Goal: Find specific page/section: Find specific page/section

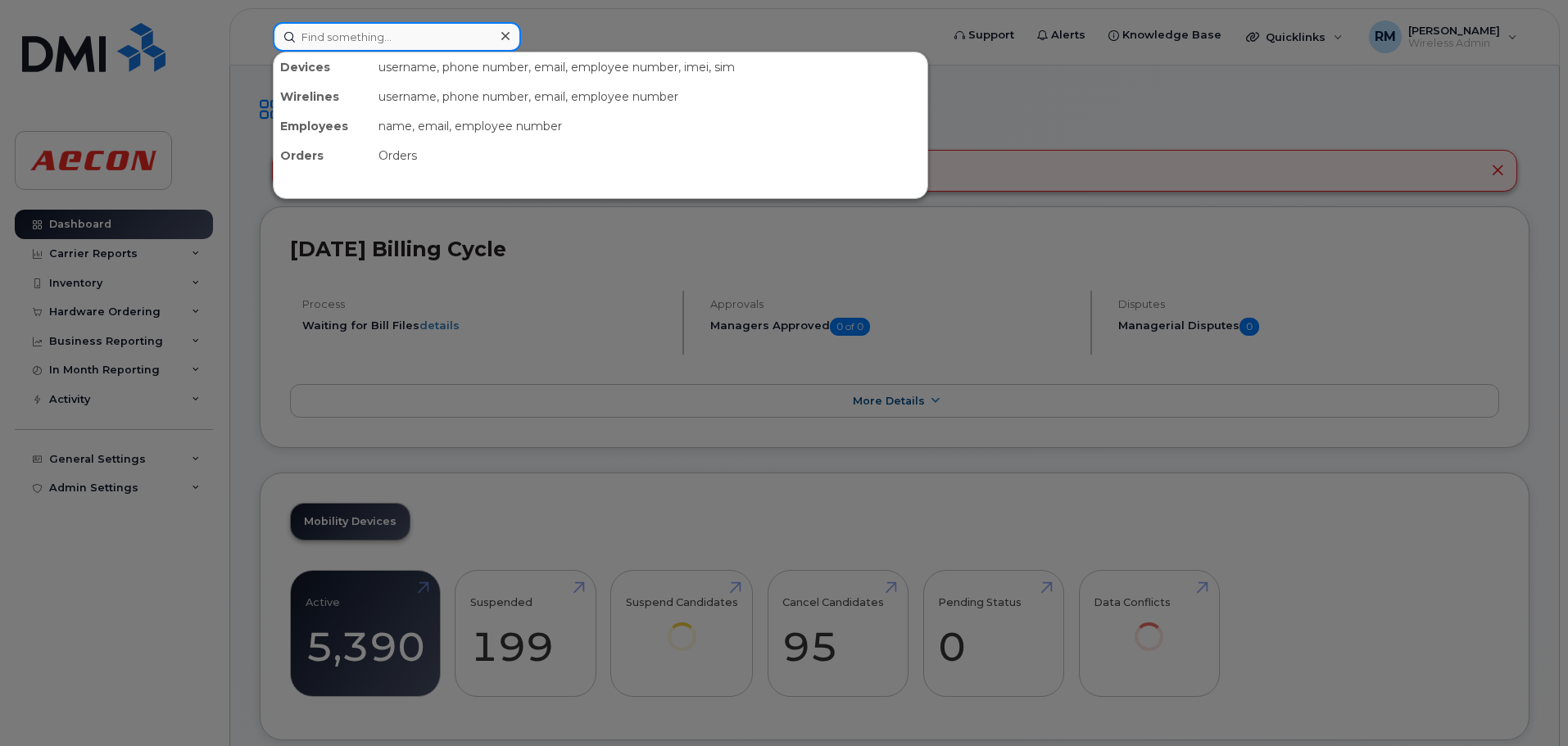
click at [354, 39] on input at bounding box center [397, 36] width 248 height 29
click at [359, 36] on input at bounding box center [397, 36] width 248 height 29
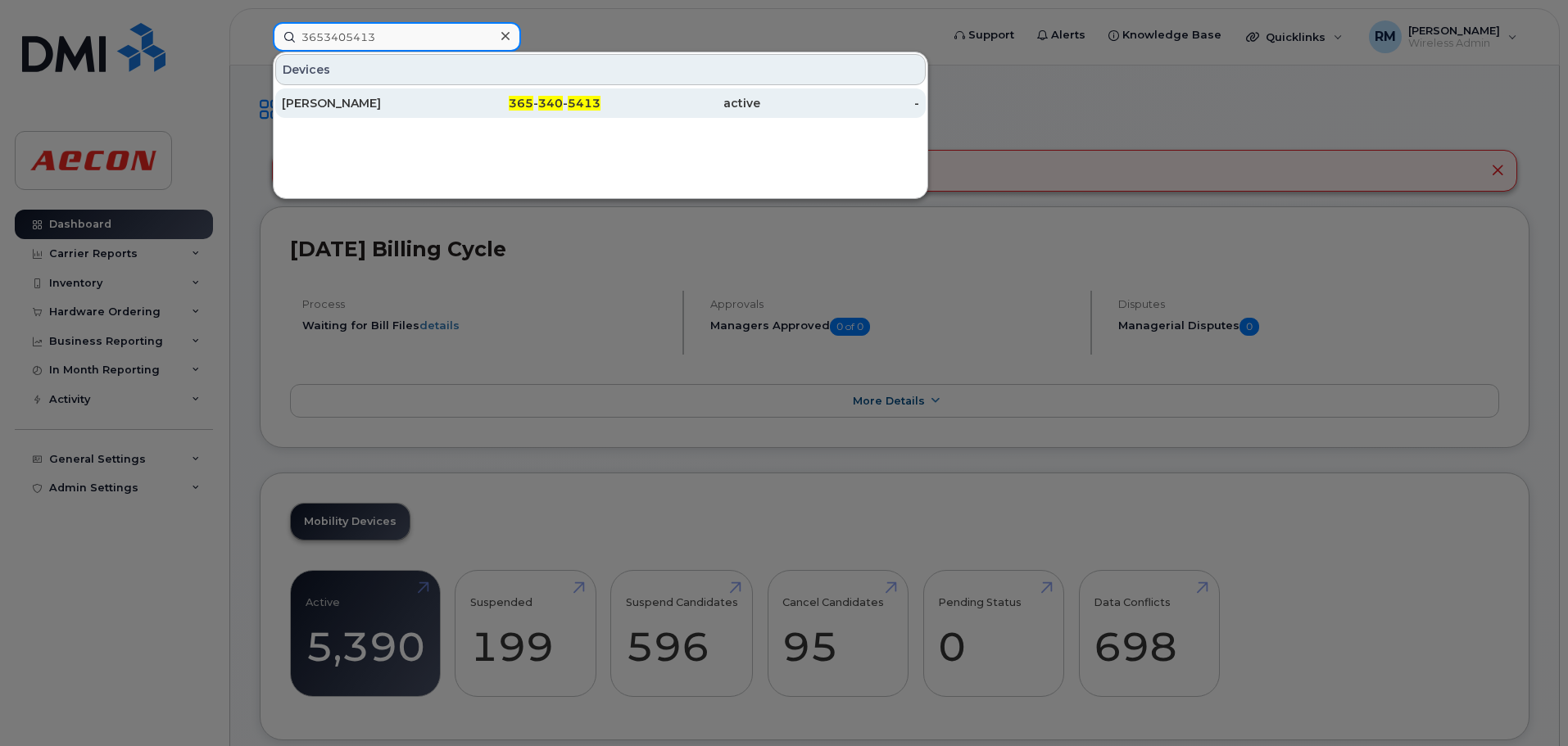
type input "3653405413"
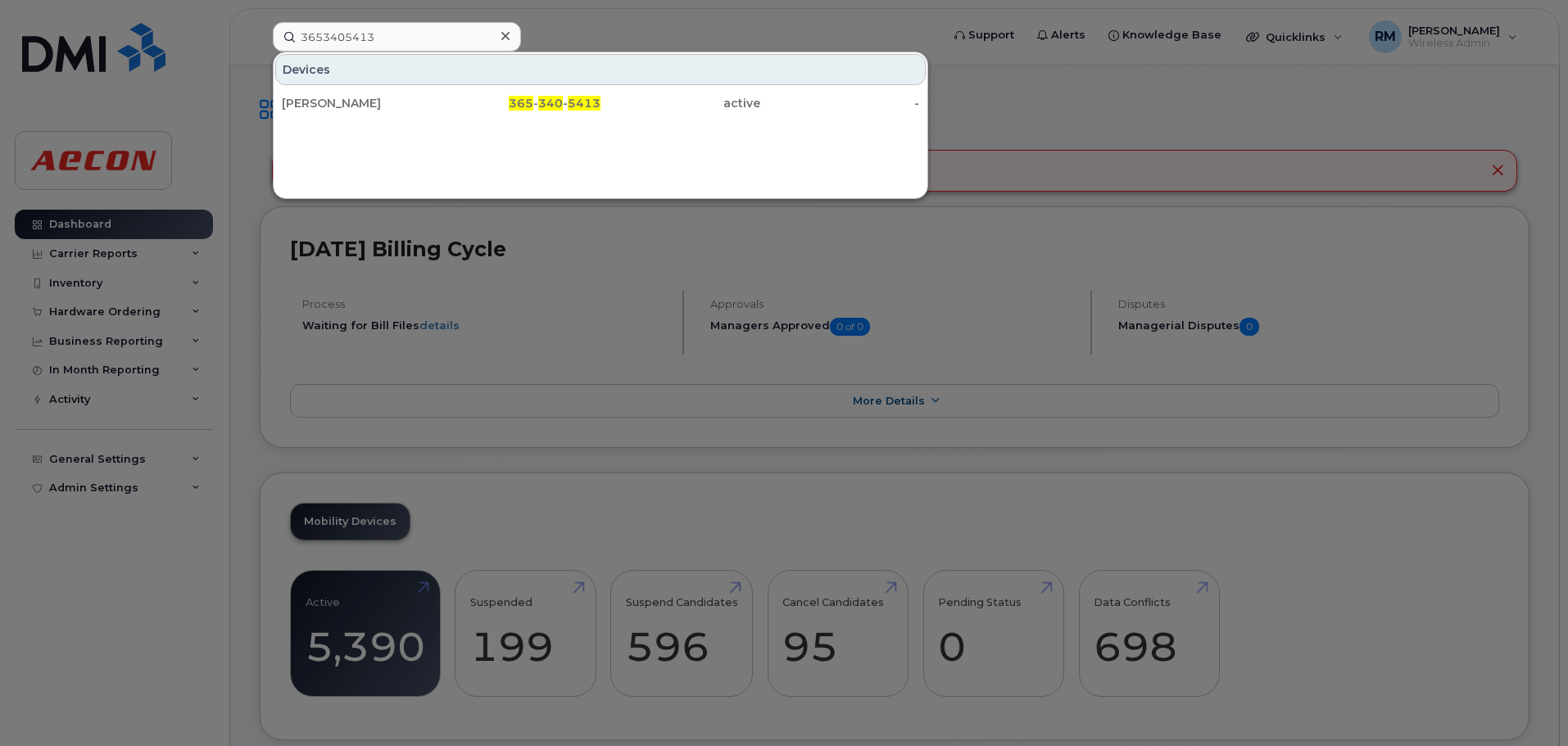
drag, startPoint x: 544, startPoint y: 104, endPoint x: 634, endPoint y: 392, distance: 301.7
click at [544, 104] on span "340" at bounding box center [550, 103] width 24 height 15
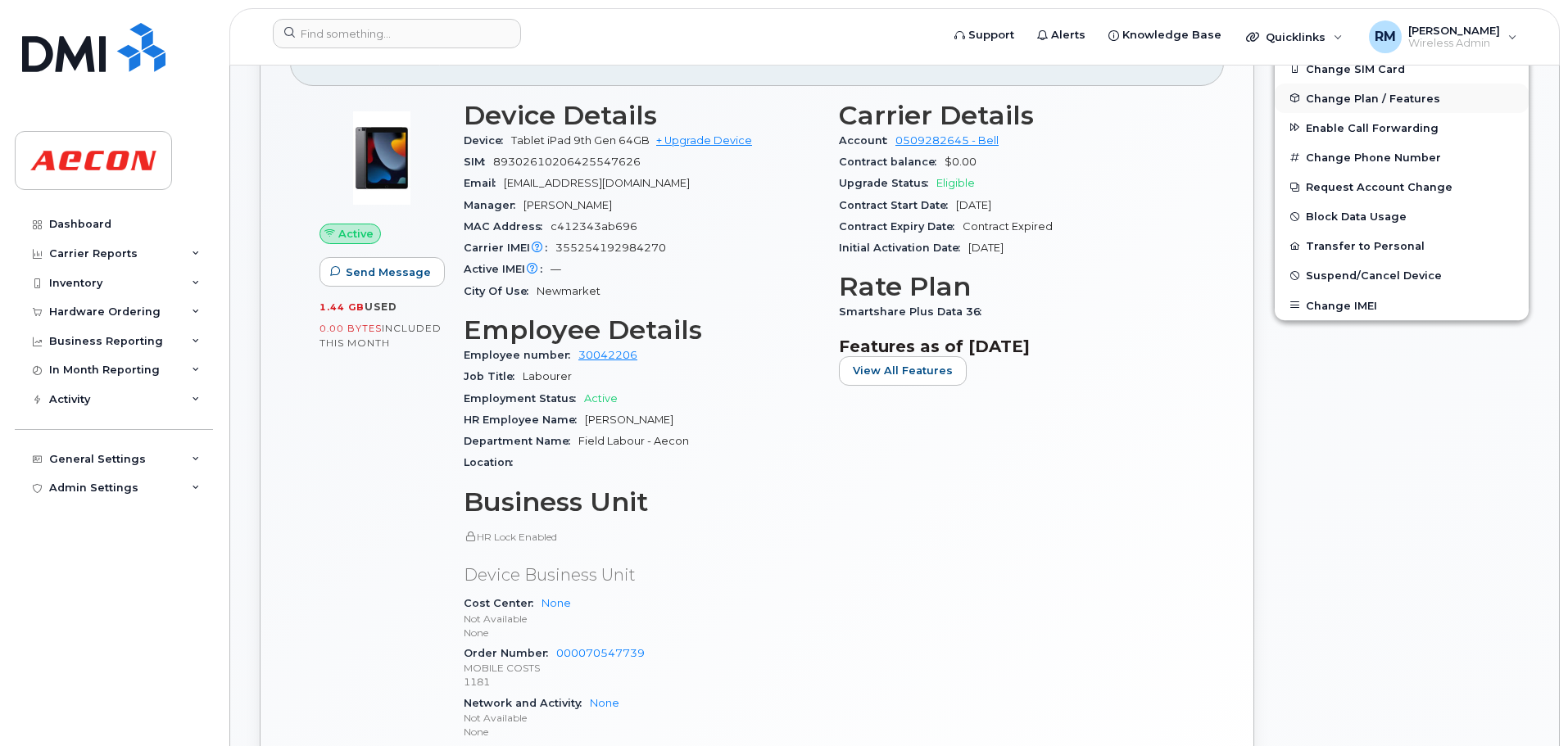
scroll to position [452, 0]
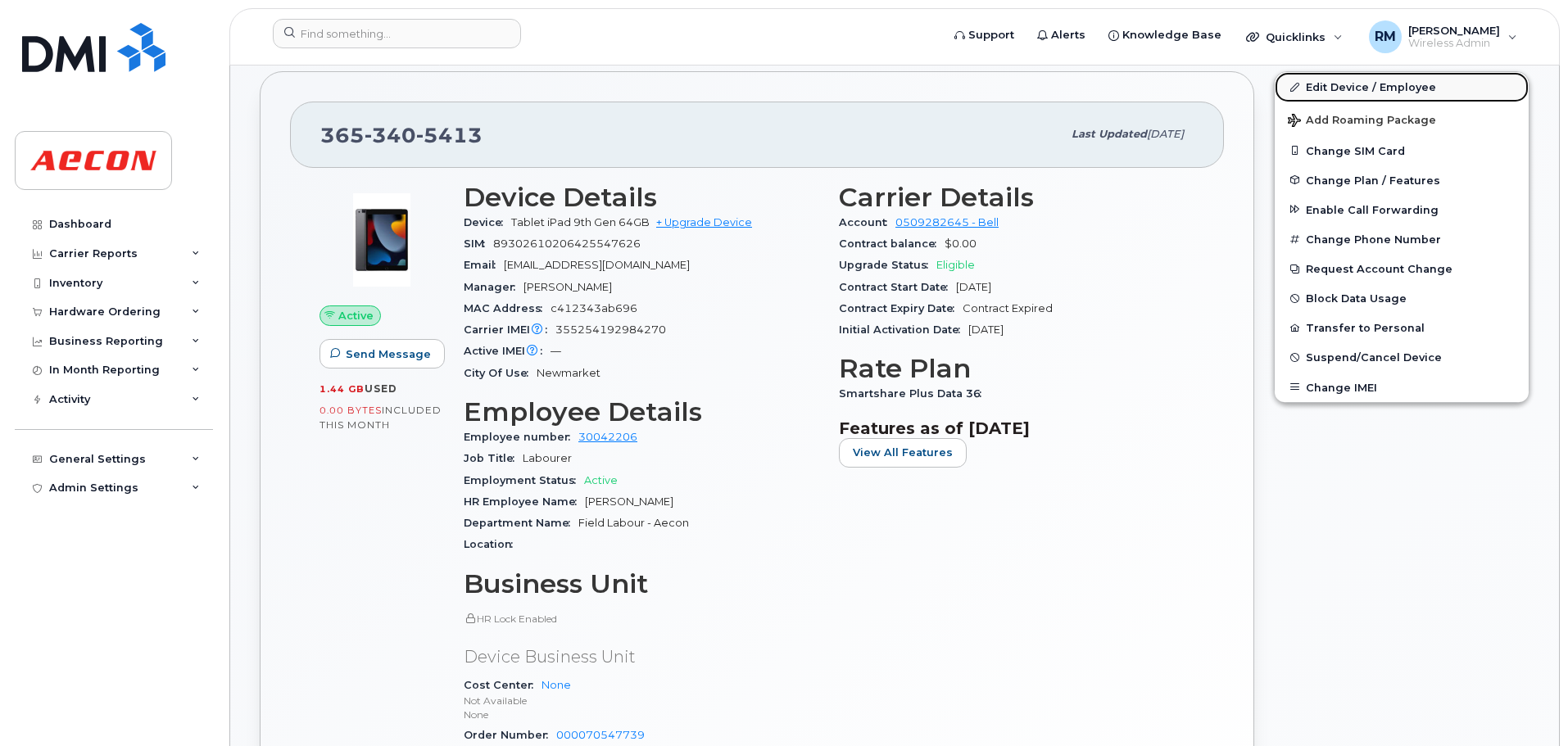
click at [1317, 85] on link "Edit Device / Employee" at bounding box center [1402, 86] width 254 height 29
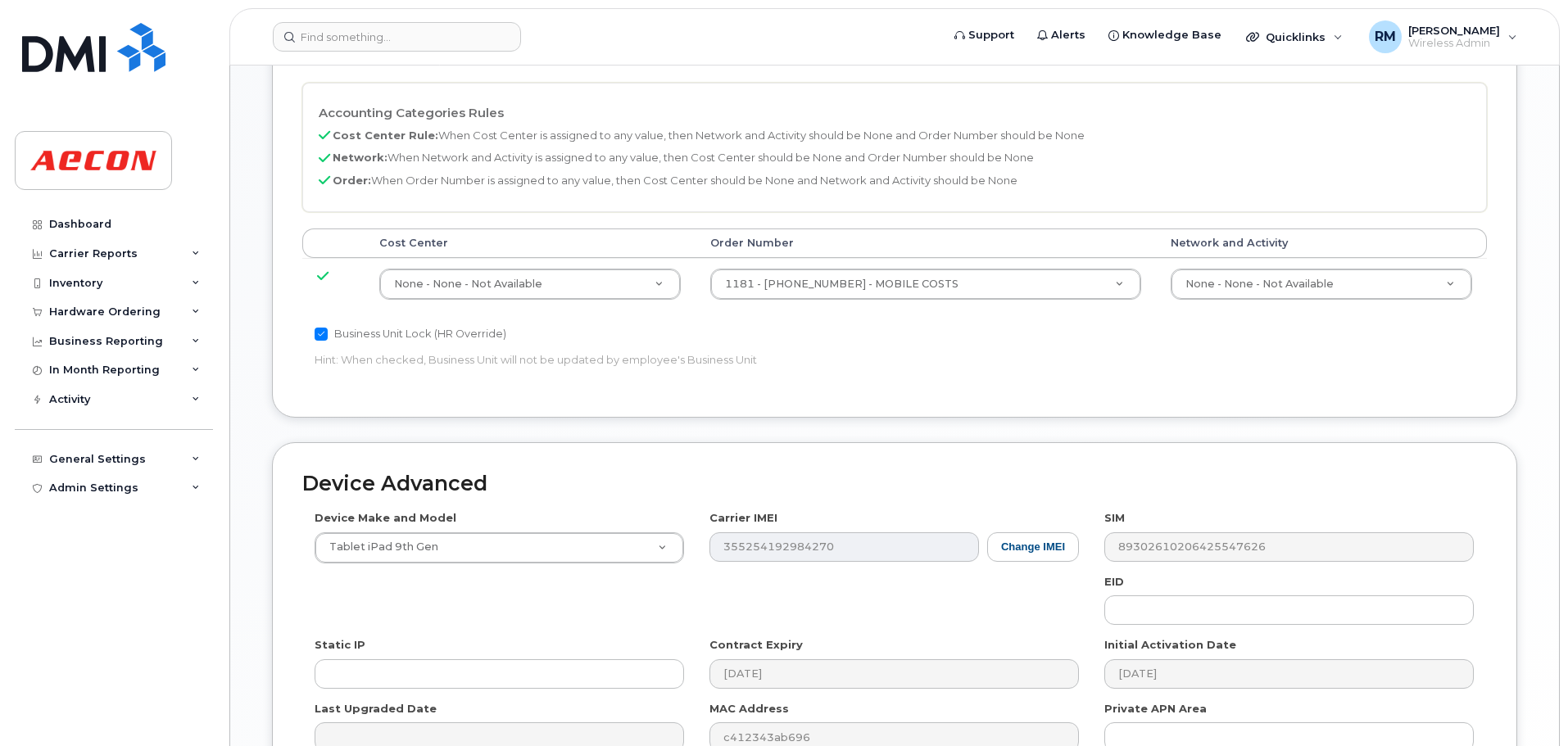
scroll to position [737, 0]
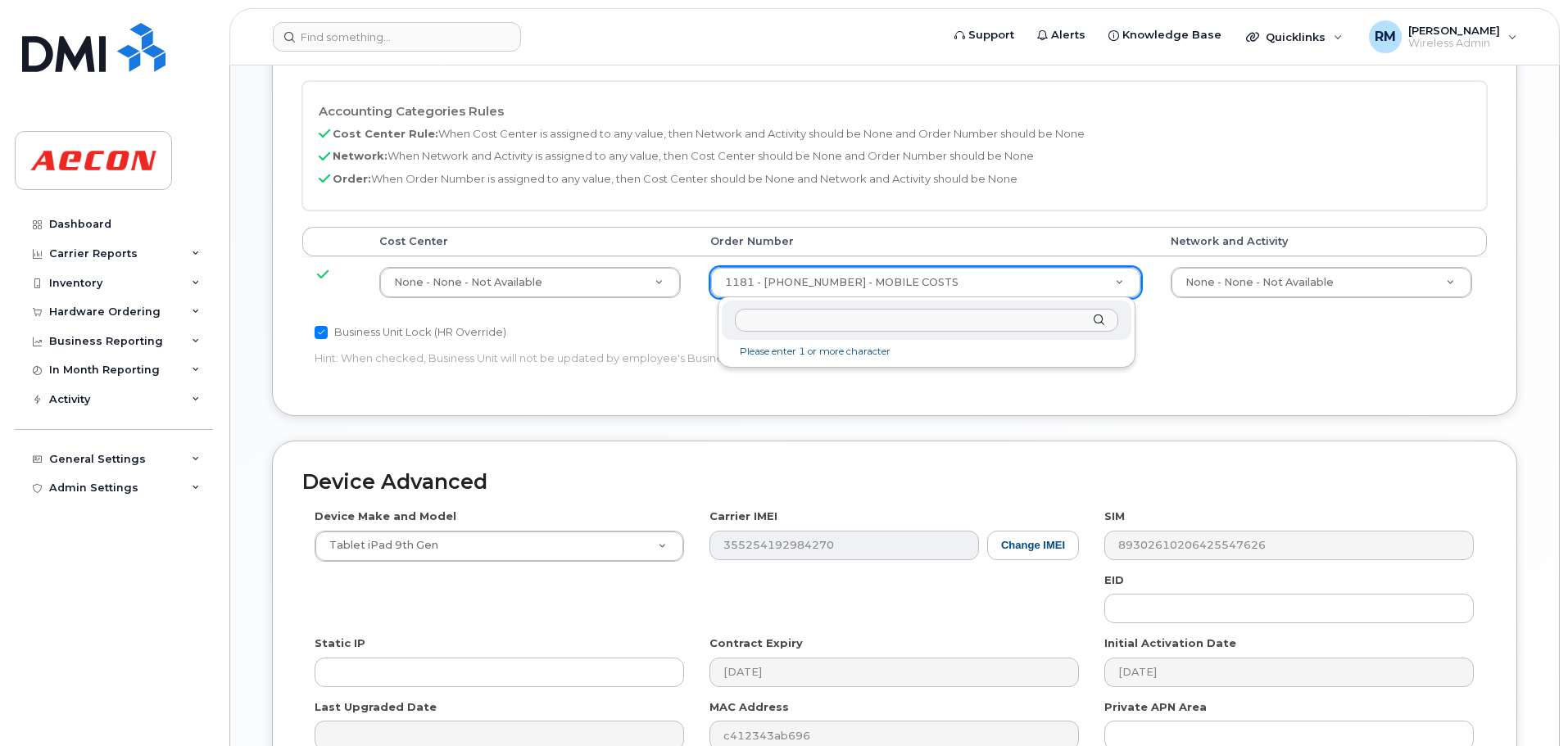
click at [750, 319] on input "text" at bounding box center [927, 321] width 384 height 23
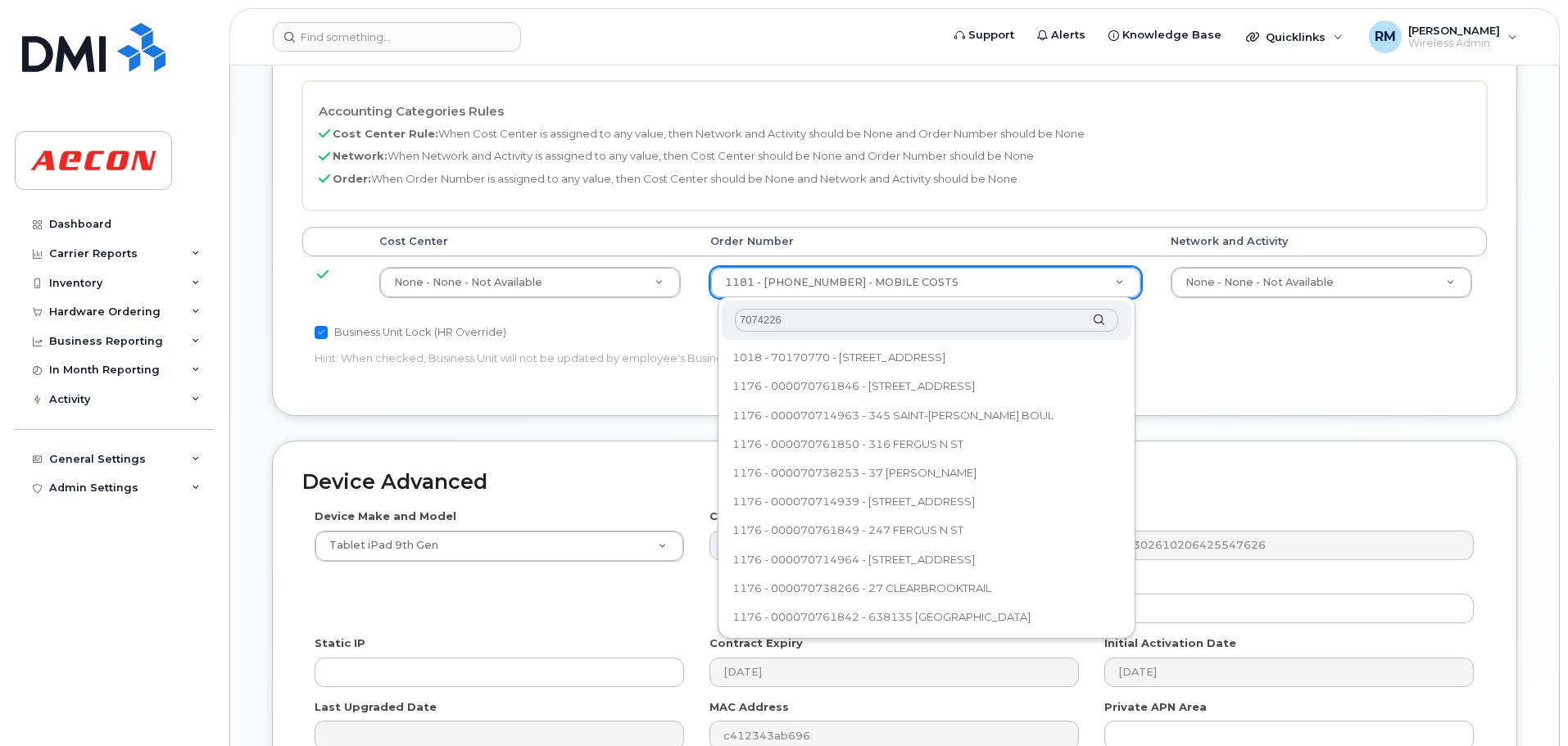
type input "70742263"
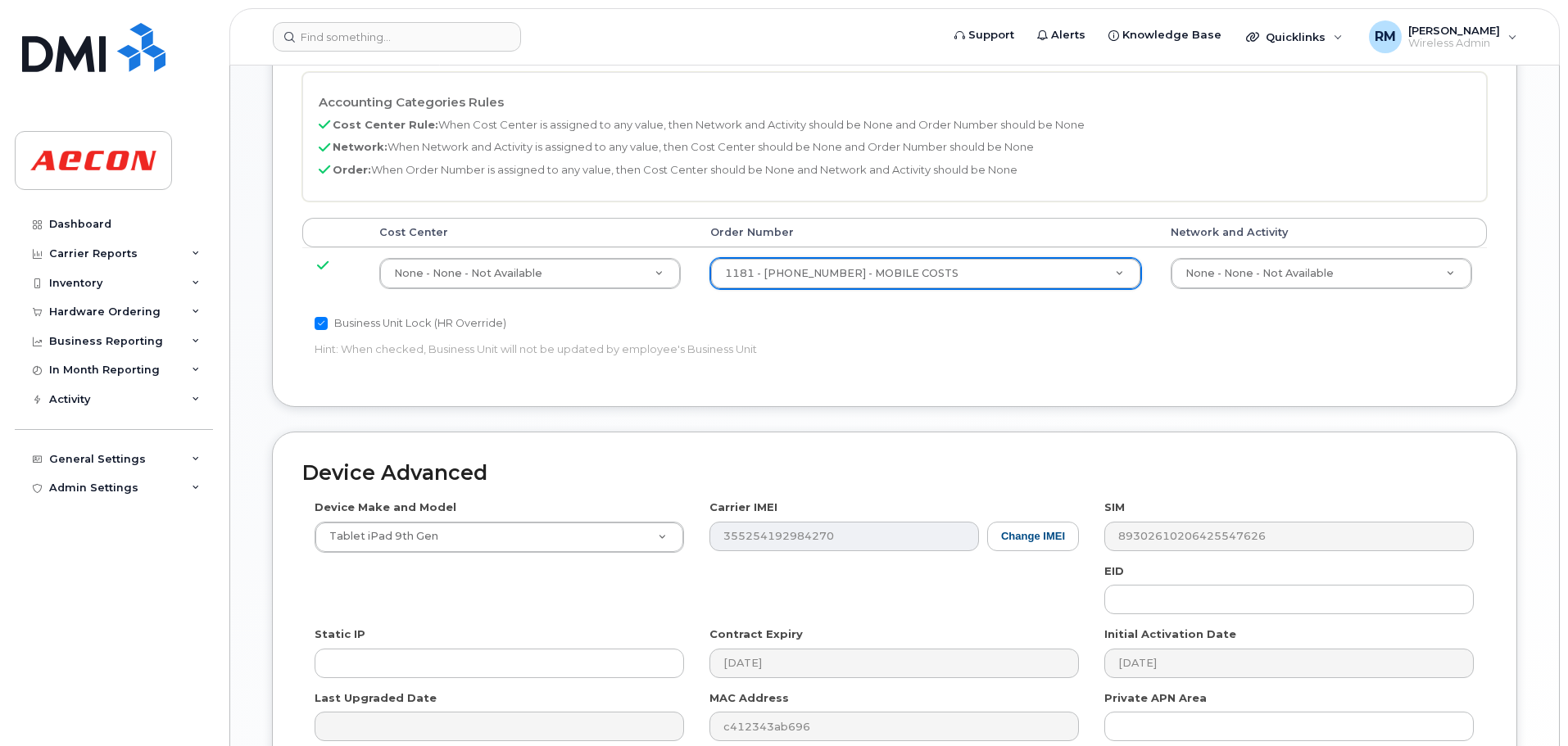
scroll to position [675, 0]
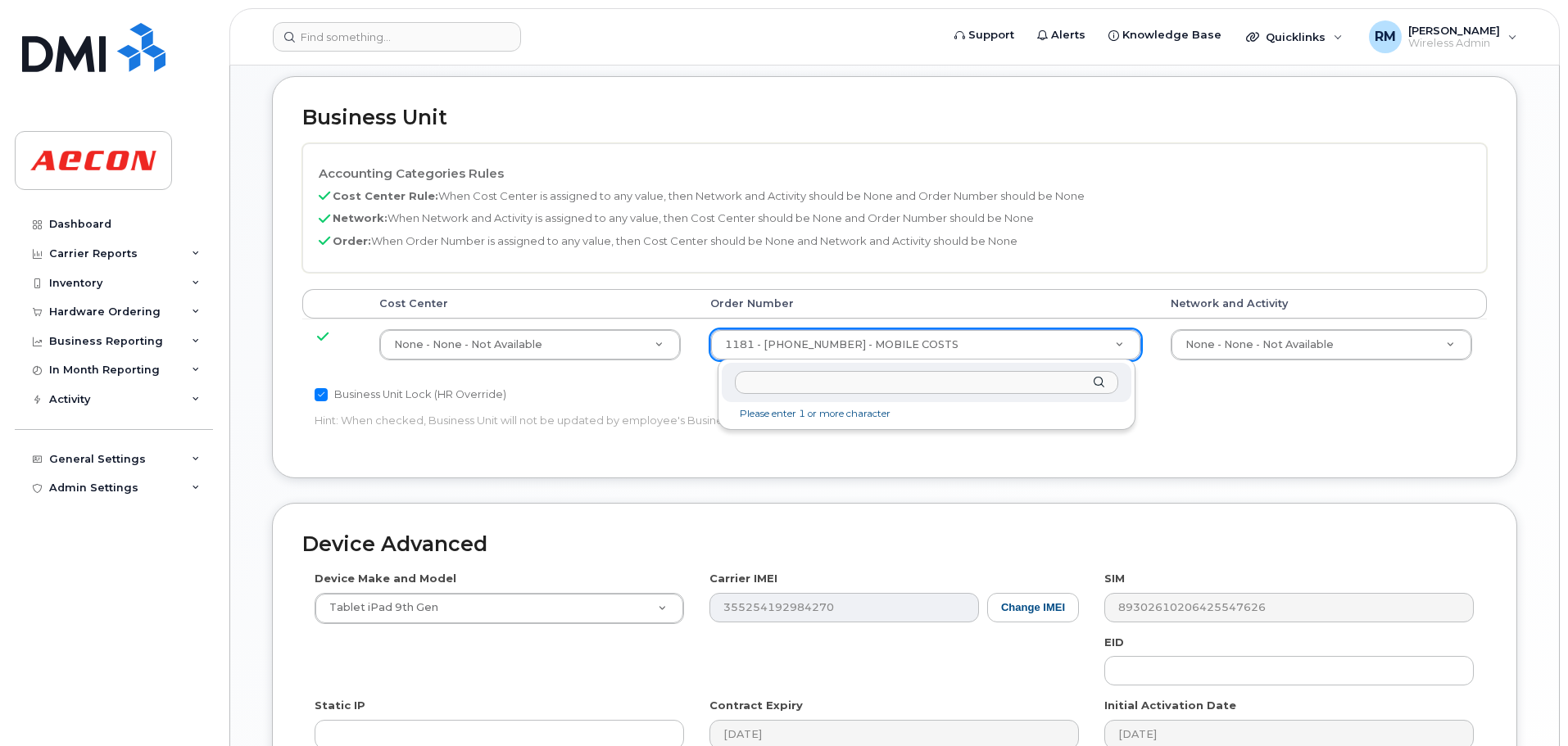
click at [786, 379] on input "text" at bounding box center [927, 383] width 384 height 23
type input "70741378"
click at [799, 388] on input "70741378" at bounding box center [927, 383] width 384 height 23
click at [740, 382] on input "70741378" at bounding box center [927, 383] width 384 height 23
click at [800, 385] on input "70741378" at bounding box center [927, 383] width 384 height 23
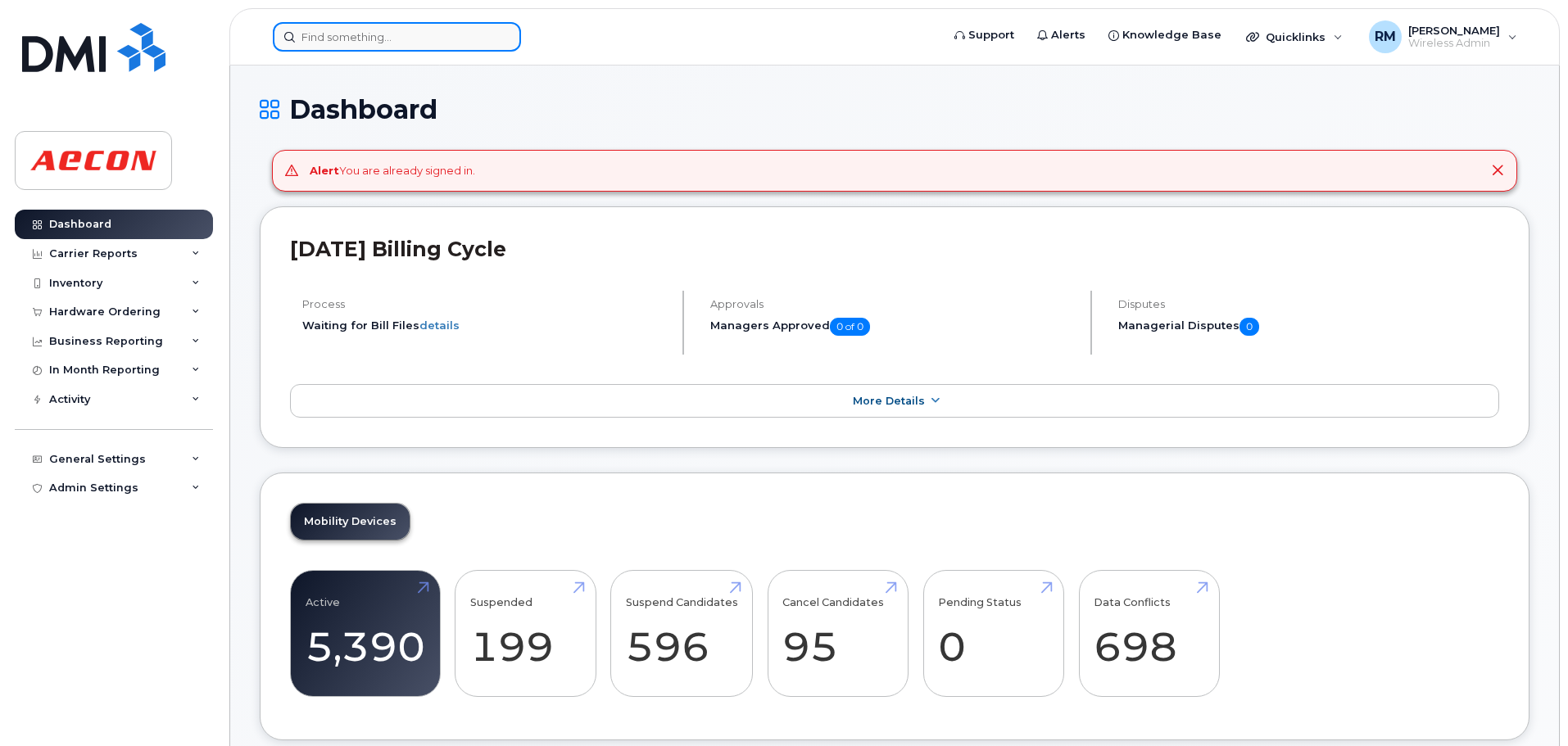
click at [380, 45] on input at bounding box center [397, 36] width 248 height 29
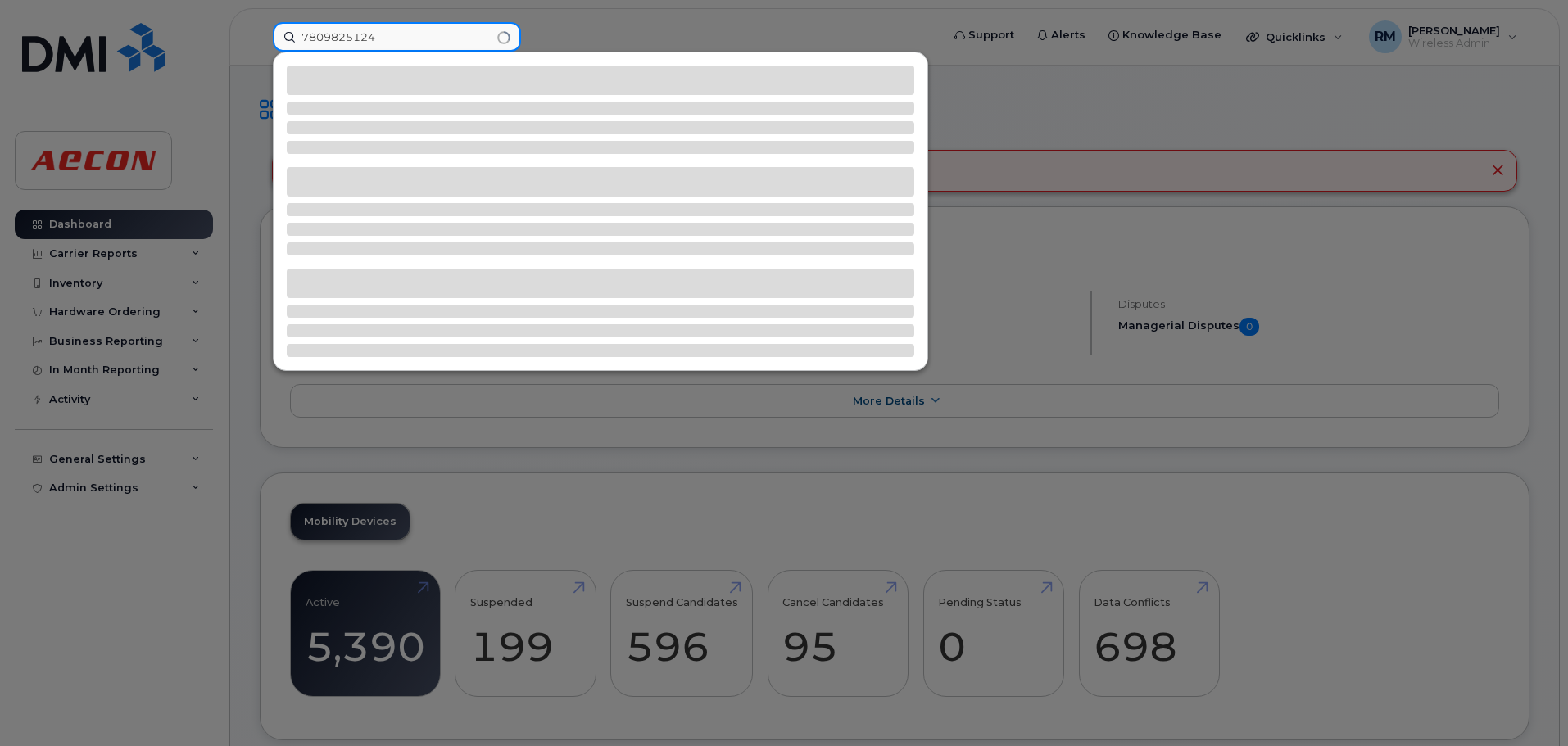
type input "7809825124"
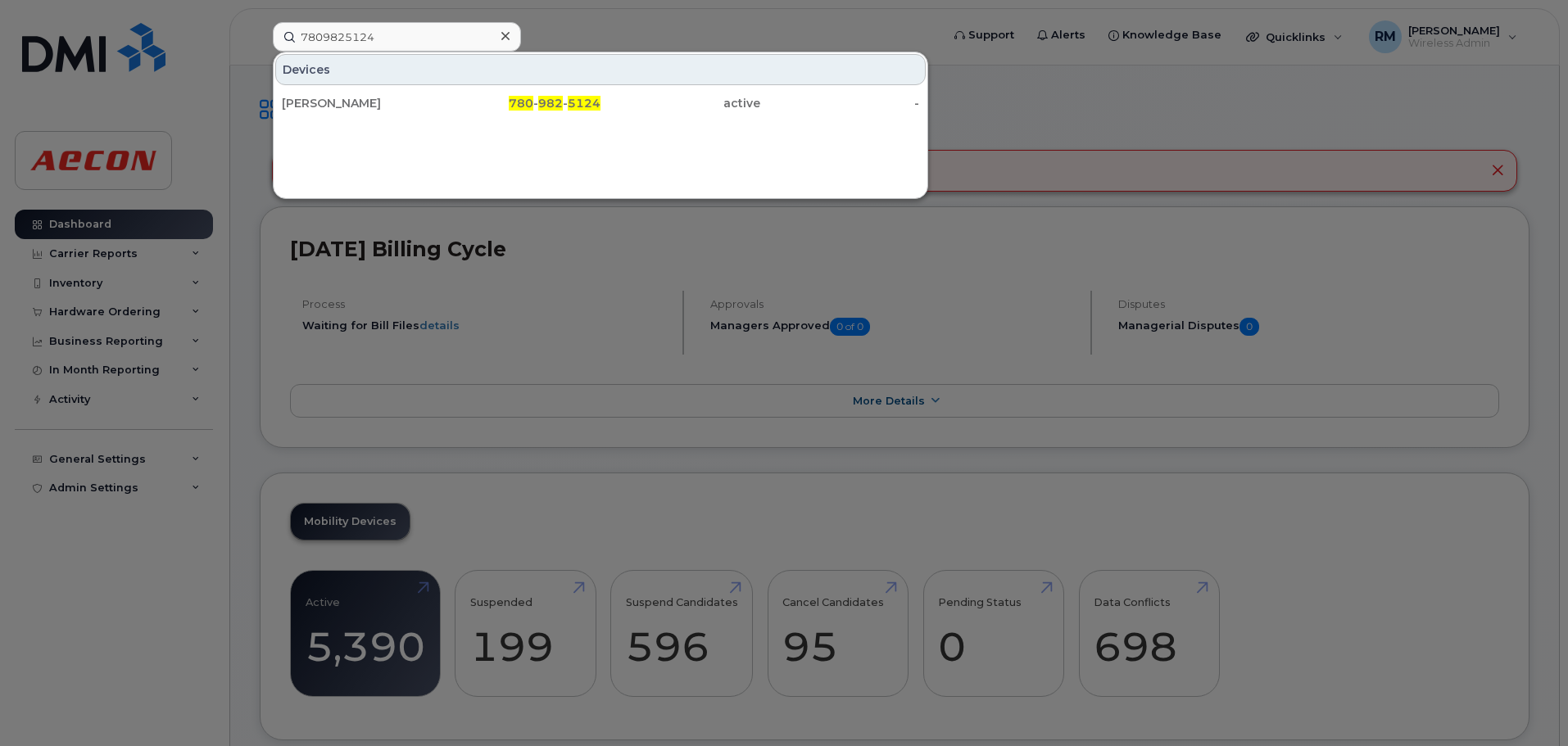
drag, startPoint x: 554, startPoint y: 107, endPoint x: 888, endPoint y: 160, distance: 338.2
click at [554, 107] on span "982" at bounding box center [550, 103] width 24 height 15
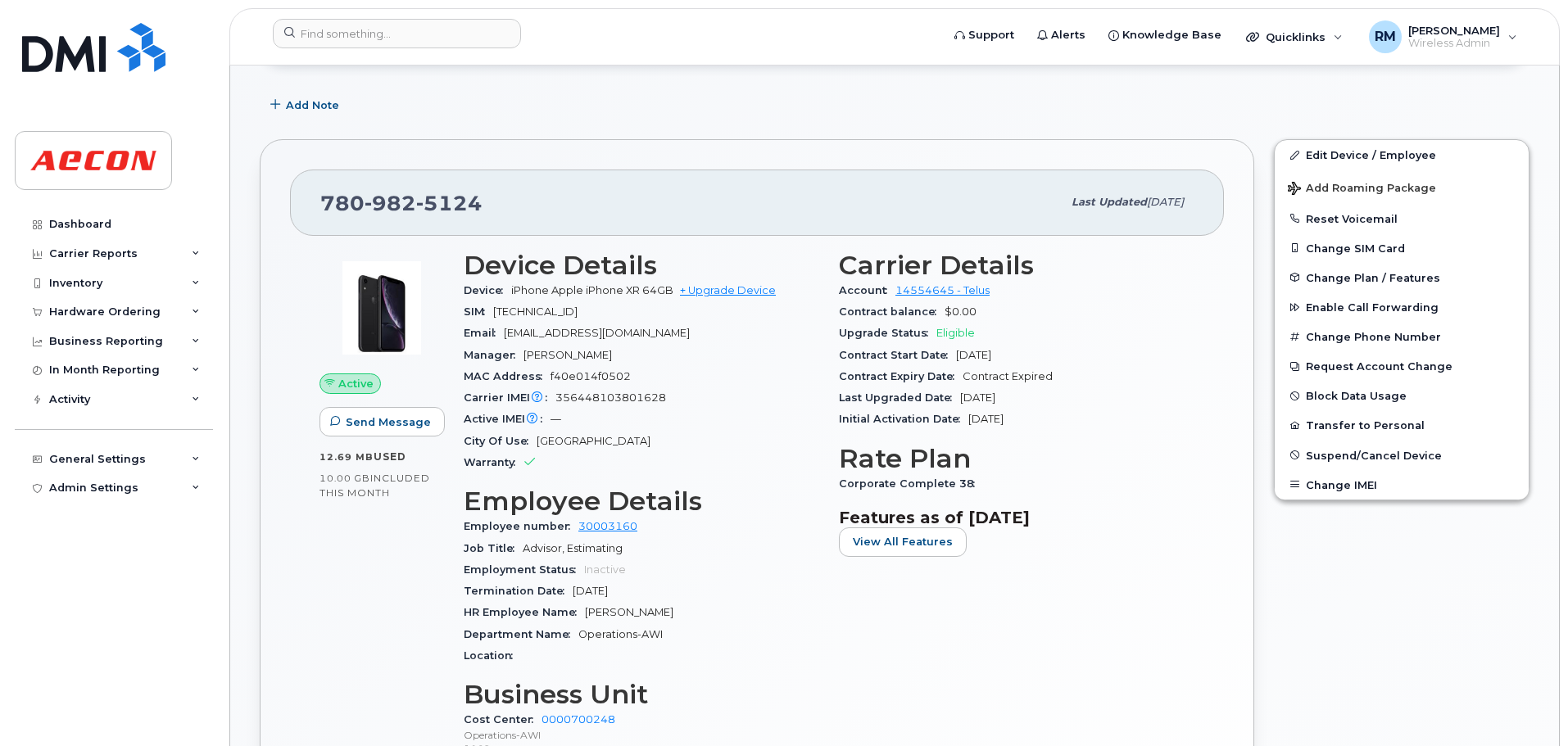
scroll to position [246, 0]
drag, startPoint x: 585, startPoint y: 610, endPoint x: 670, endPoint y: 610, distance: 85.0
click at [670, 610] on div "HR Employee Name Wai Quan" at bounding box center [641, 611] width 356 height 21
copy span "Wai Quan"
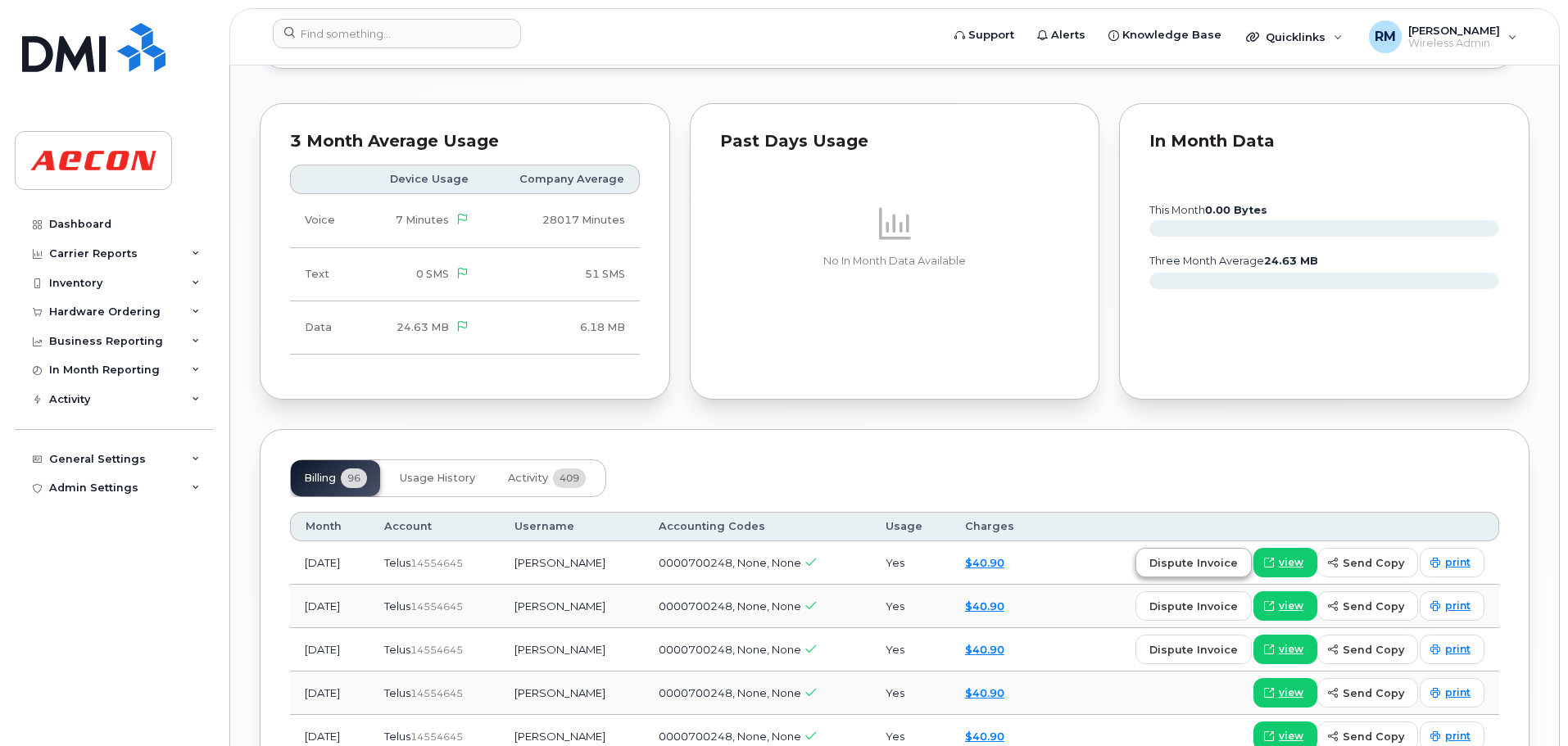
scroll to position [1557, 0]
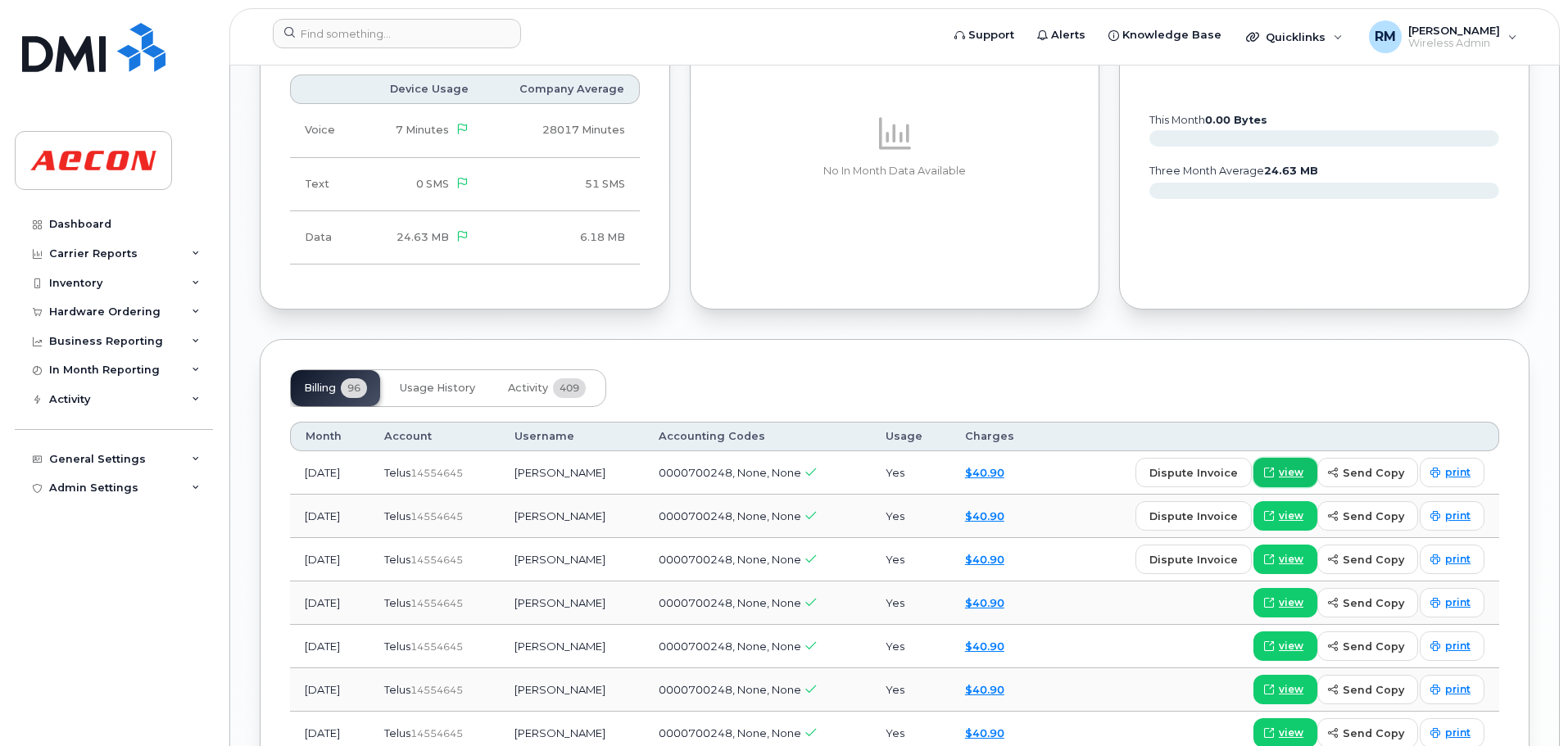
click at [1296, 473] on span "view" at bounding box center [1291, 472] width 24 height 15
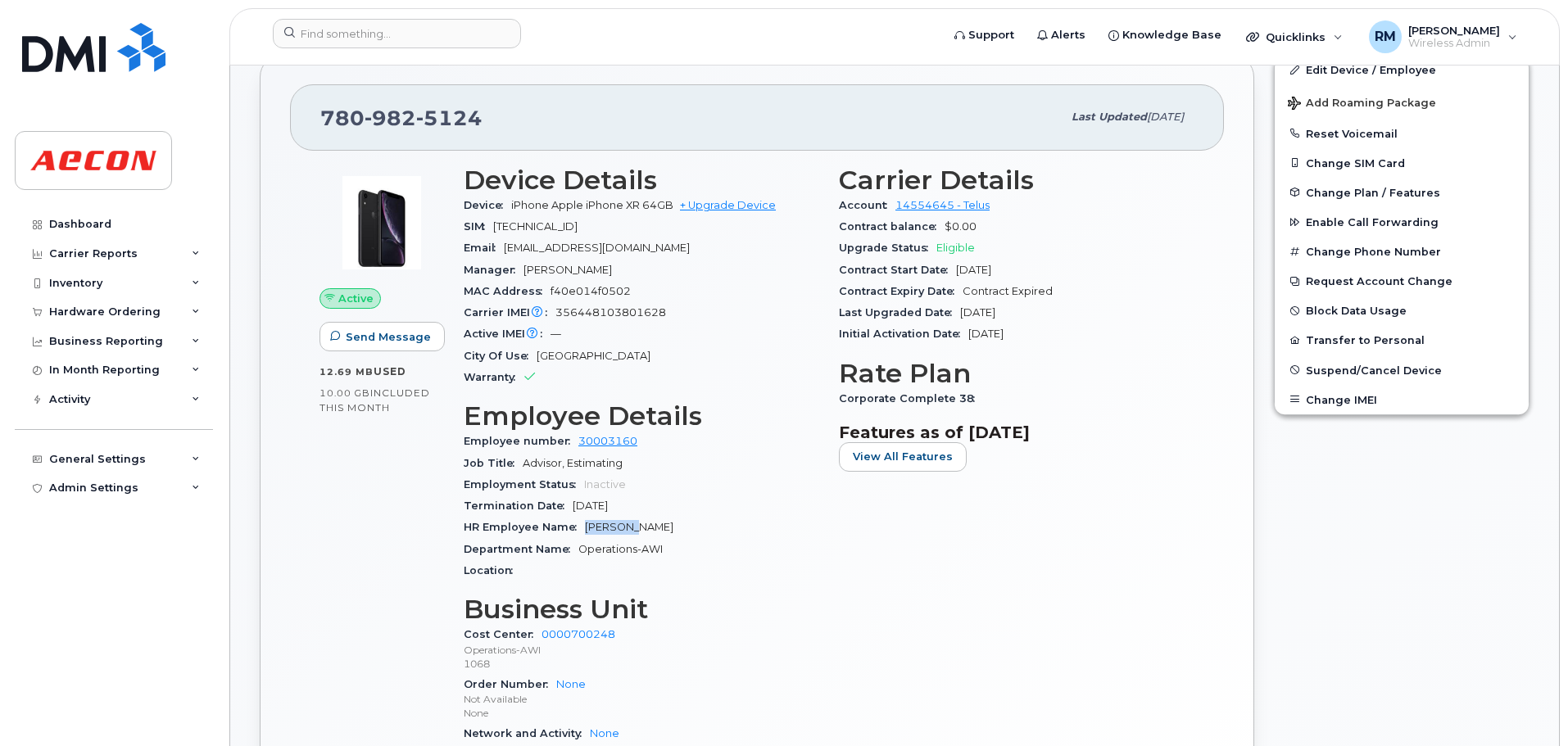
scroll to position [327, 0]
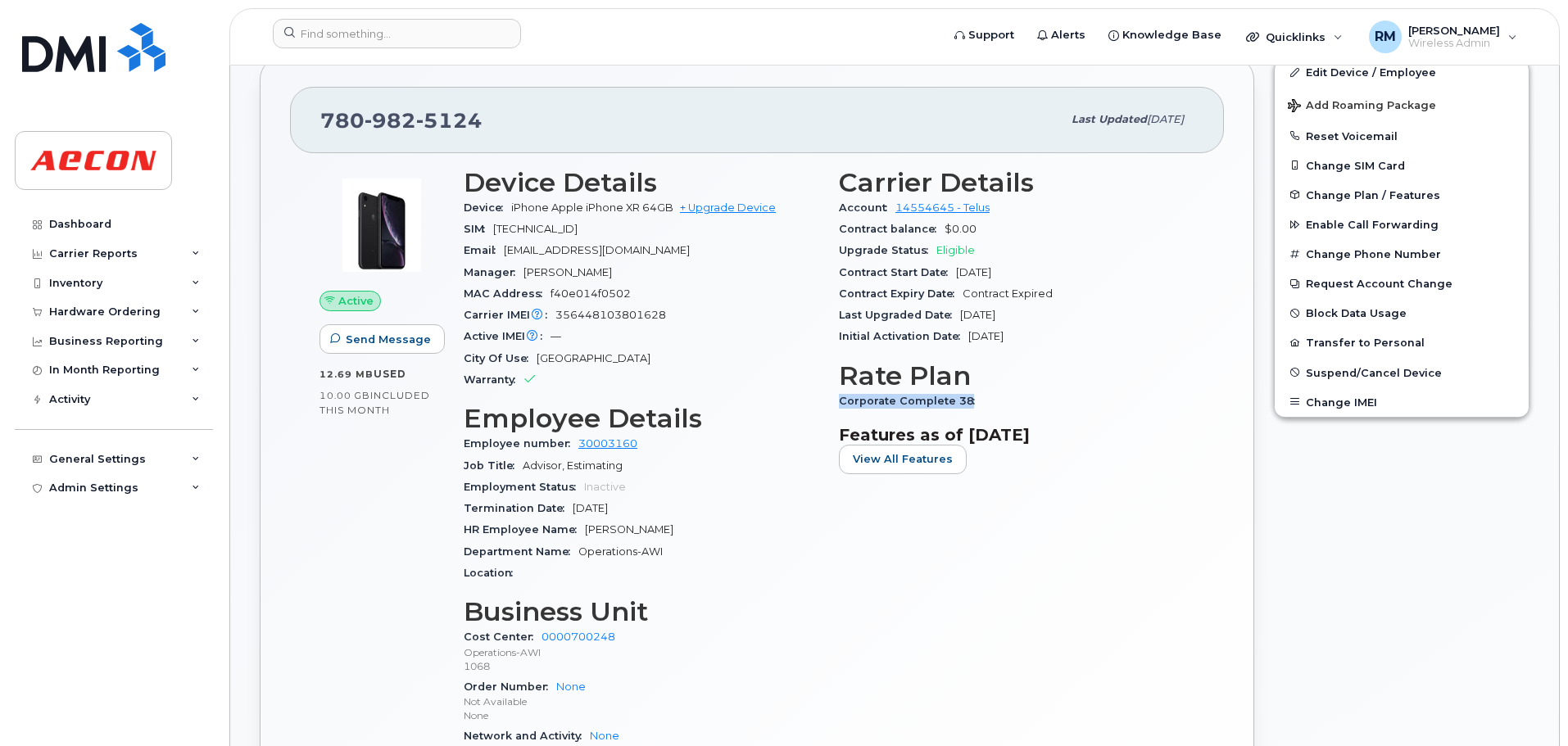
drag, startPoint x: 839, startPoint y: 403, endPoint x: 985, endPoint y: 399, distance: 146.1
click at [985, 399] on div "Corporate Complete 38" at bounding box center [1017, 401] width 356 height 21
copy span "Corporate Complete 38"
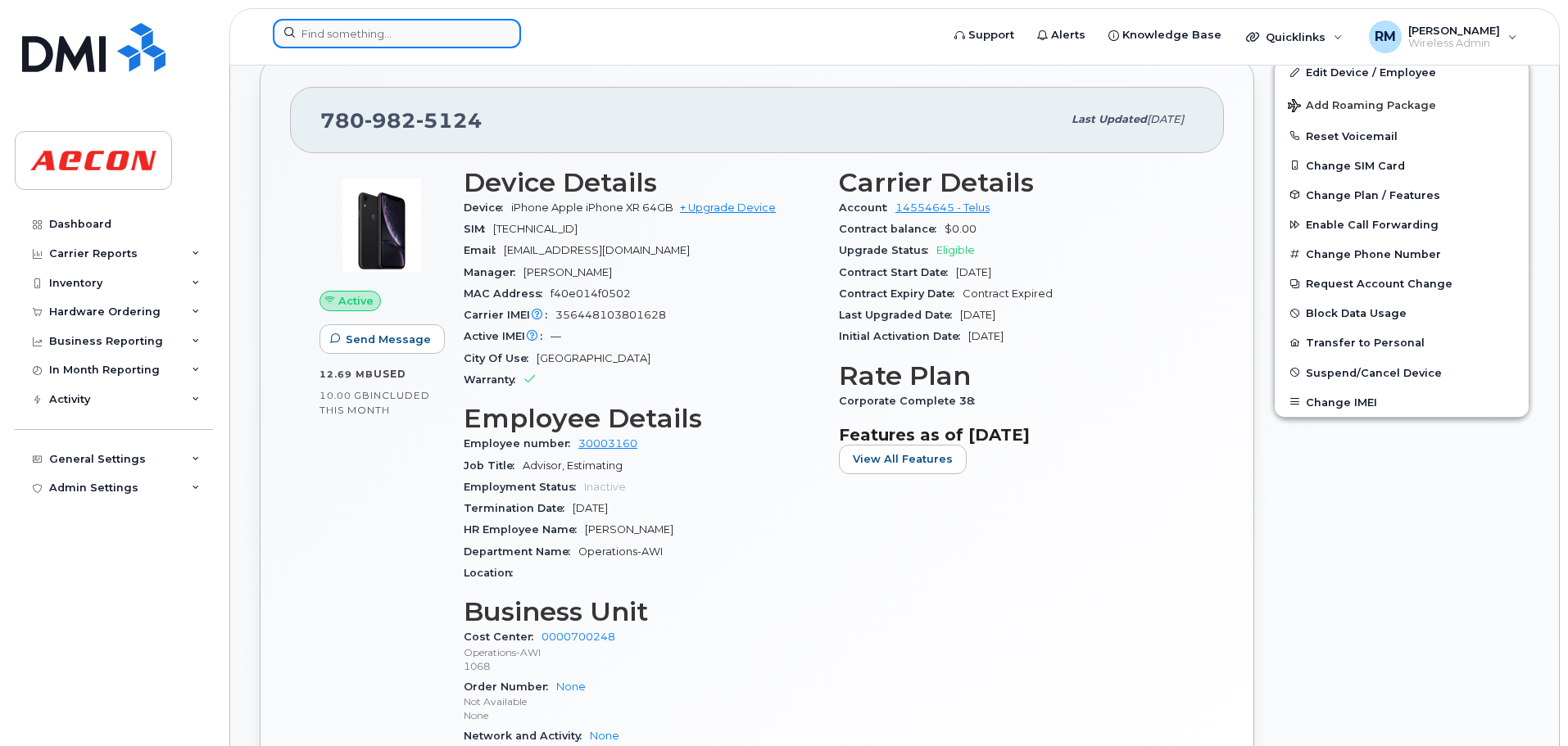
click at [337, 34] on input at bounding box center [397, 33] width 248 height 29
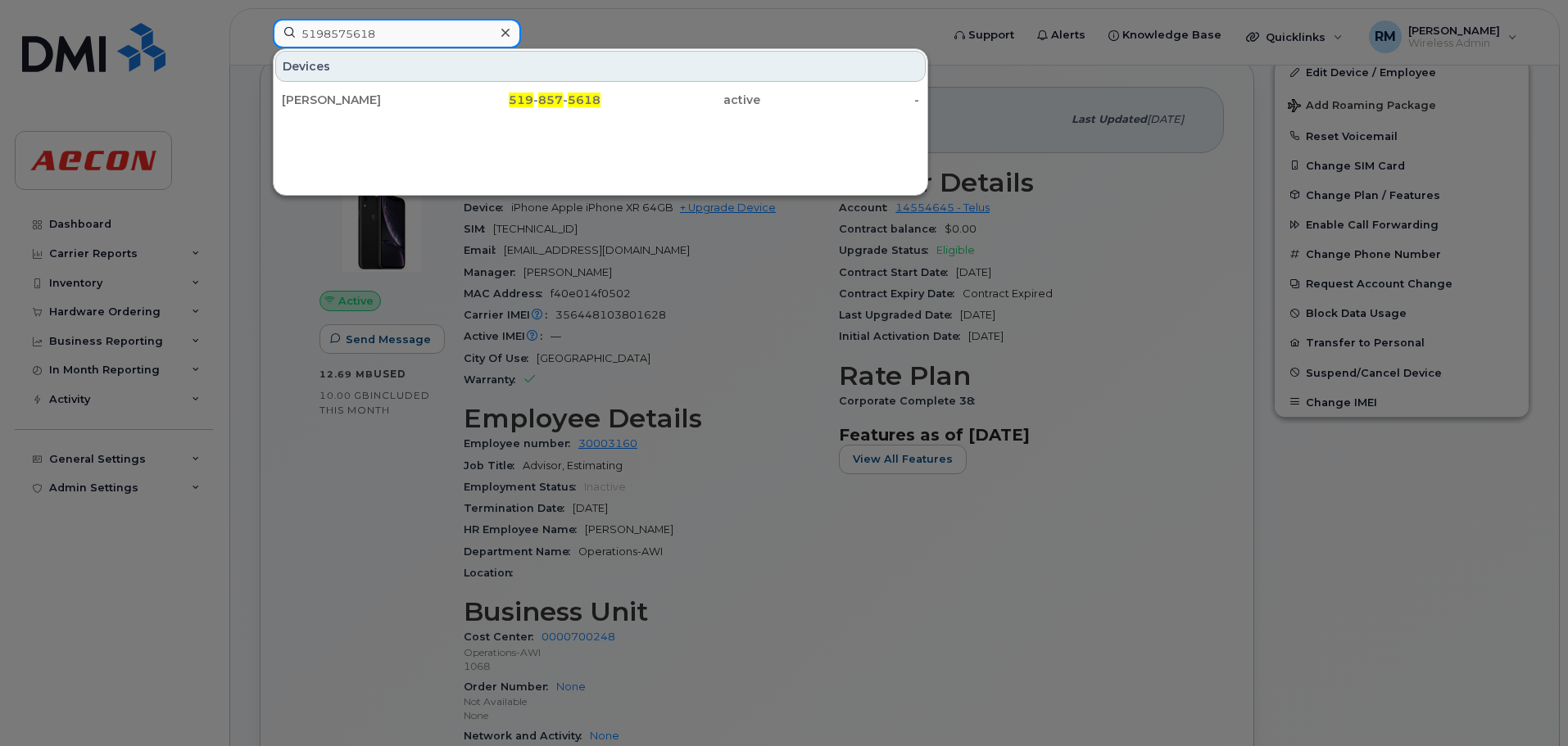
type input "5198575618"
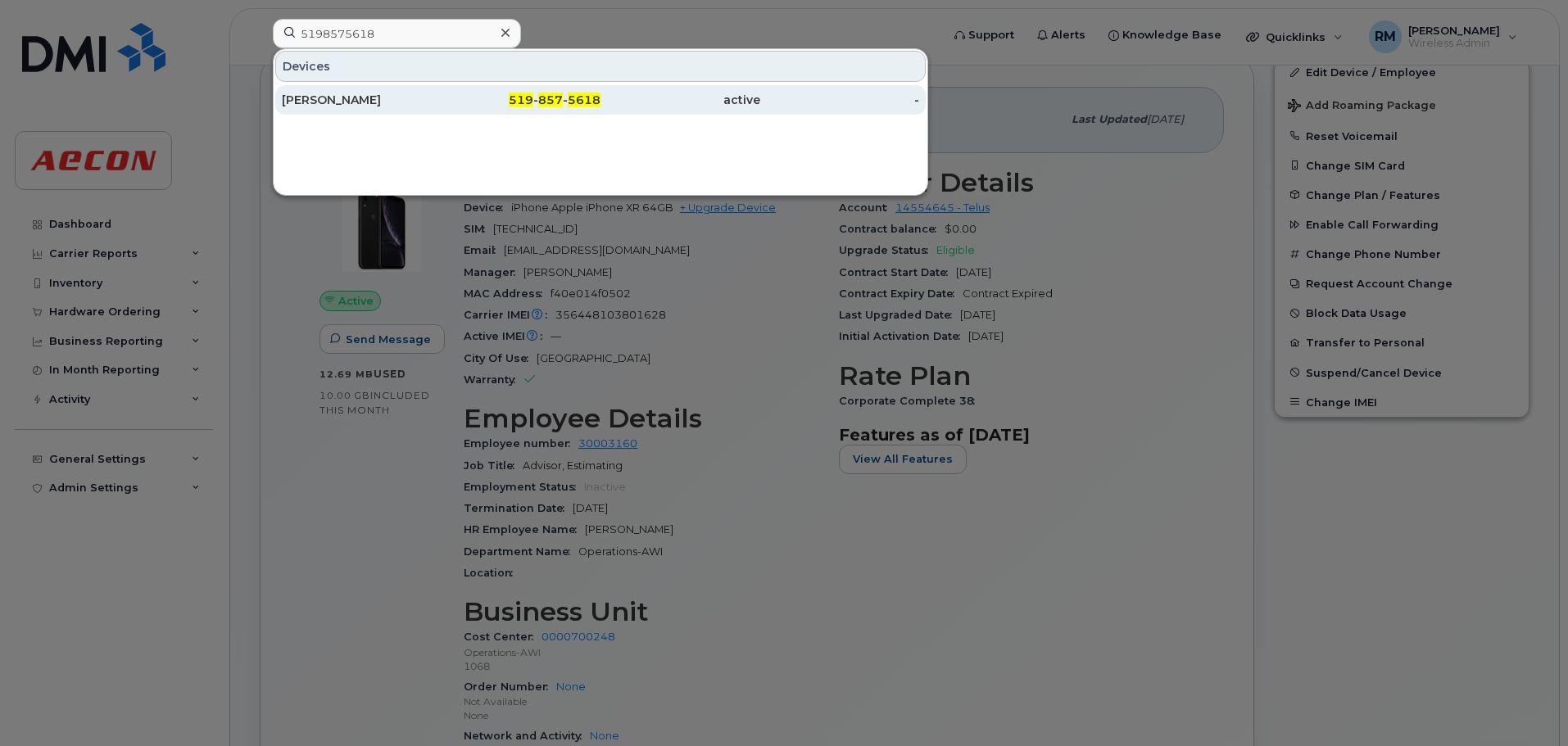
click at [564, 97] on div "519 - 857 - 5618" at bounding box center [521, 100] width 159 height 17
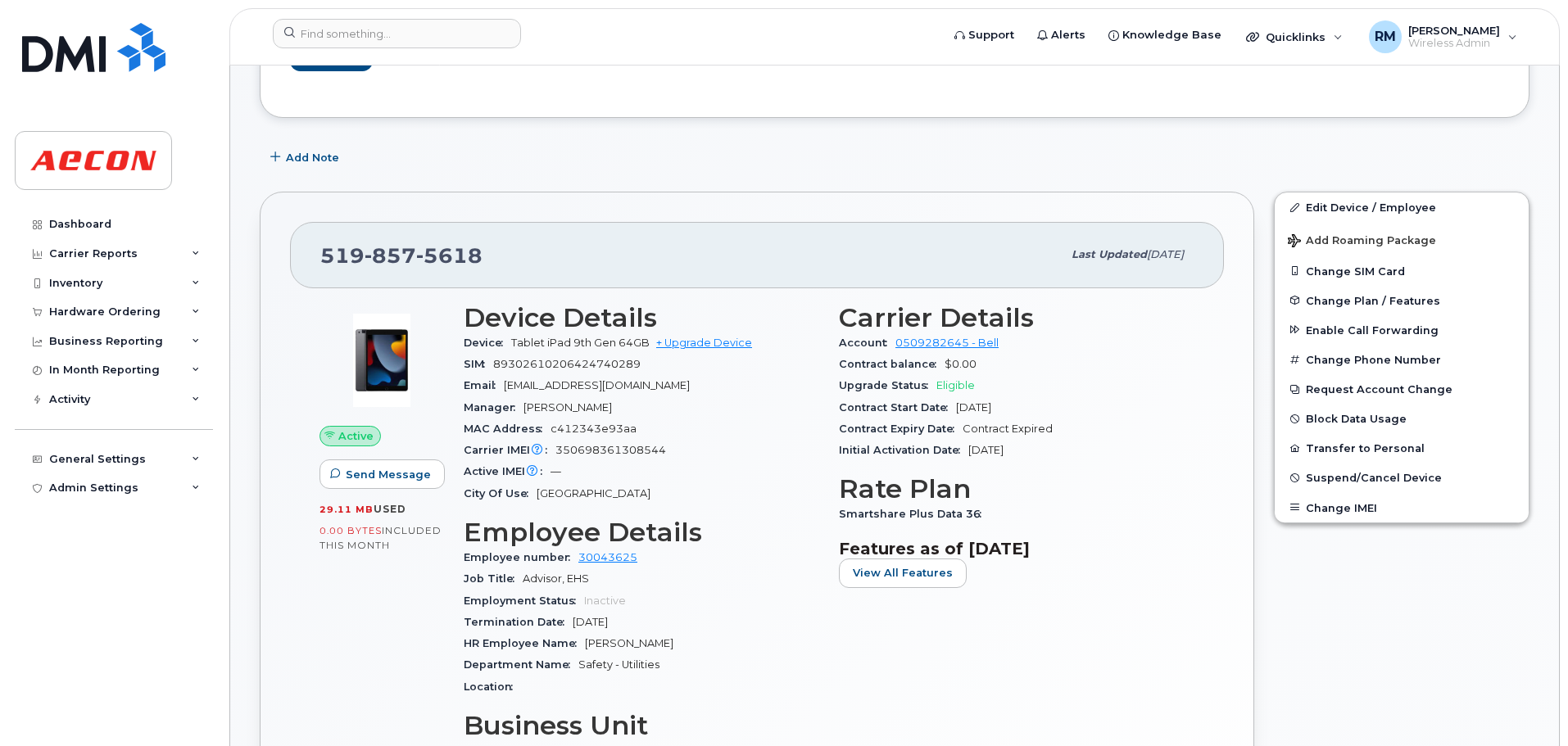
scroll to position [410, 0]
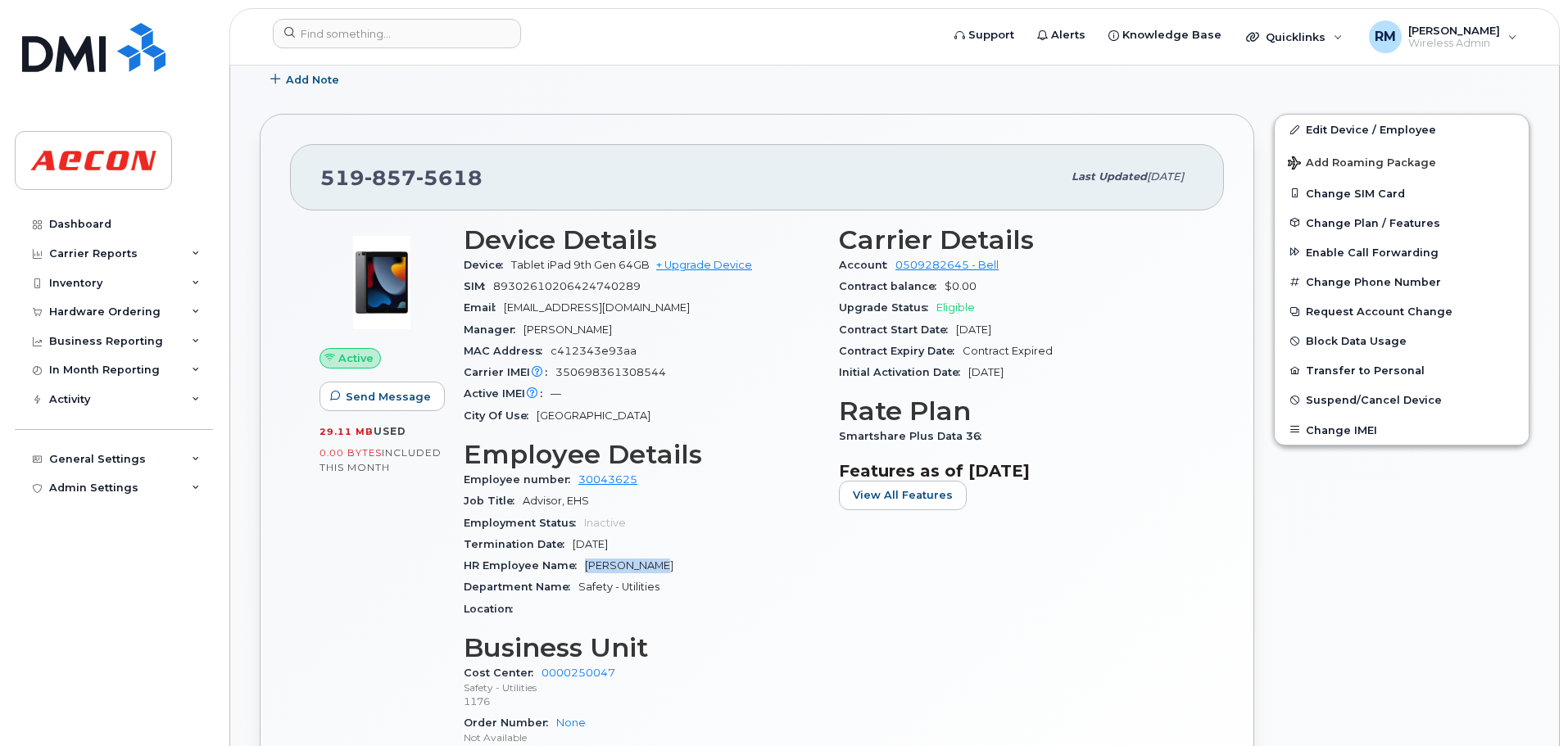
drag, startPoint x: 585, startPoint y: 564, endPoint x: 734, endPoint y: 564, distance: 149.0
click at [734, 564] on div "HR Employee Name [PERSON_NAME]" at bounding box center [641, 566] width 356 height 21
copy span "[PERSON_NAME]"
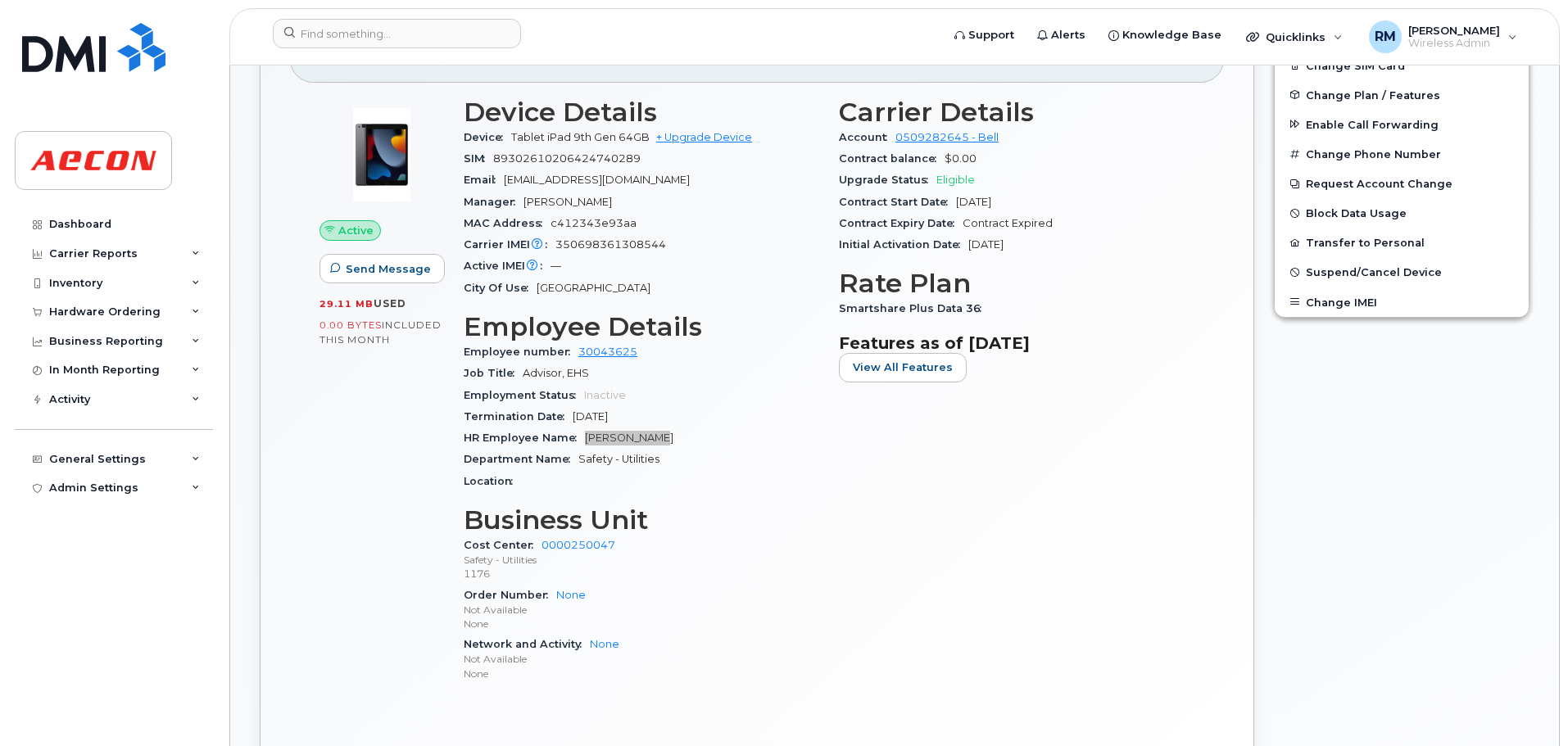
scroll to position [573, 0]
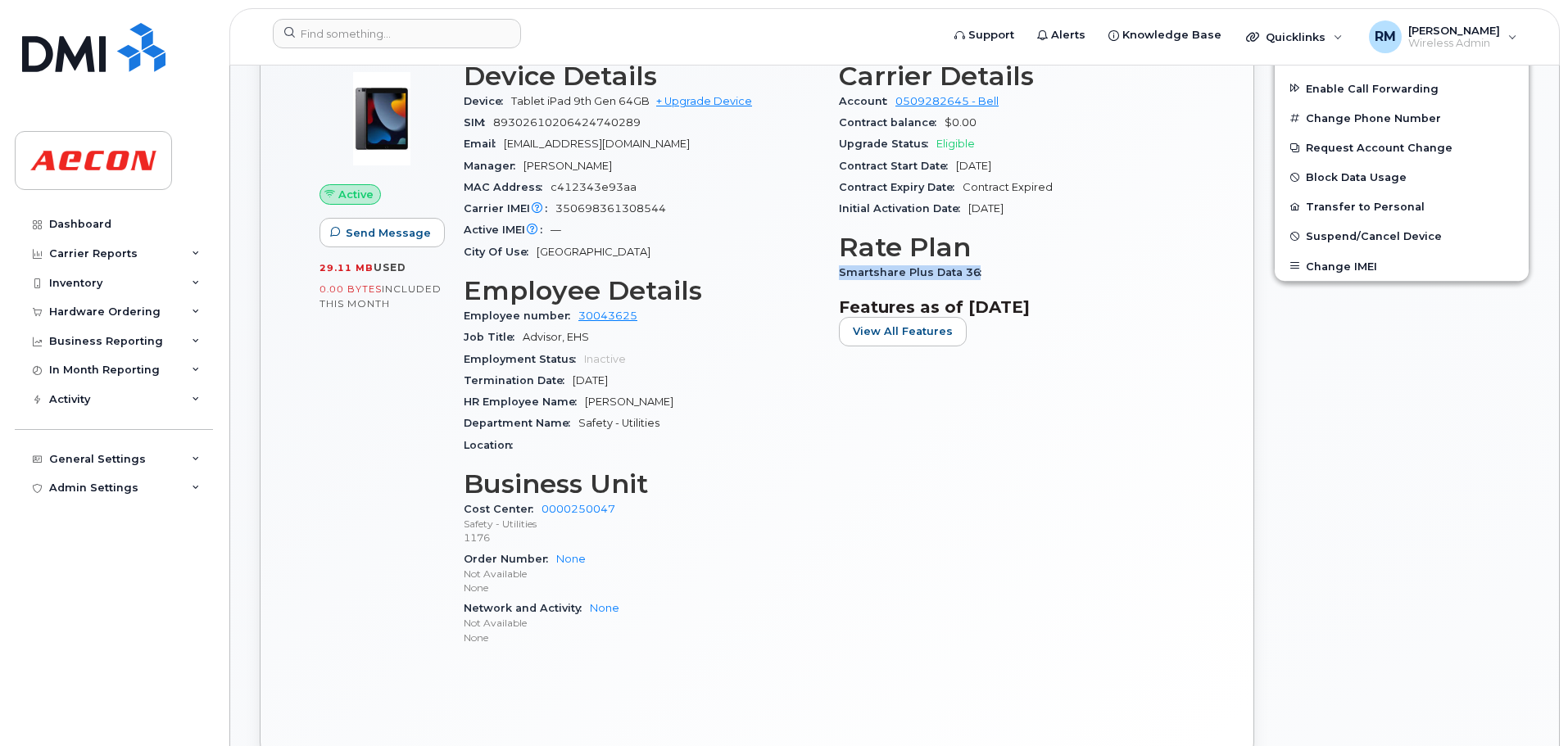
drag, startPoint x: 839, startPoint y: 271, endPoint x: 1045, endPoint y: 277, distance: 206.1
click at [1045, 277] on div "Smartshare Plus Data 36" at bounding box center [1017, 272] width 356 height 21
copy span "Smartshare Plus Data 36"
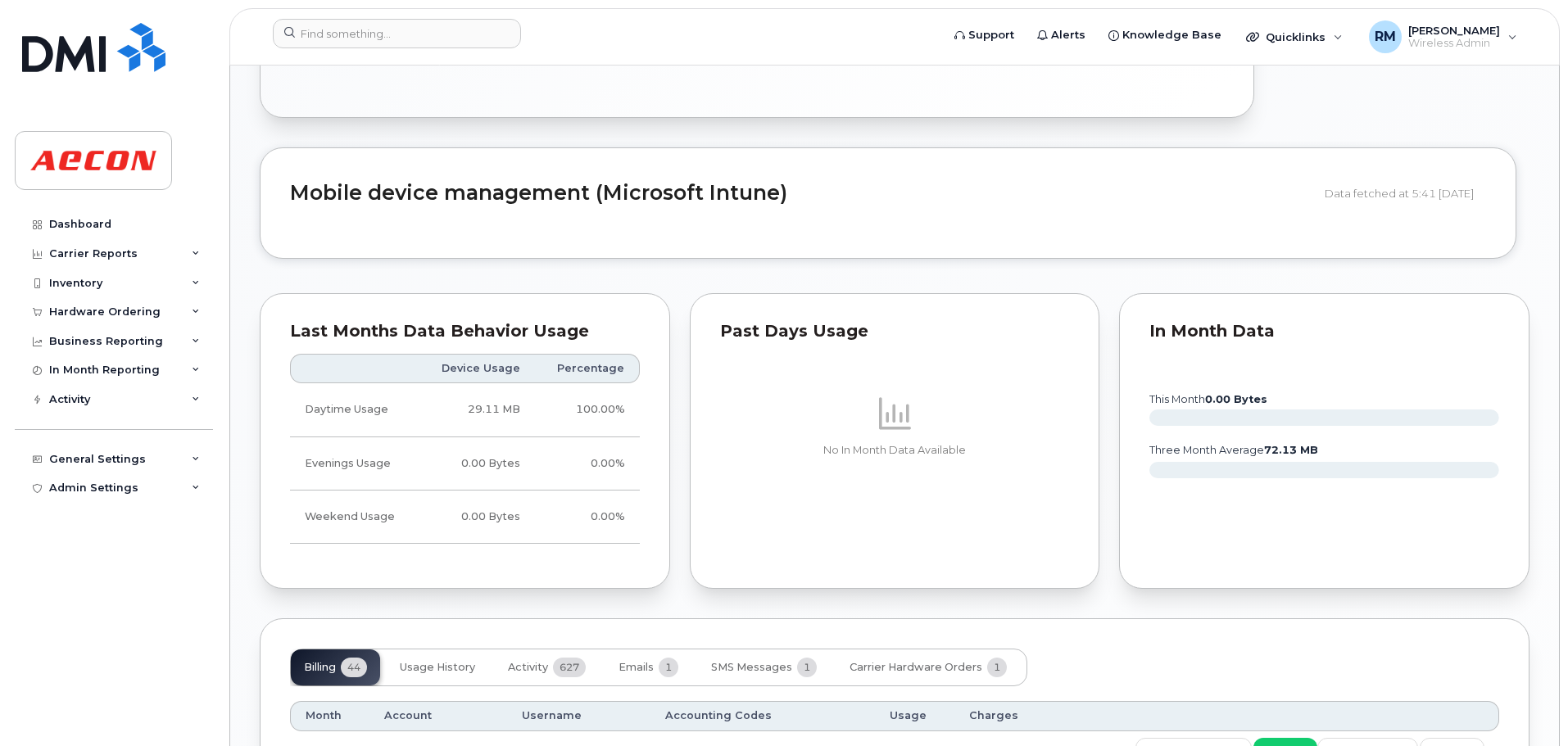
scroll to position [1311, 0]
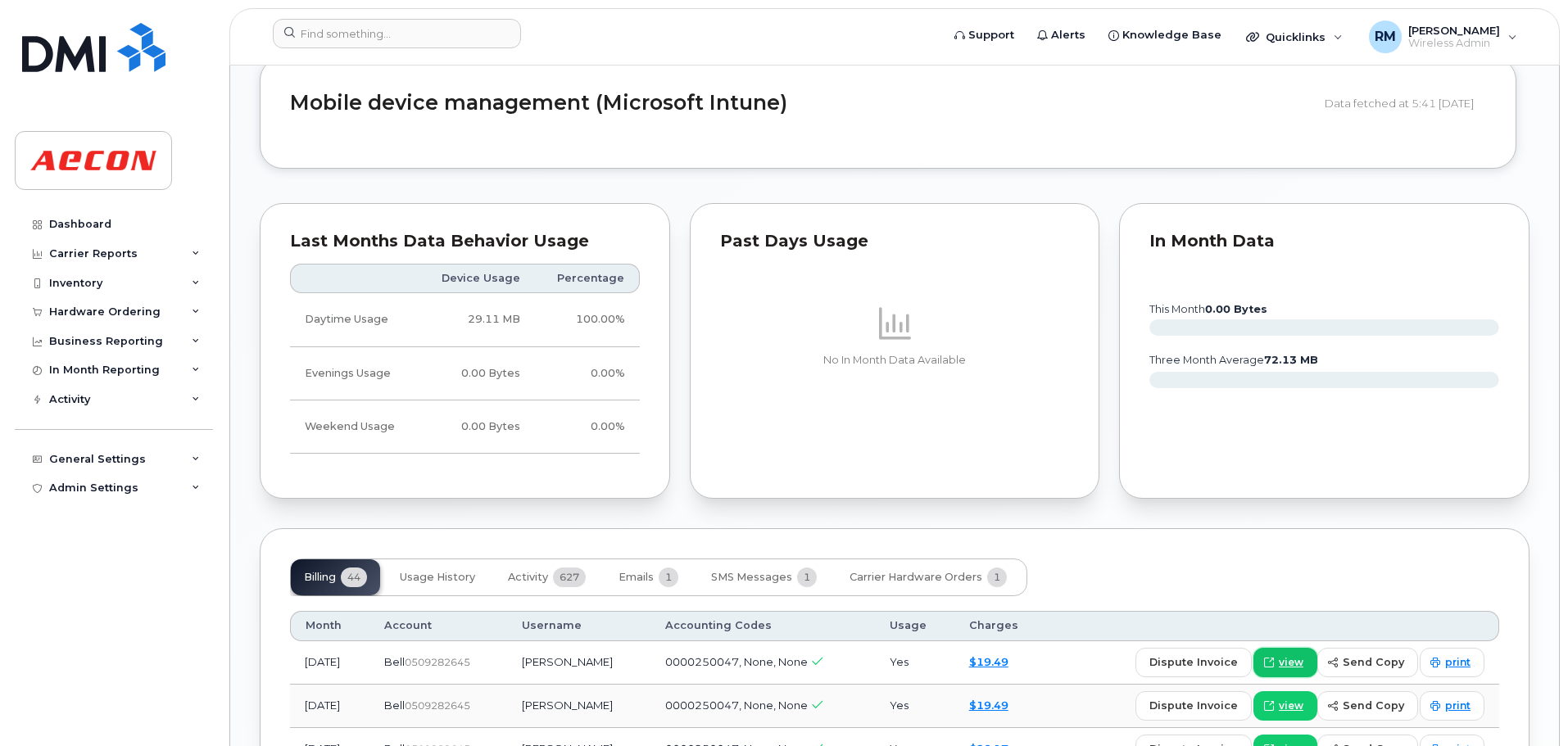
click at [1297, 665] on span "view" at bounding box center [1291, 663] width 24 height 15
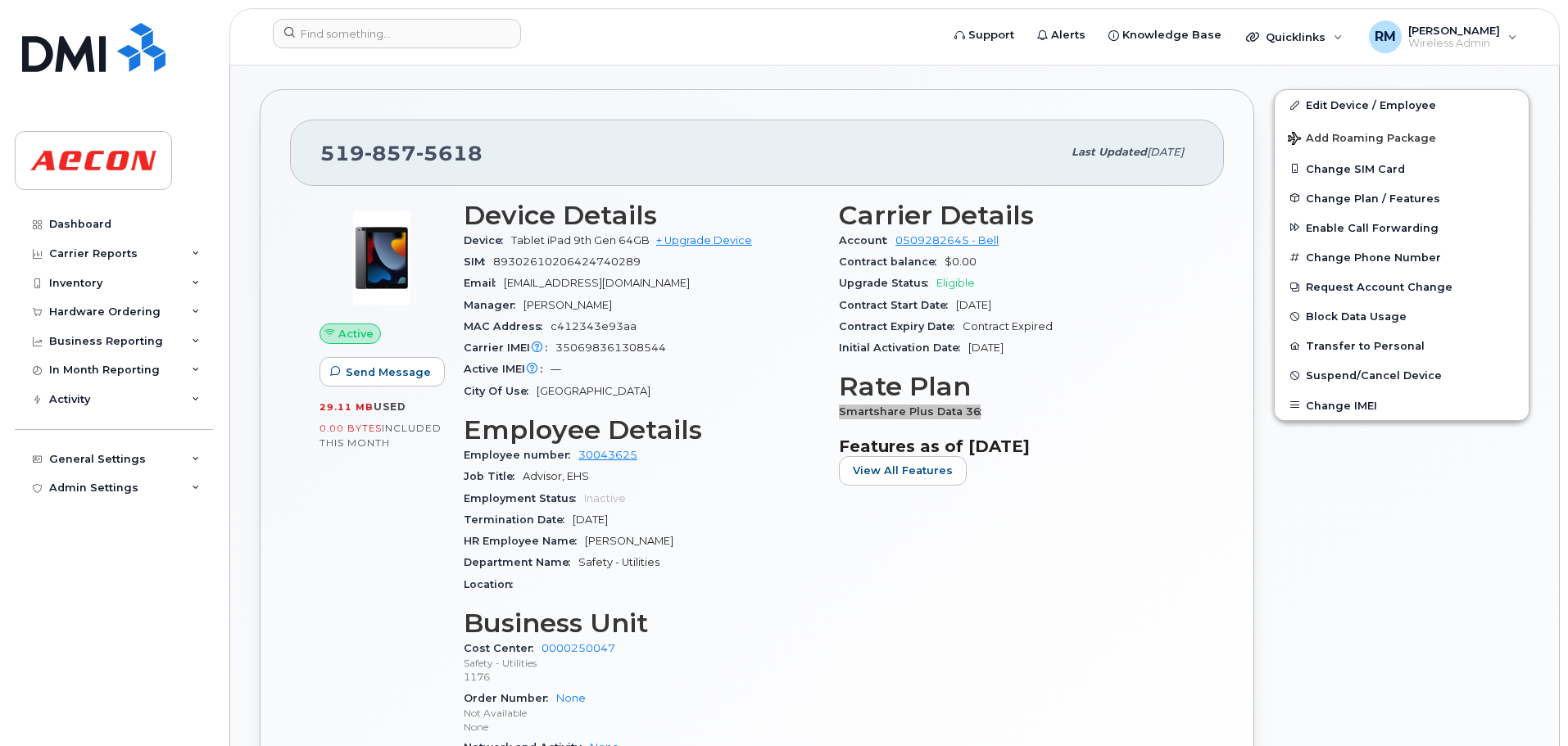
scroll to position [410, 0]
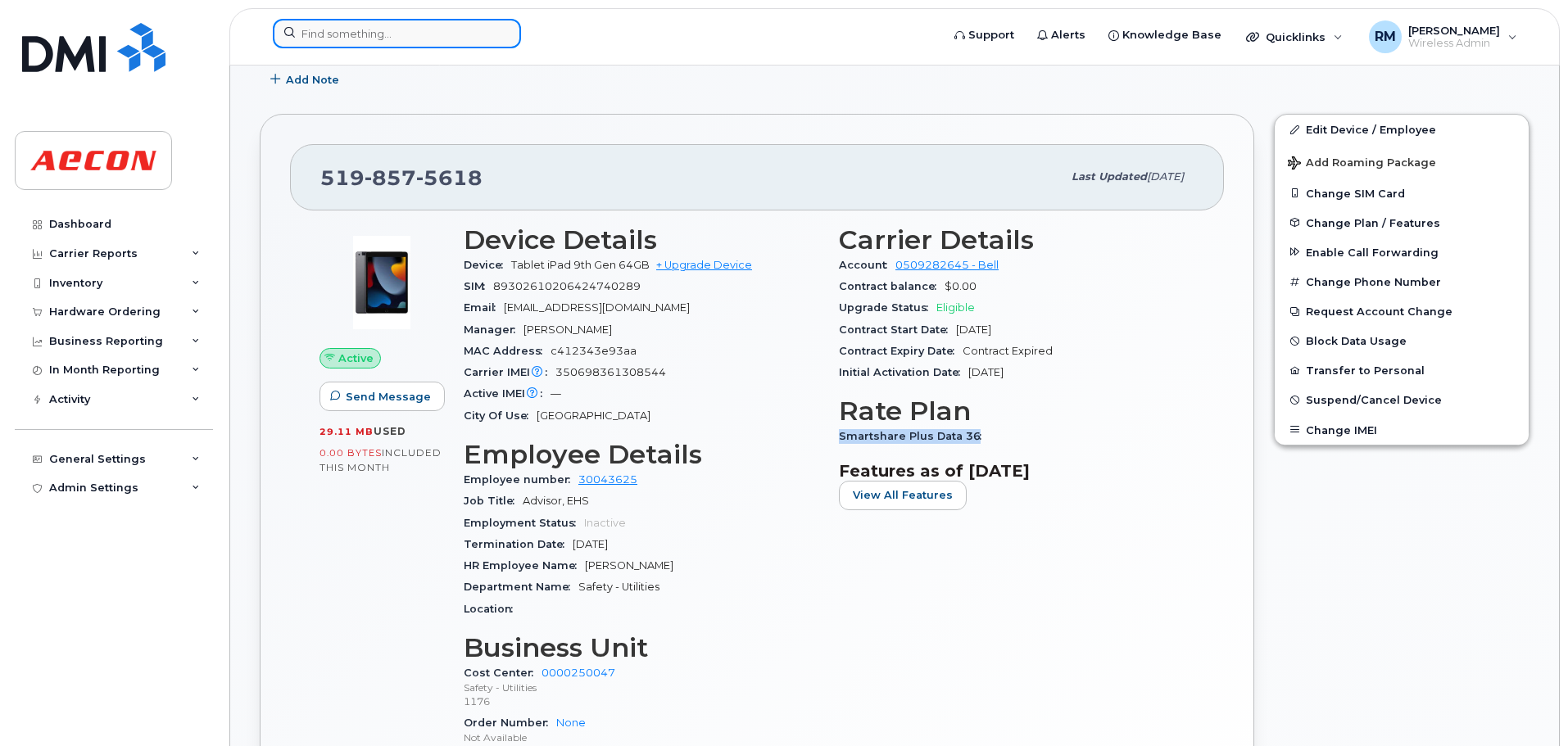
click at [408, 44] on input at bounding box center [397, 33] width 248 height 29
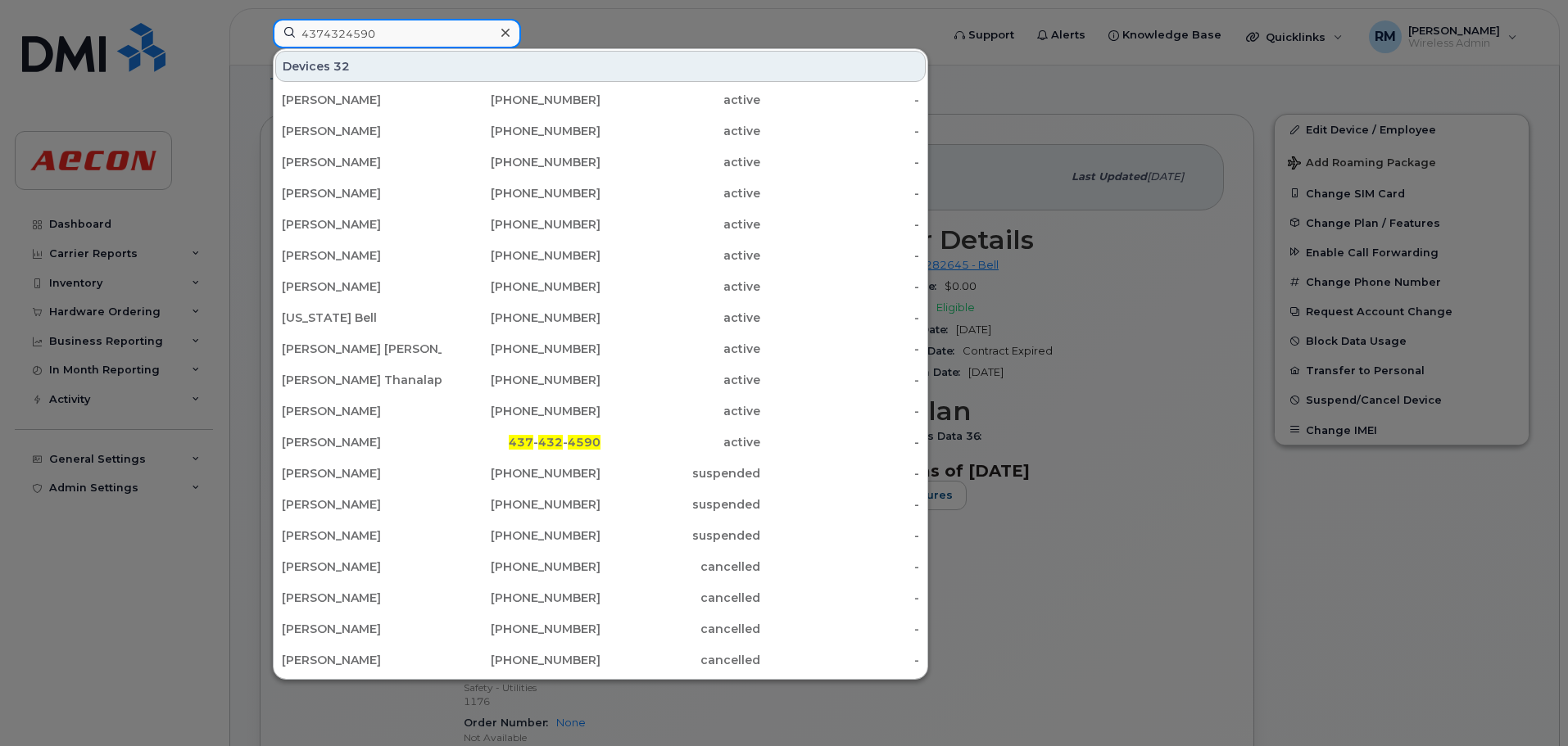
type input "4374324590"
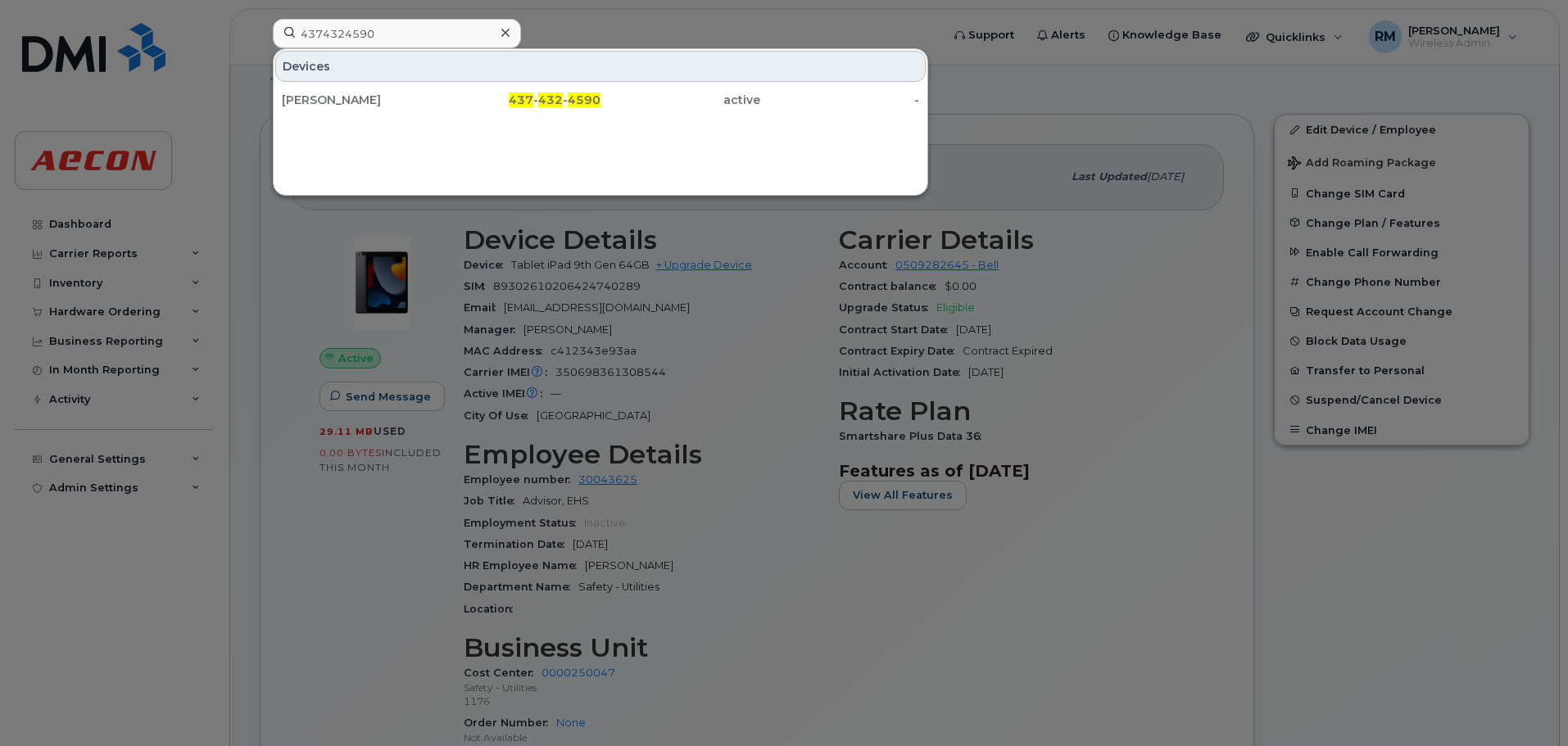
drag, startPoint x: 585, startPoint y: 101, endPoint x: 743, endPoint y: 146, distance: 164.3
click at [585, 101] on span "4590" at bounding box center [583, 100] width 33 height 15
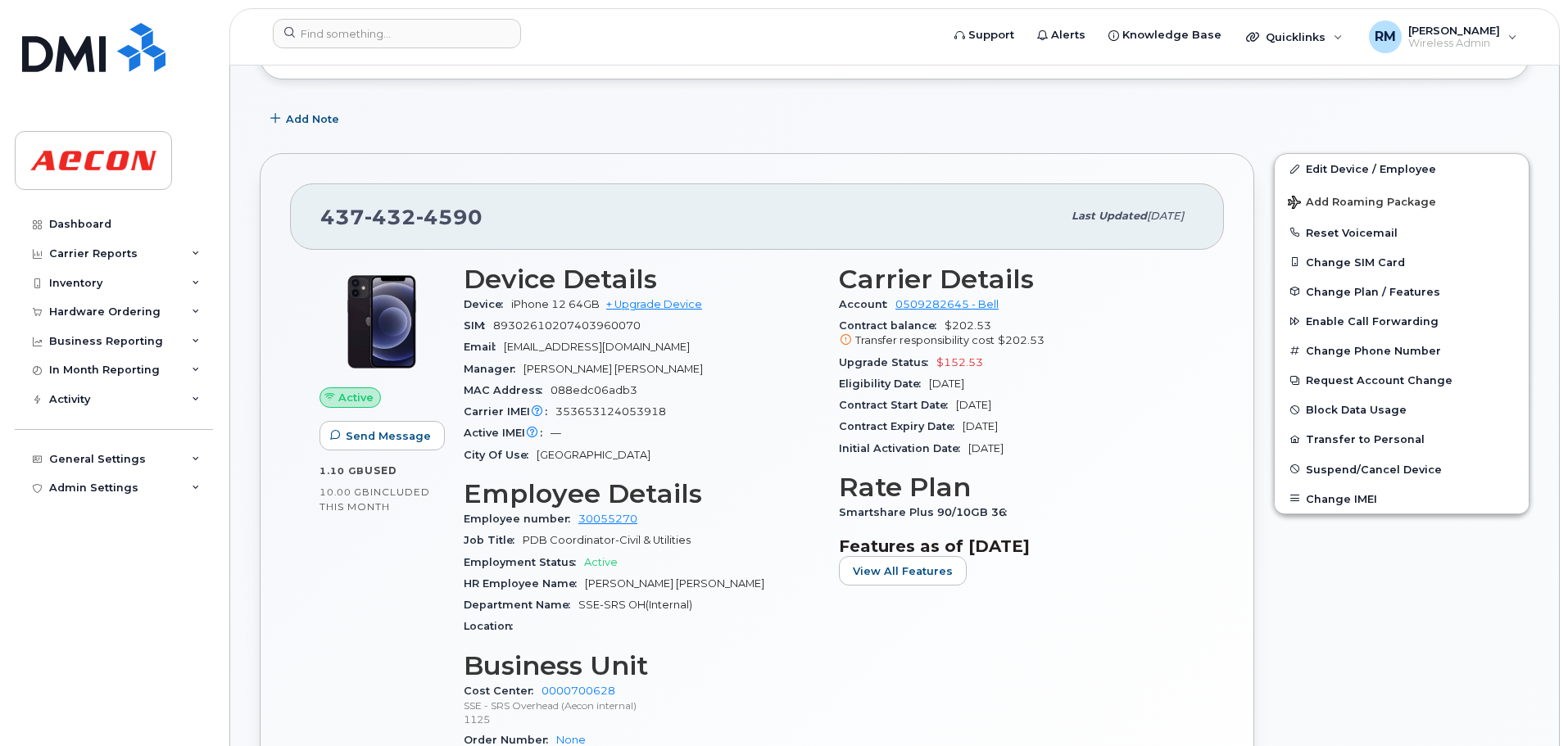
scroll to position [246, 0]
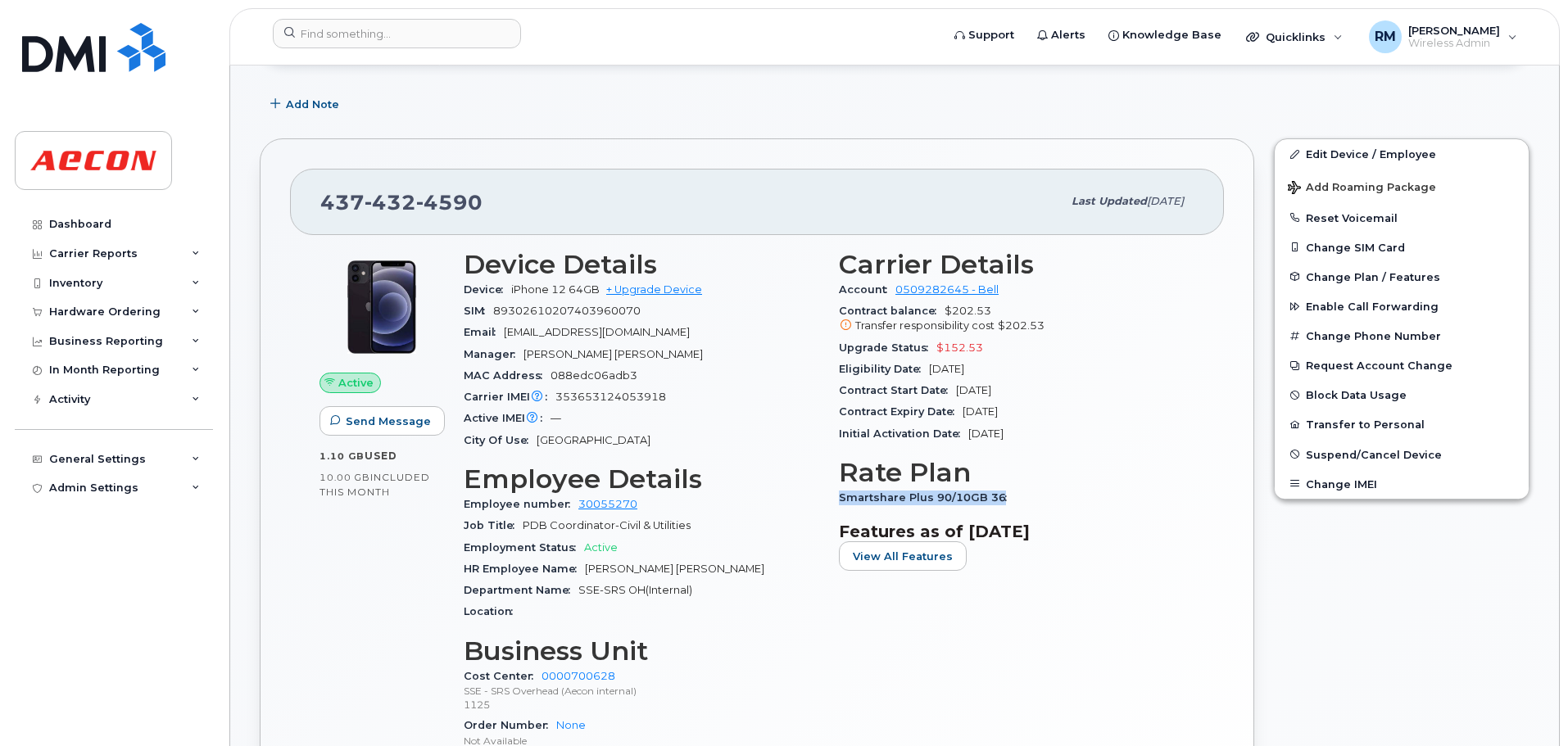
drag, startPoint x: 839, startPoint y: 497, endPoint x: 1029, endPoint y: 491, distance: 190.1
click at [1029, 491] on div "Smartshare Plus 90/10GB 36" at bounding box center [1017, 498] width 356 height 21
copy span "Smartshare Plus 90/10GB 36"
drag, startPoint x: 586, startPoint y: 566, endPoint x: 656, endPoint y: 567, distance: 70.0
click at [656, 567] on div "HR Employee Name [PERSON_NAME] [PERSON_NAME]" at bounding box center [641, 569] width 356 height 21
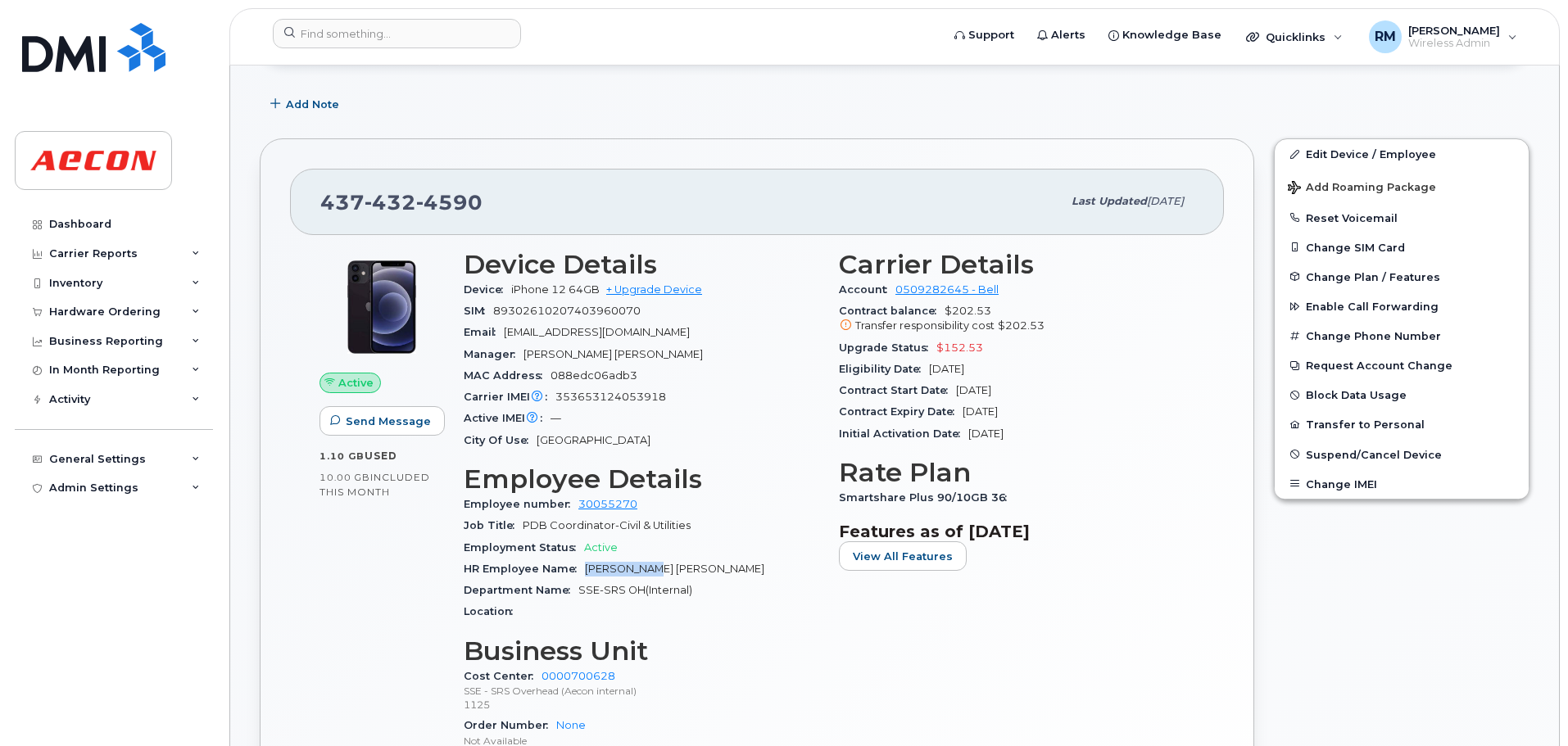
copy span "[PERSON_NAME] [PERSON_NAME]"
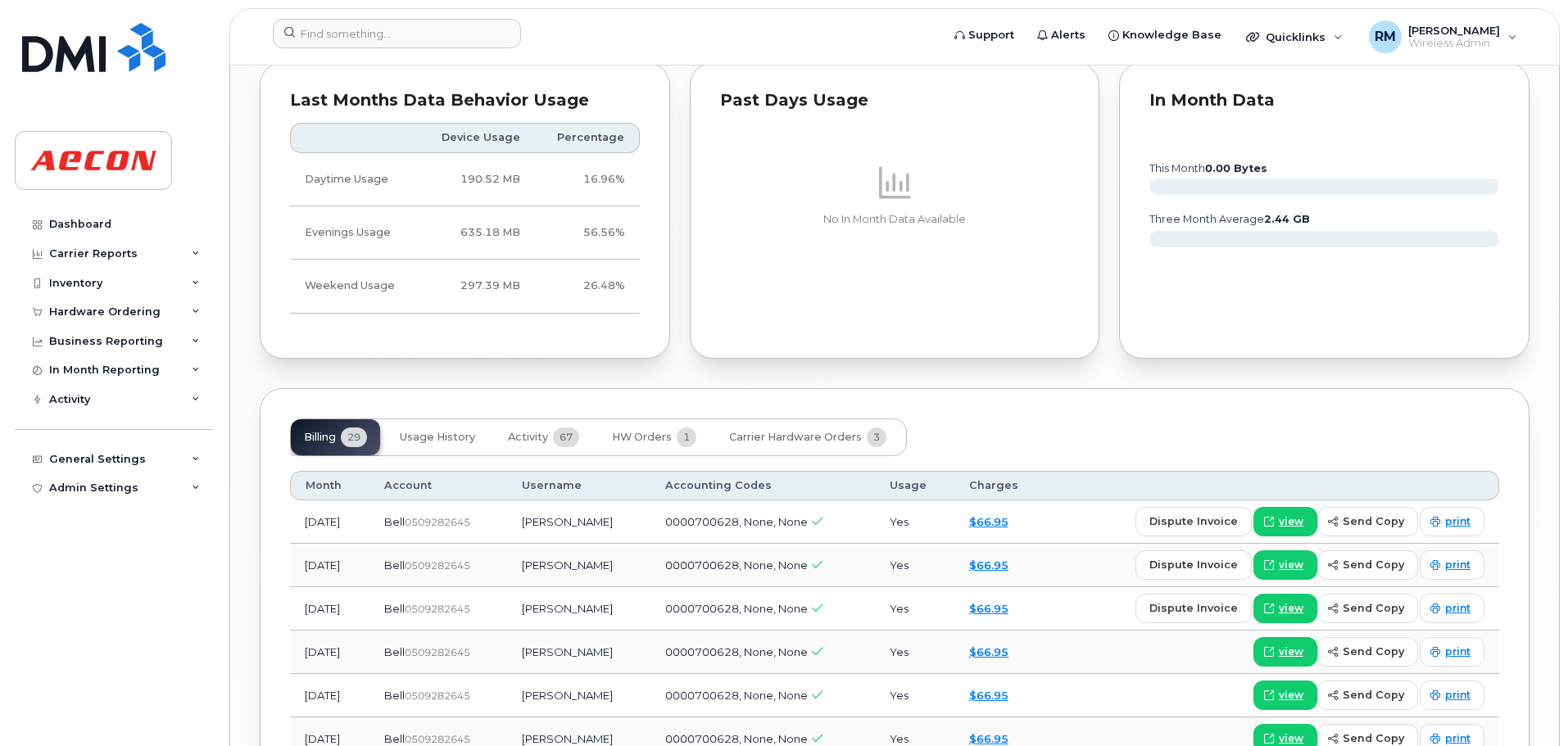
scroll to position [1474, 0]
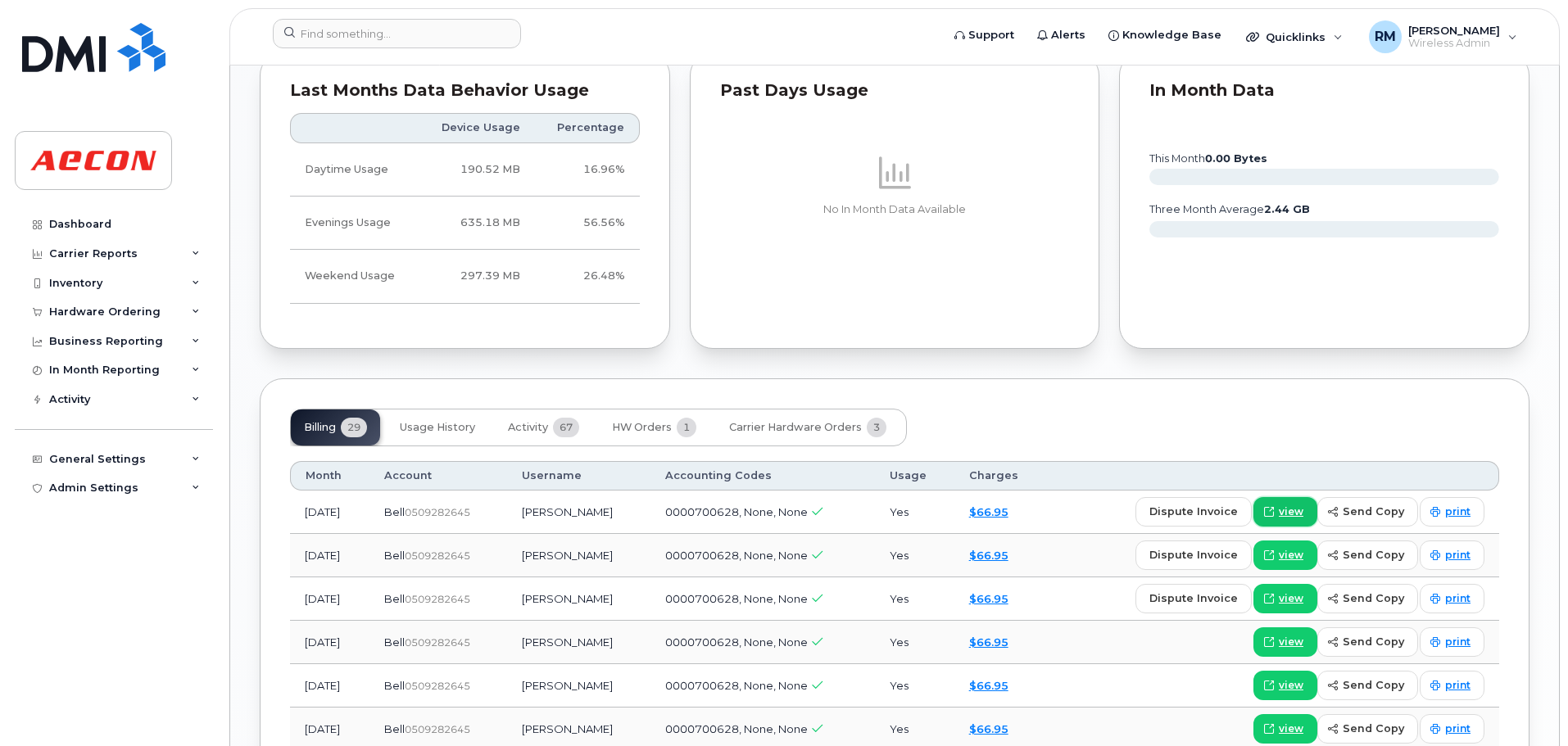
click at [1287, 507] on span "view" at bounding box center [1291, 512] width 24 height 15
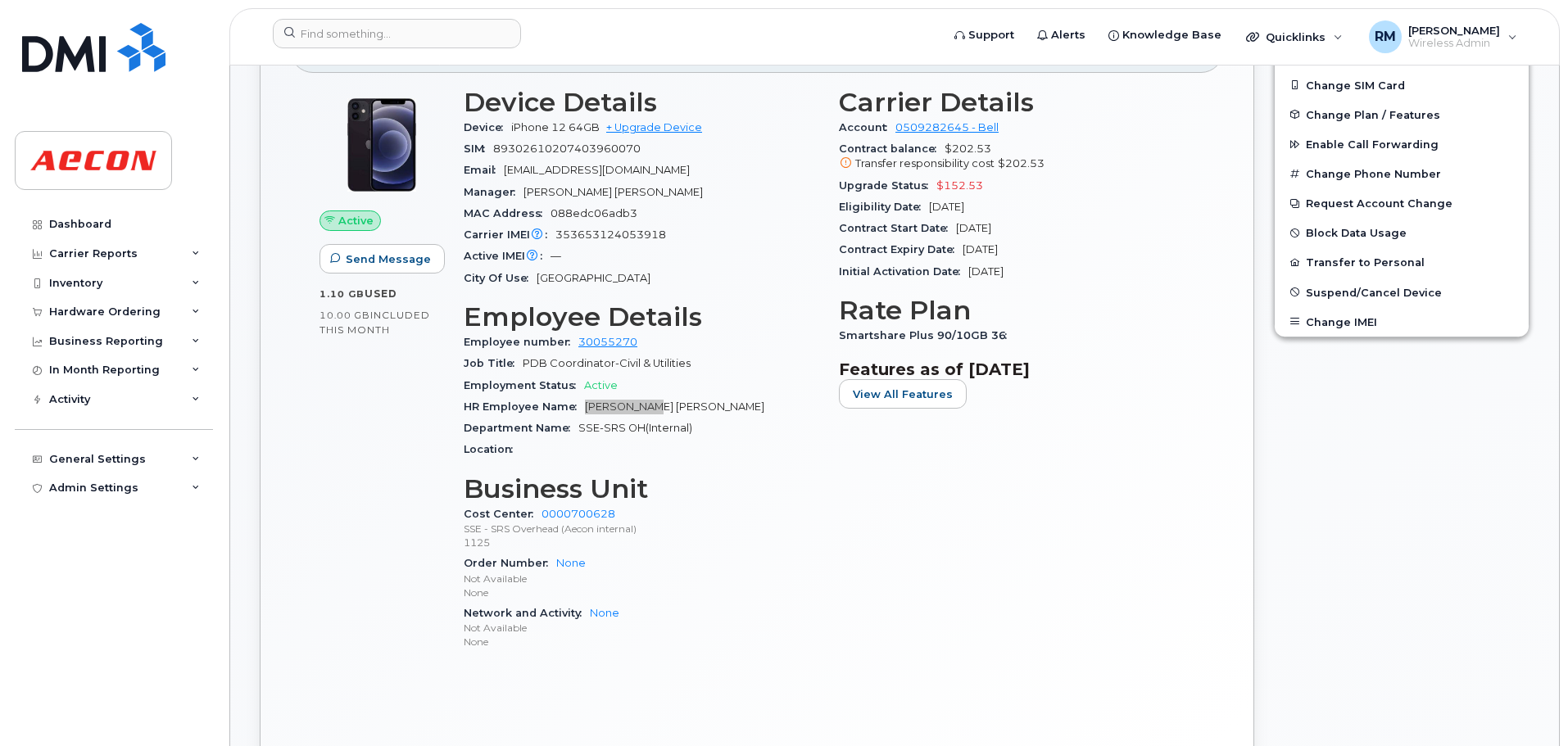
scroll to position [410, 0]
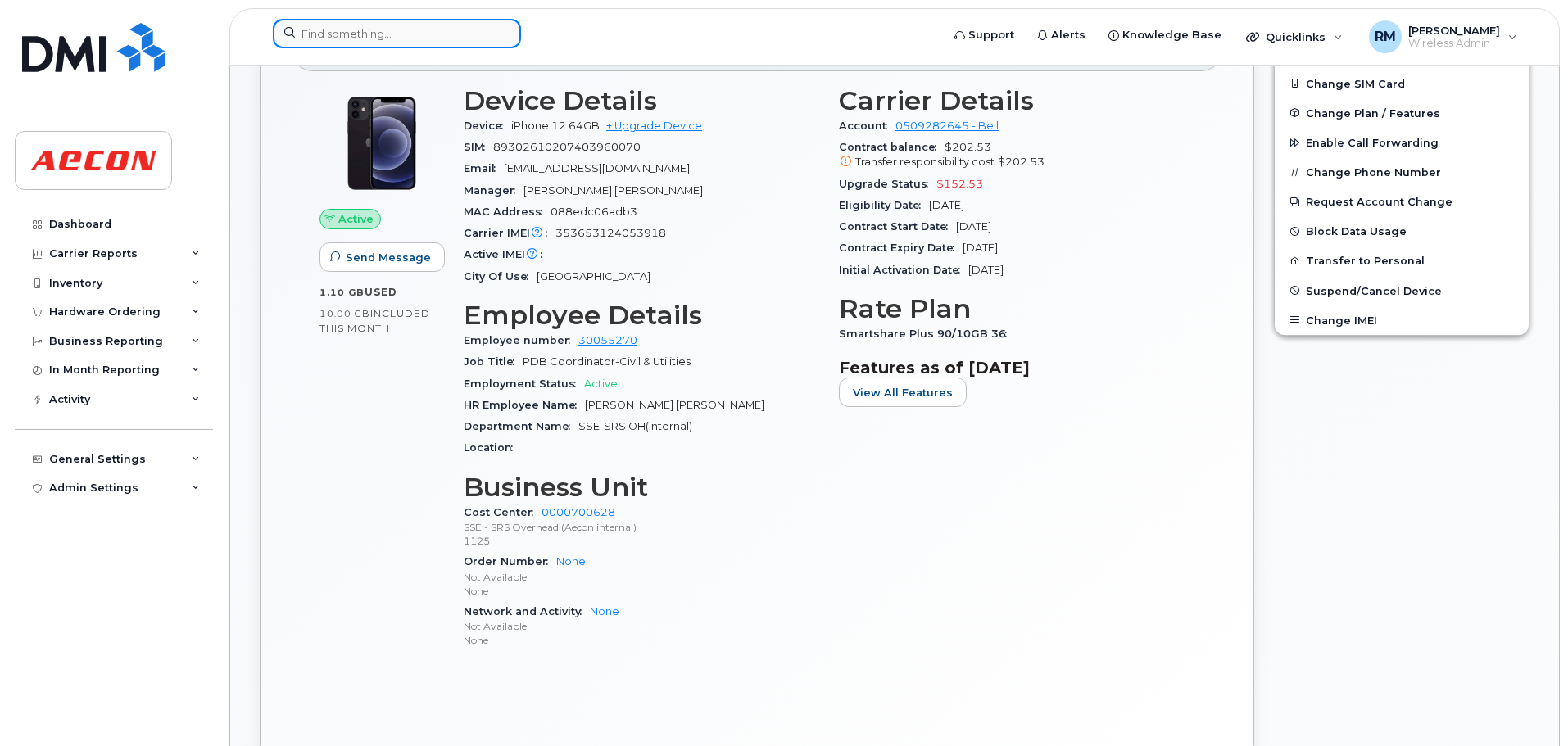
drag, startPoint x: 408, startPoint y: 36, endPoint x: 415, endPoint y: 44, distance: 10.6
click at [408, 36] on input at bounding box center [397, 33] width 248 height 29
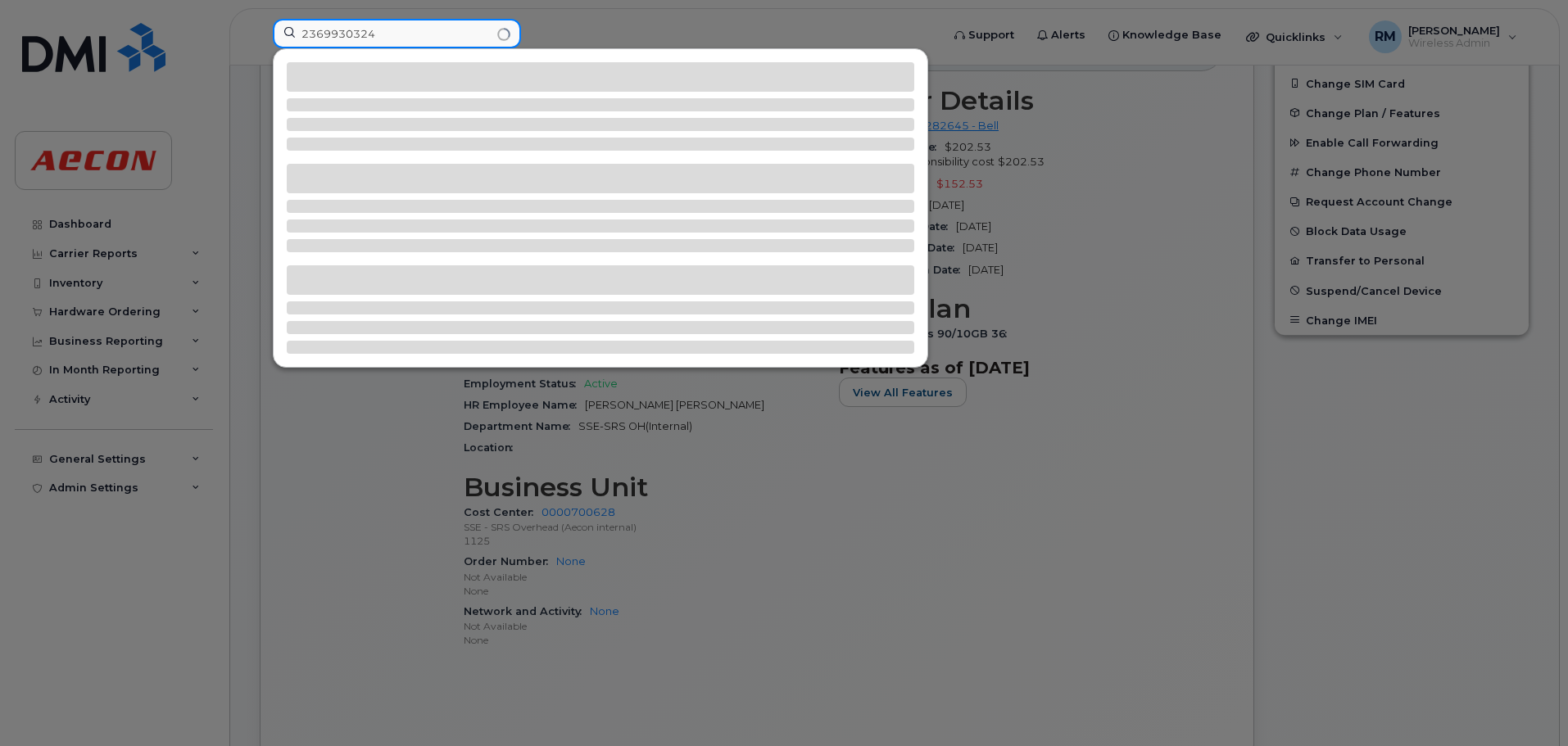
type input "2369930324"
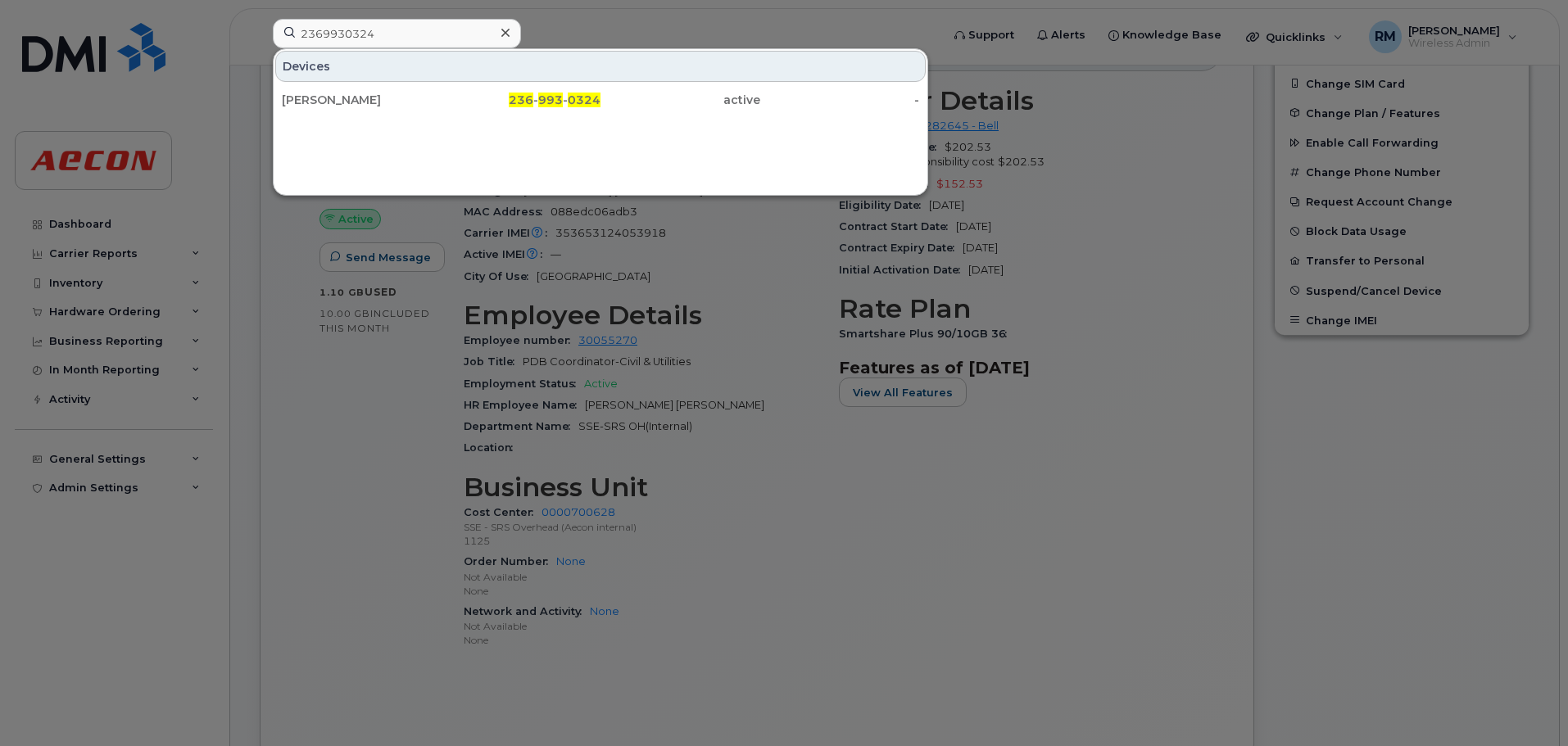
drag, startPoint x: 321, startPoint y: 106, endPoint x: 578, endPoint y: 378, distance: 374.2
click at [321, 106] on div "Jeffrey Connors" at bounding box center [362, 100] width 159 height 17
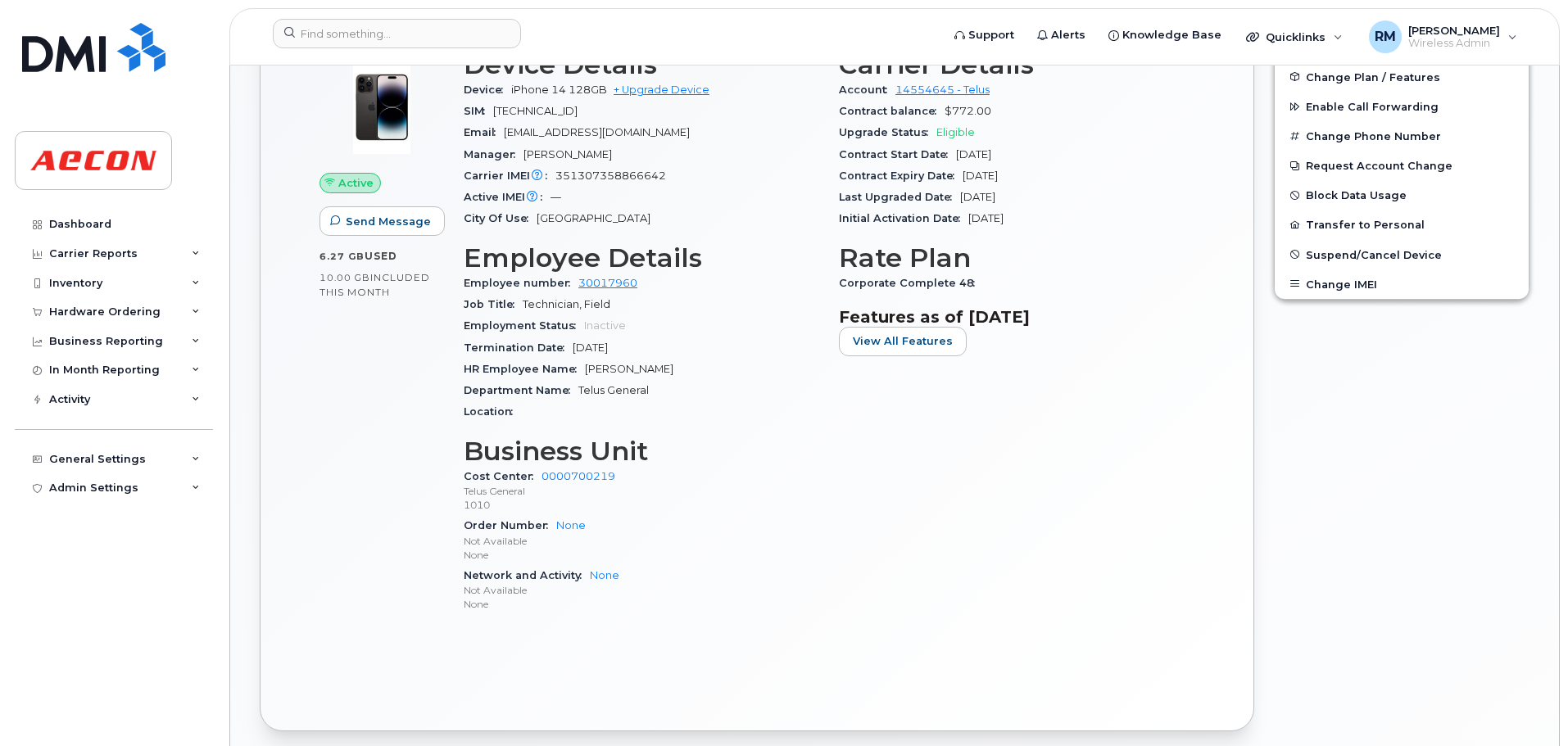
scroll to position [492, 0]
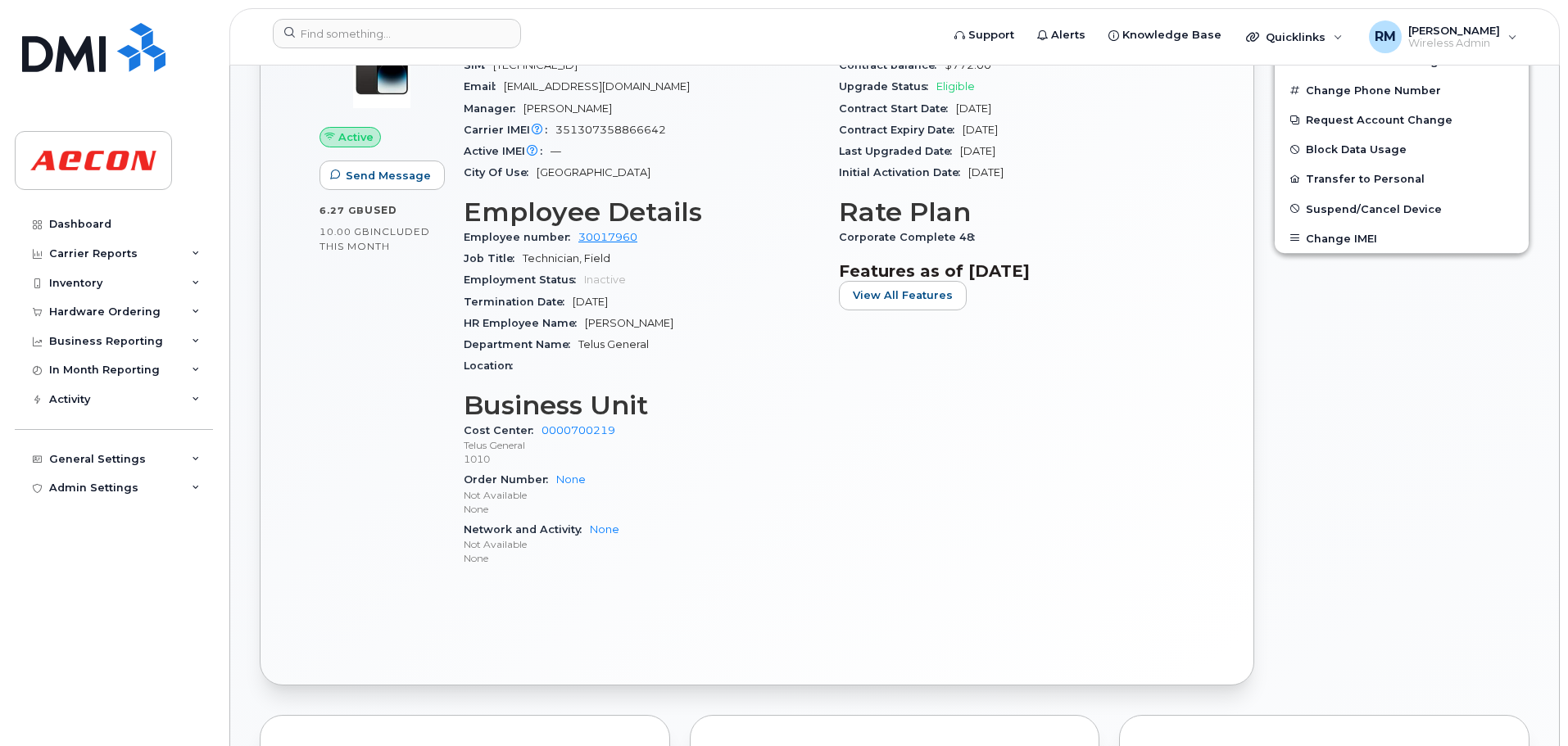
click at [583, 326] on span "HR Employee Name" at bounding box center [524, 323] width 121 height 13
drag, startPoint x: 585, startPoint y: 326, endPoint x: 692, endPoint y: 326, distance: 107.0
click at [692, 326] on div "HR Employee Name Jeffrey Connors" at bounding box center [641, 323] width 356 height 21
copy span "Jeffrey Connors"
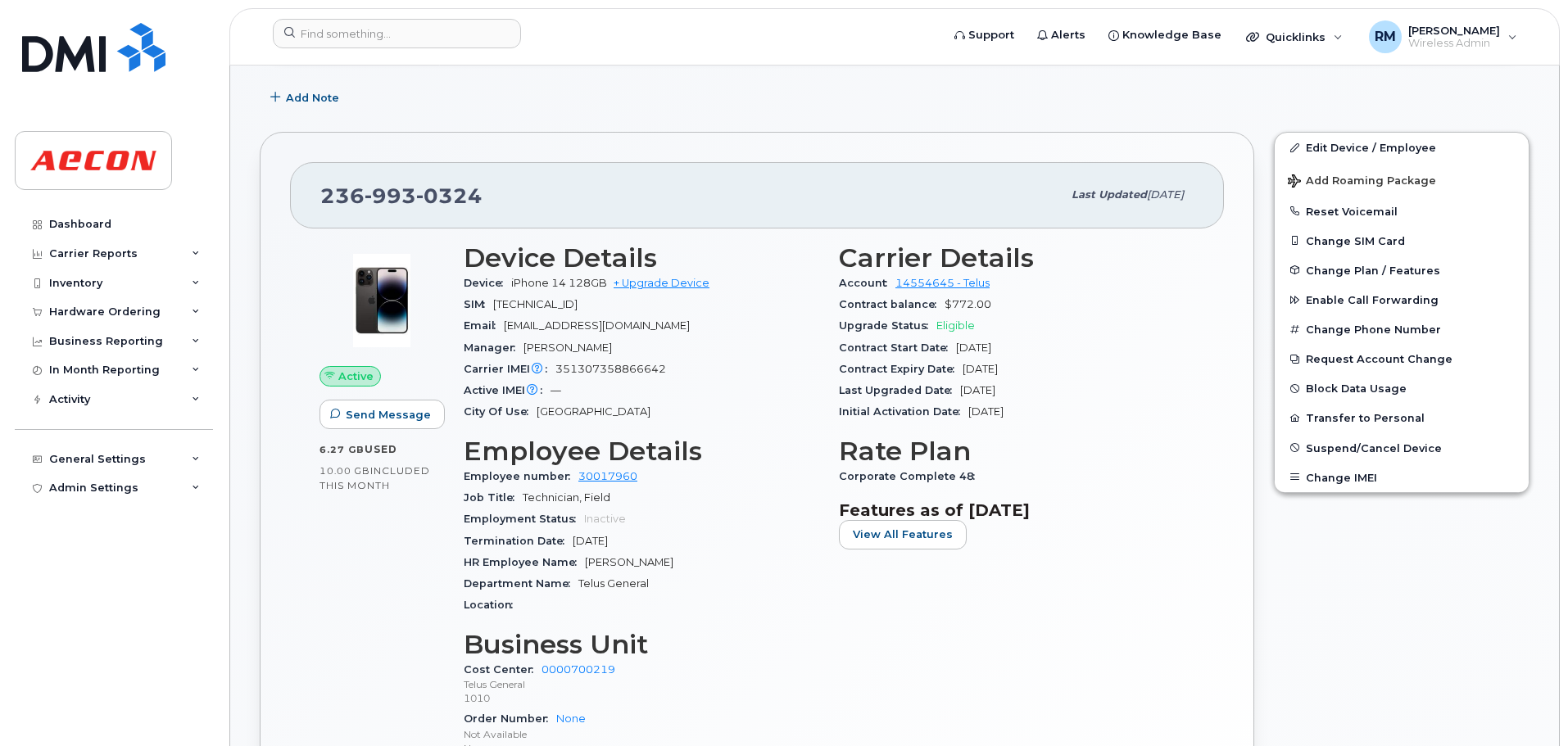
scroll to position [246, 0]
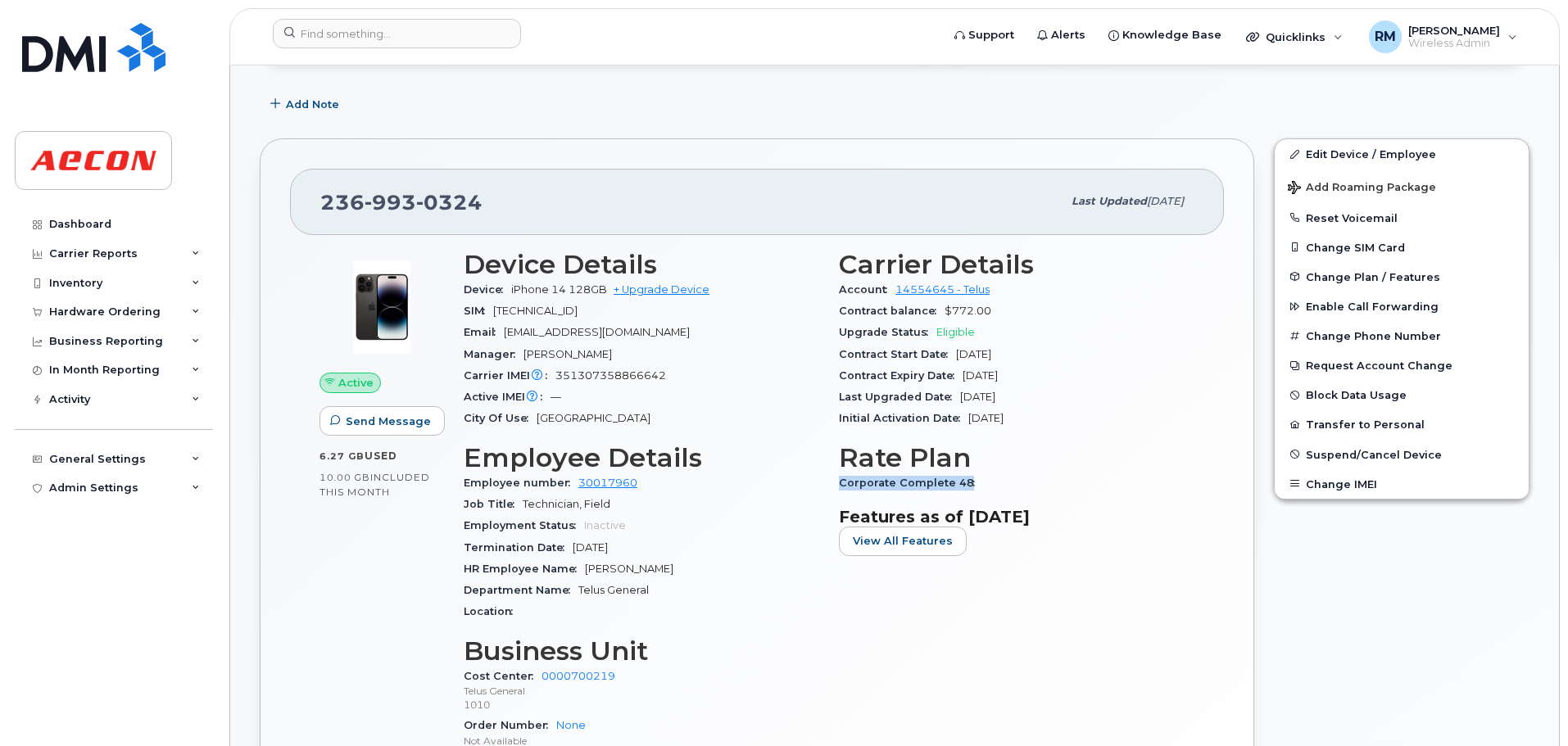
drag, startPoint x: 839, startPoint y: 484, endPoint x: 983, endPoint y: 484, distance: 144.0
click at [983, 484] on div "Corporate Complete 48" at bounding box center [1017, 483] width 356 height 21
copy span "Corporate Complete 48"
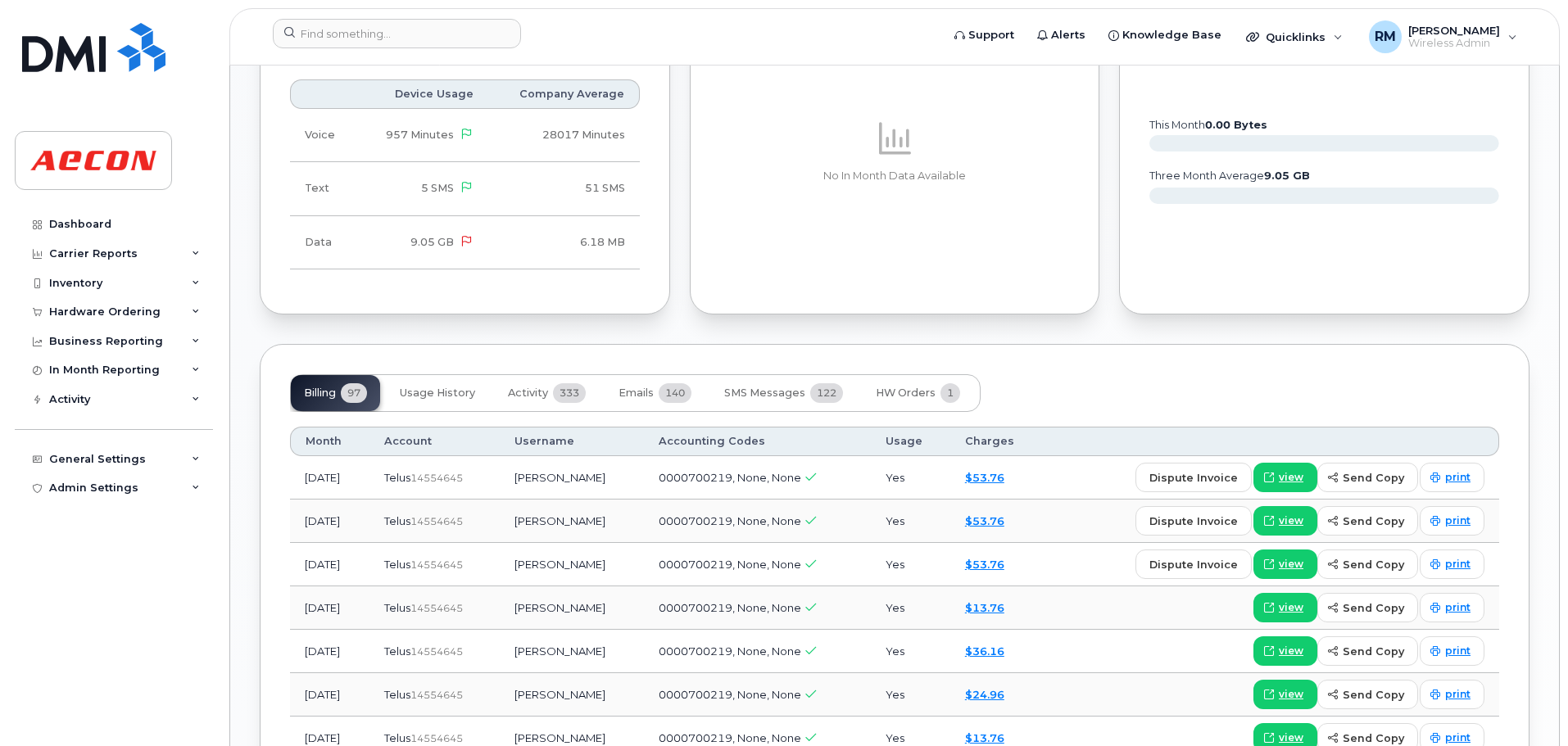
scroll to position [1229, 0]
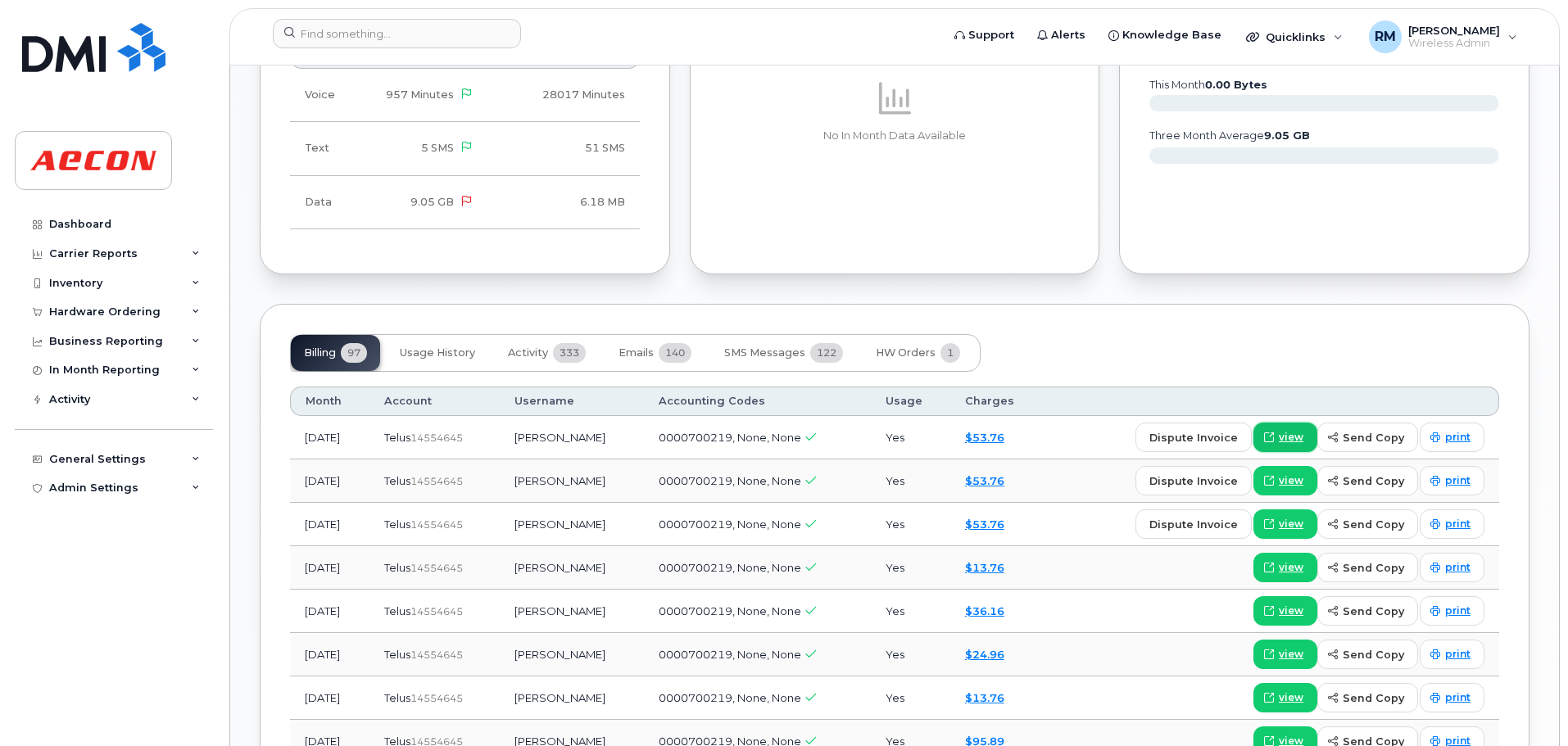
click at [1285, 435] on span "view" at bounding box center [1291, 437] width 24 height 15
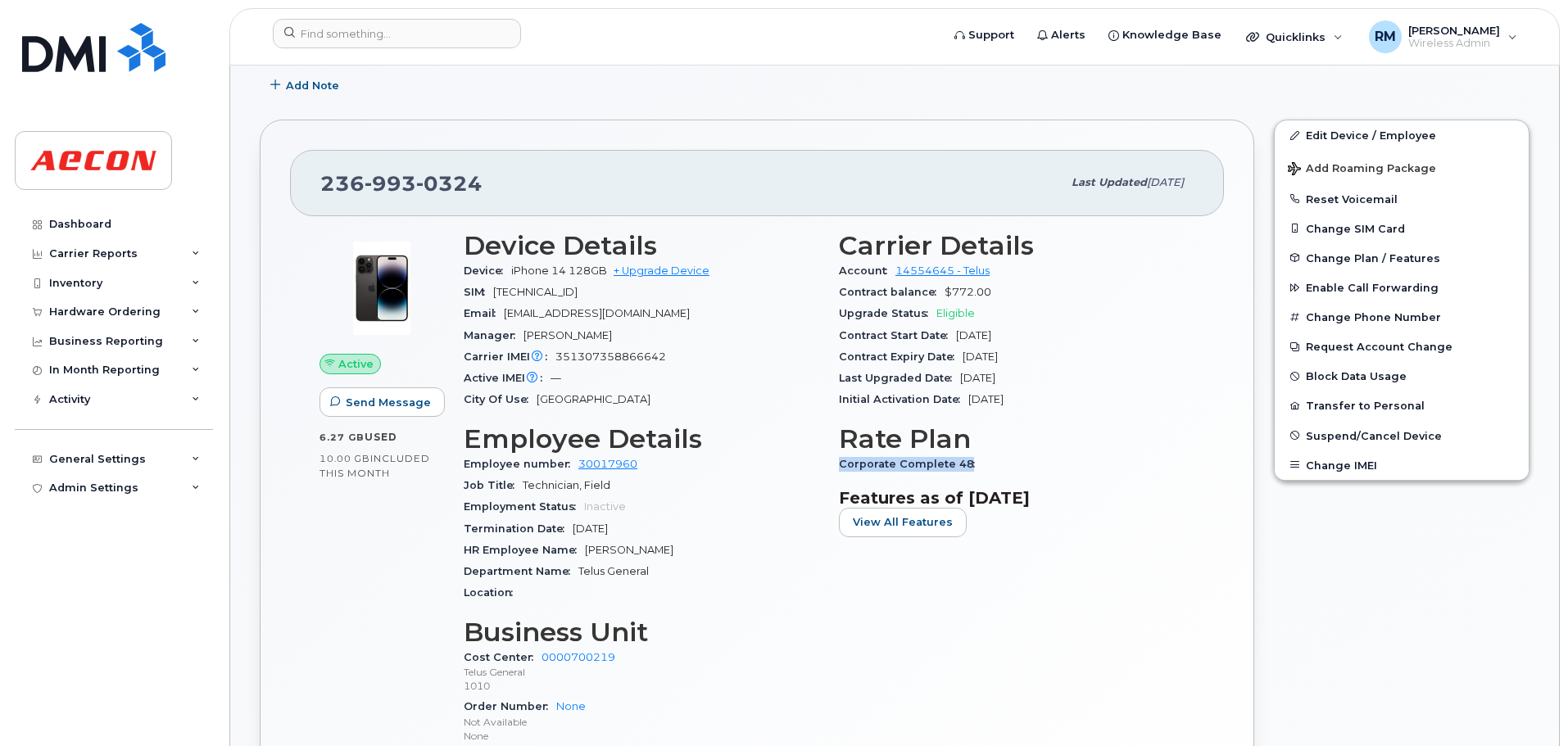
scroll to position [327, 0]
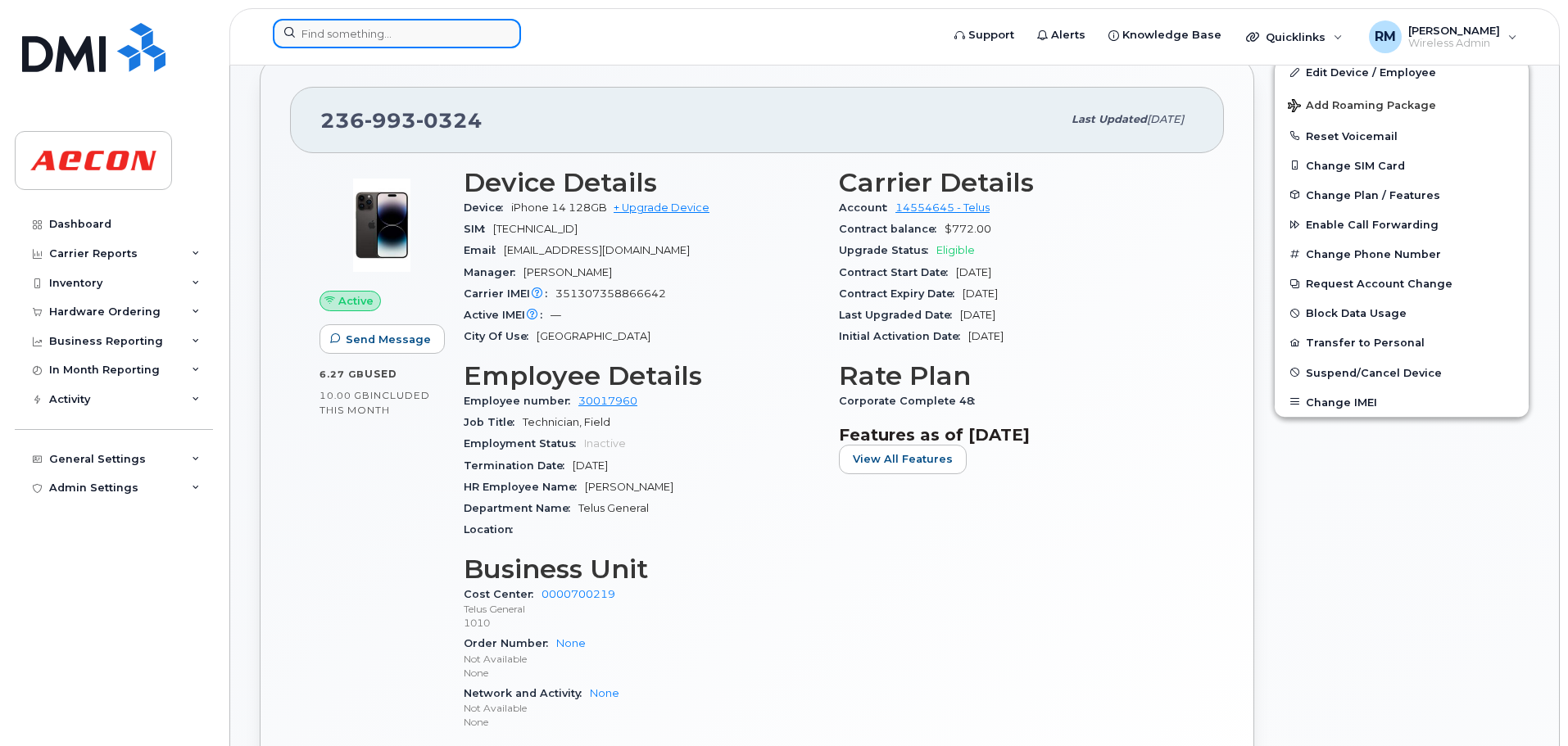
click at [342, 32] on input at bounding box center [397, 33] width 248 height 29
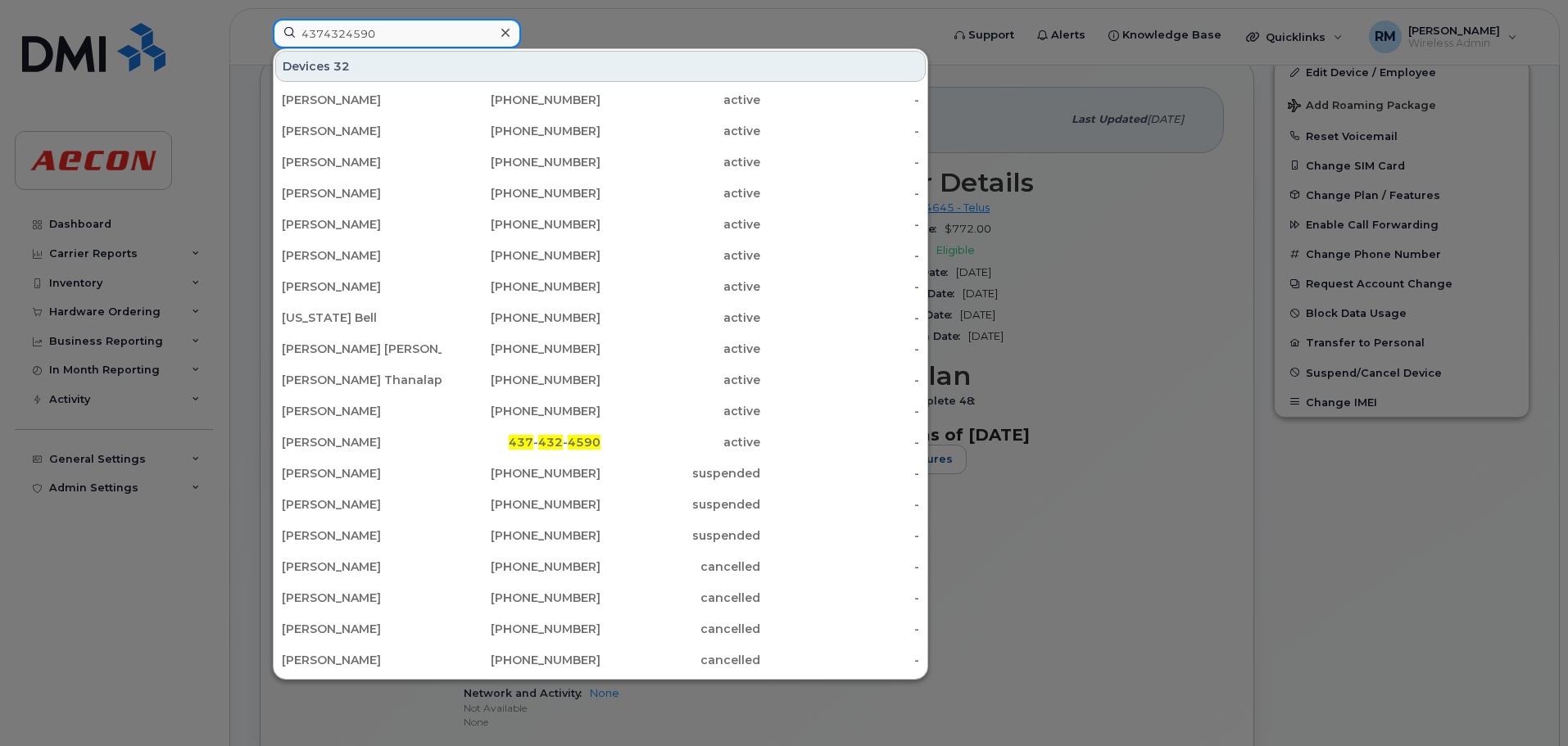
type input "4374324590"
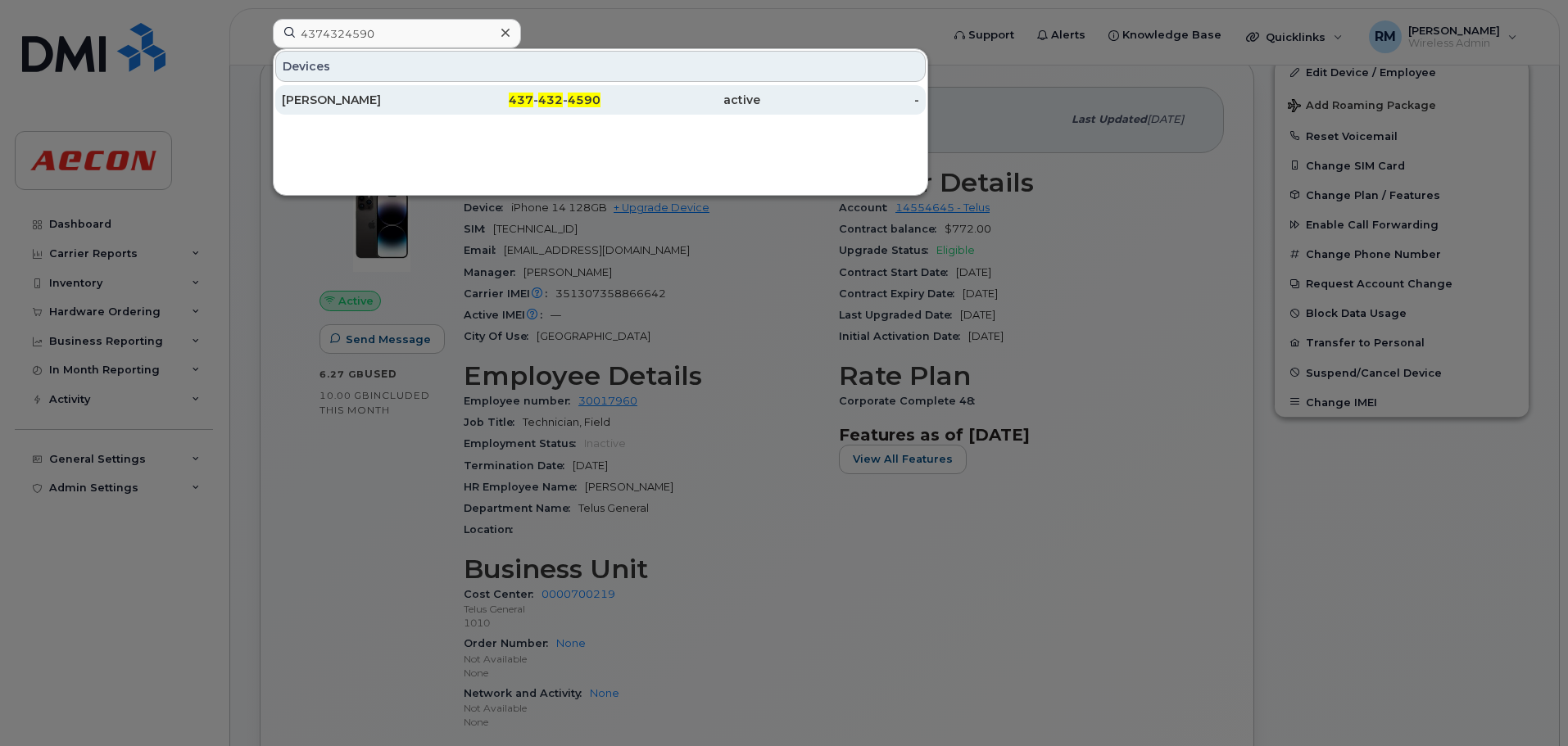
click at [553, 107] on div "437 - 432 - 4590" at bounding box center [521, 100] width 159 height 17
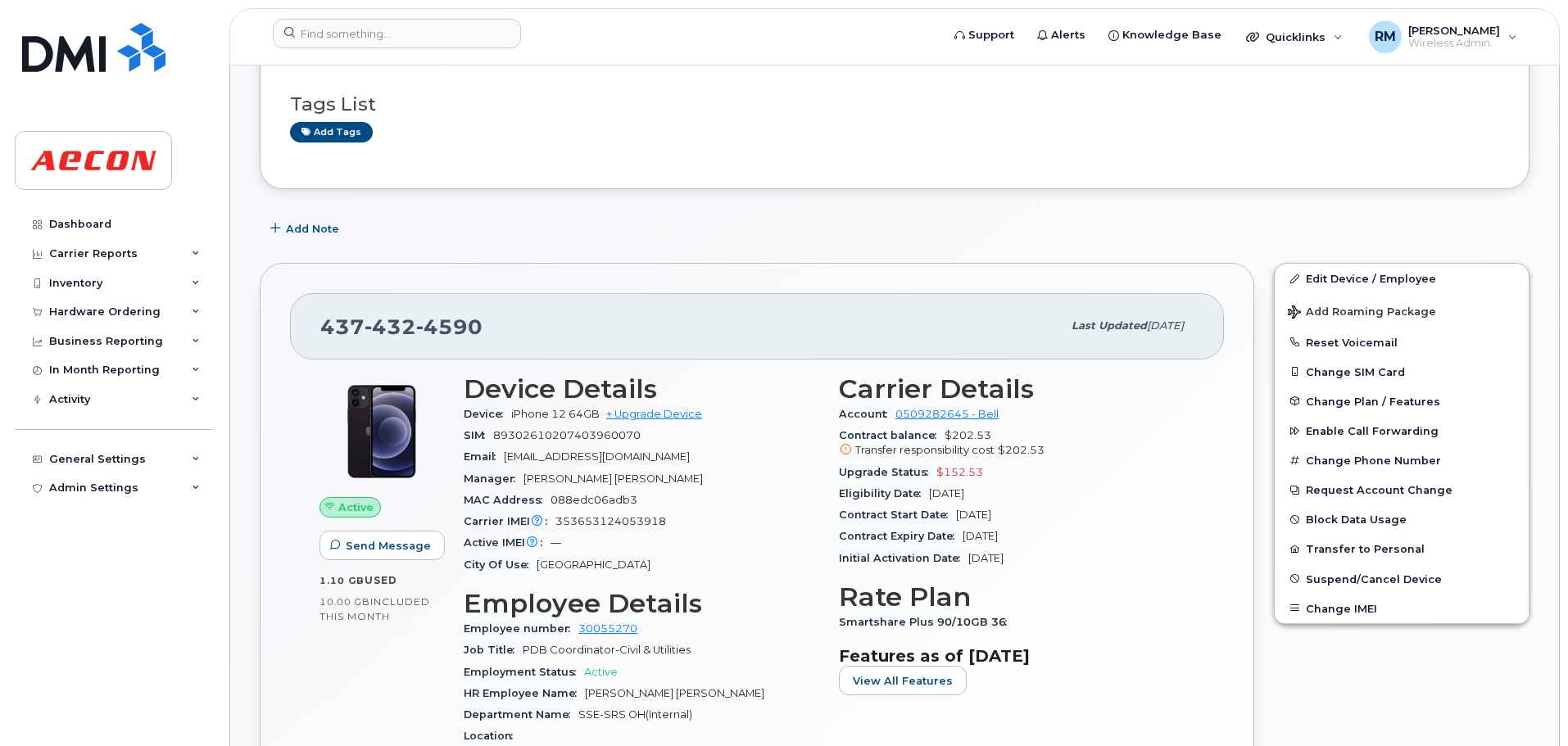
scroll to position [164, 0]
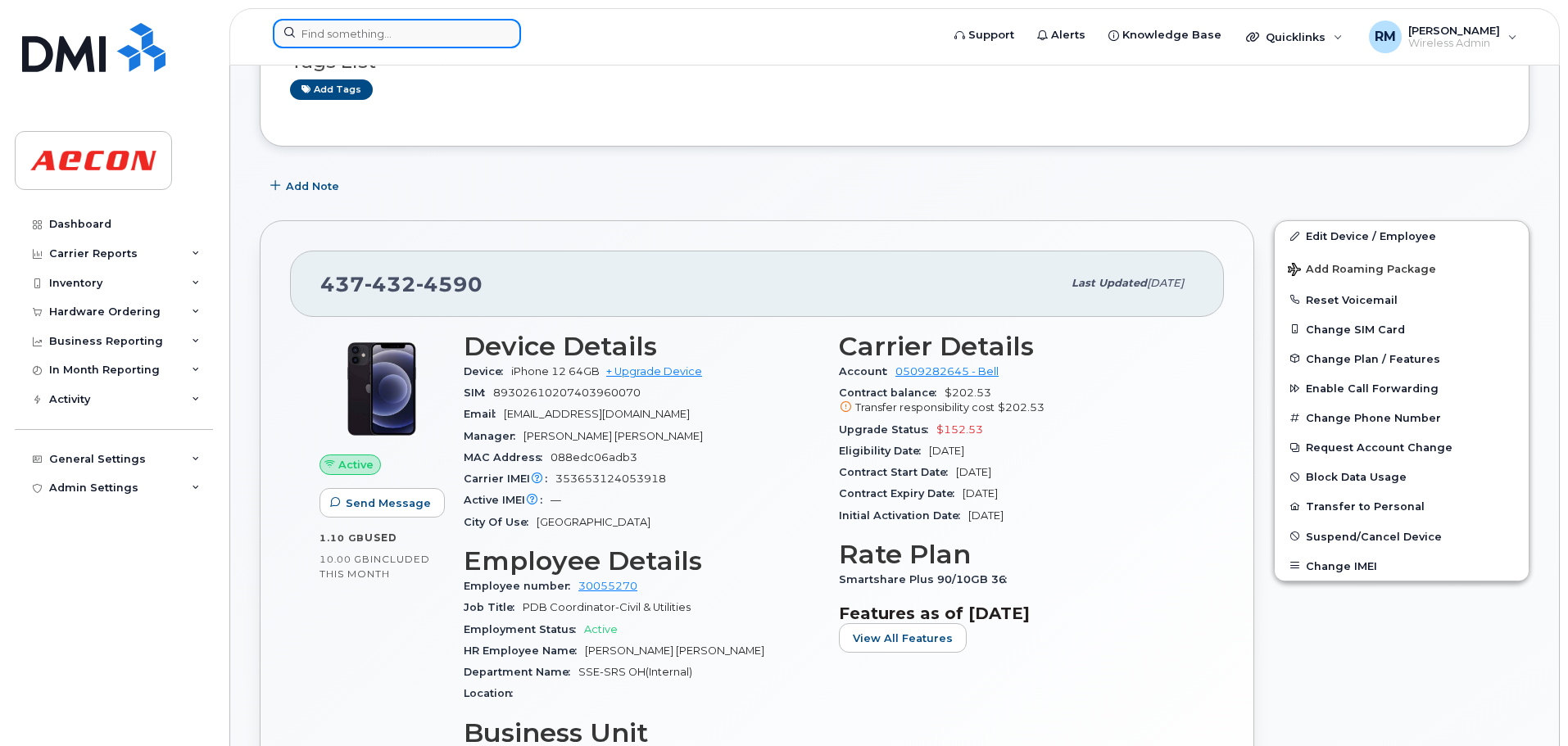
click at [379, 34] on input at bounding box center [397, 33] width 248 height 29
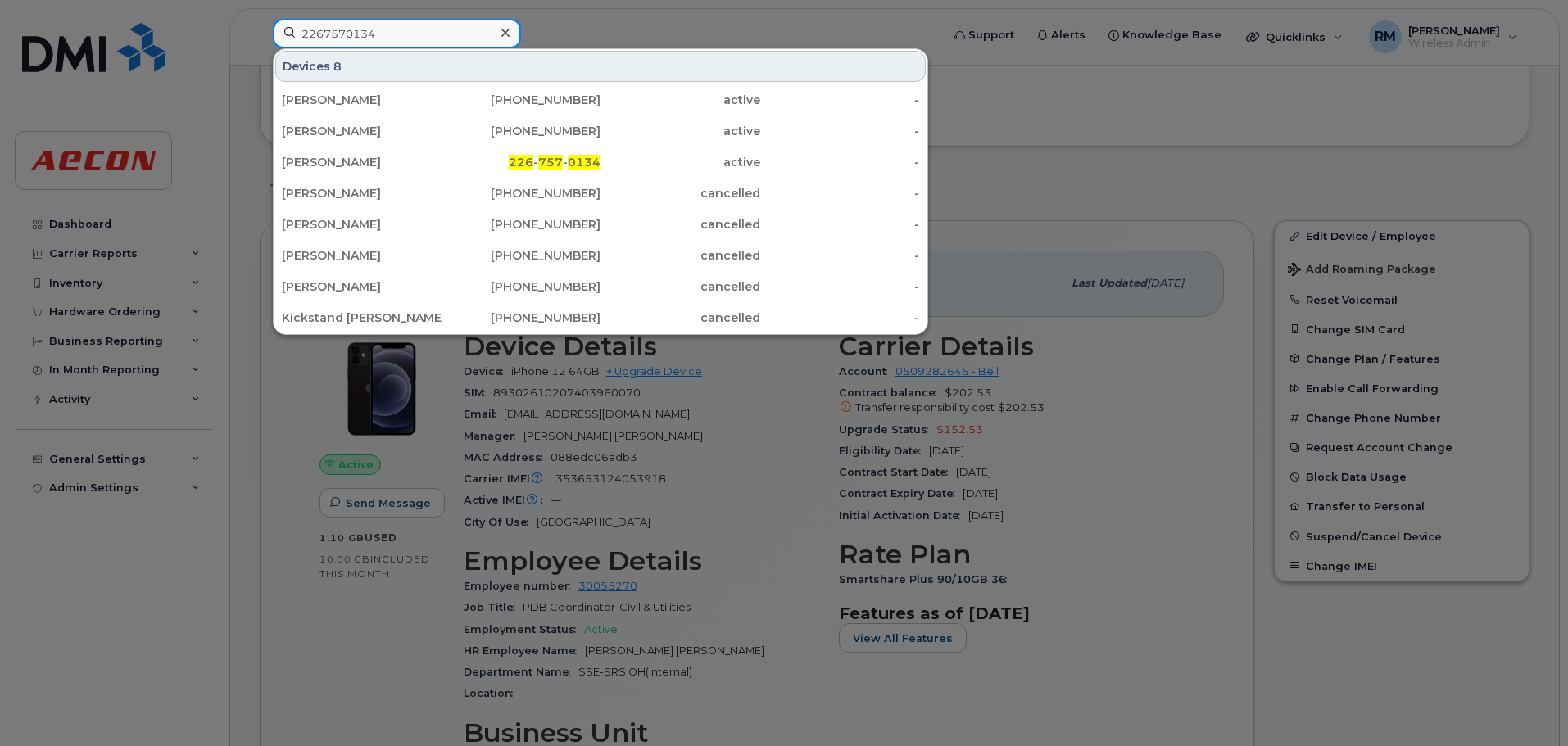
type input "2267570134"
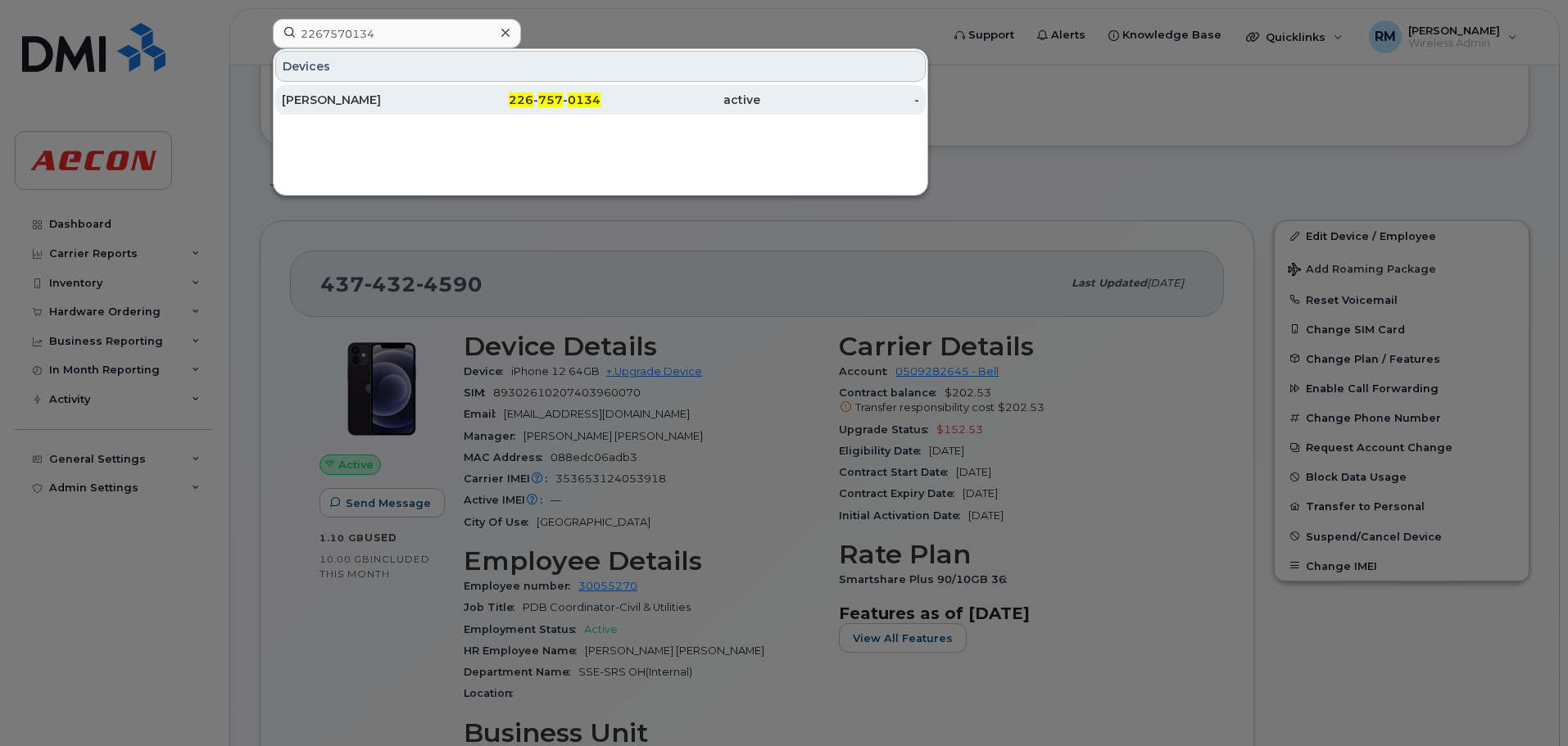
click at [557, 102] on span "757" at bounding box center [550, 100] width 24 height 15
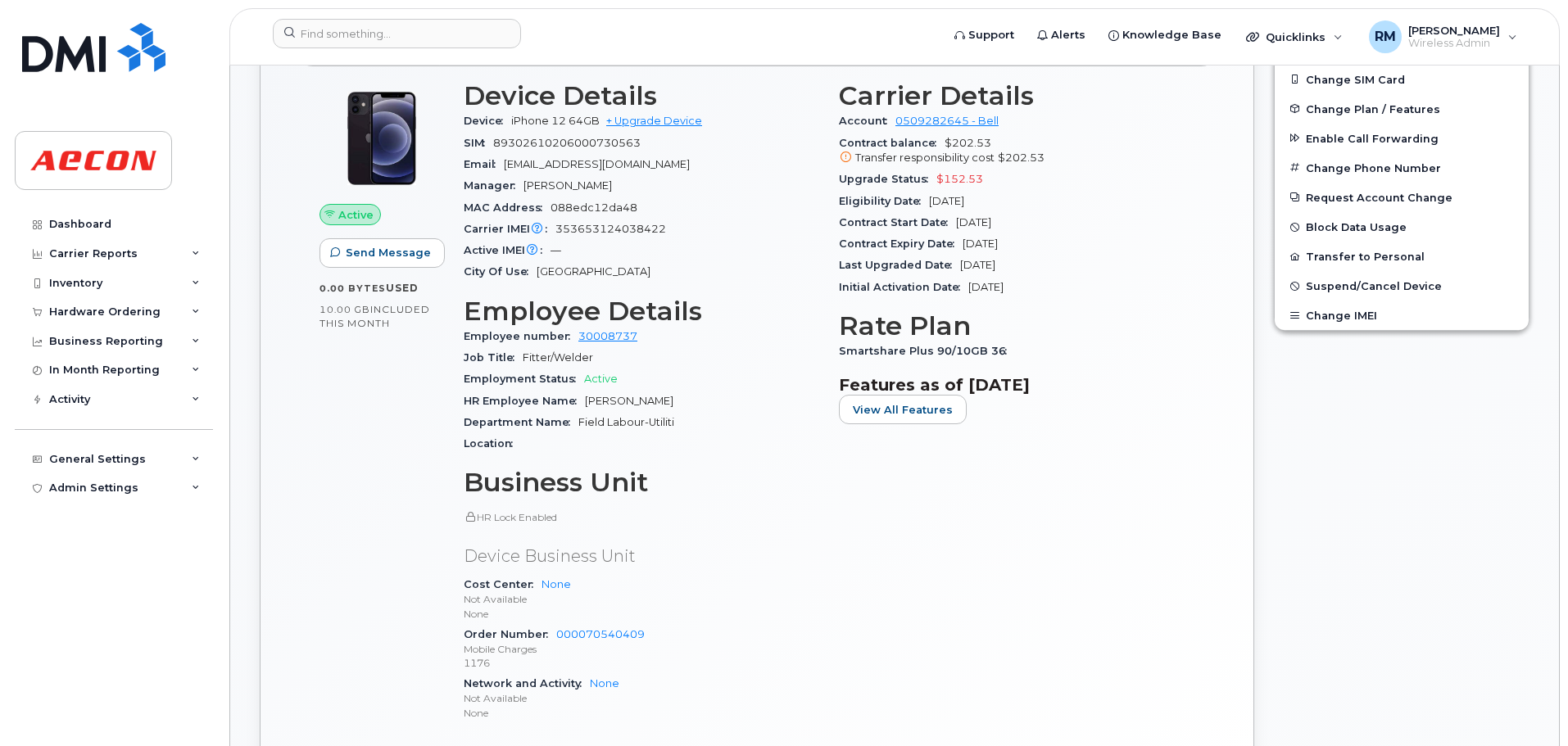
scroll to position [655, 0]
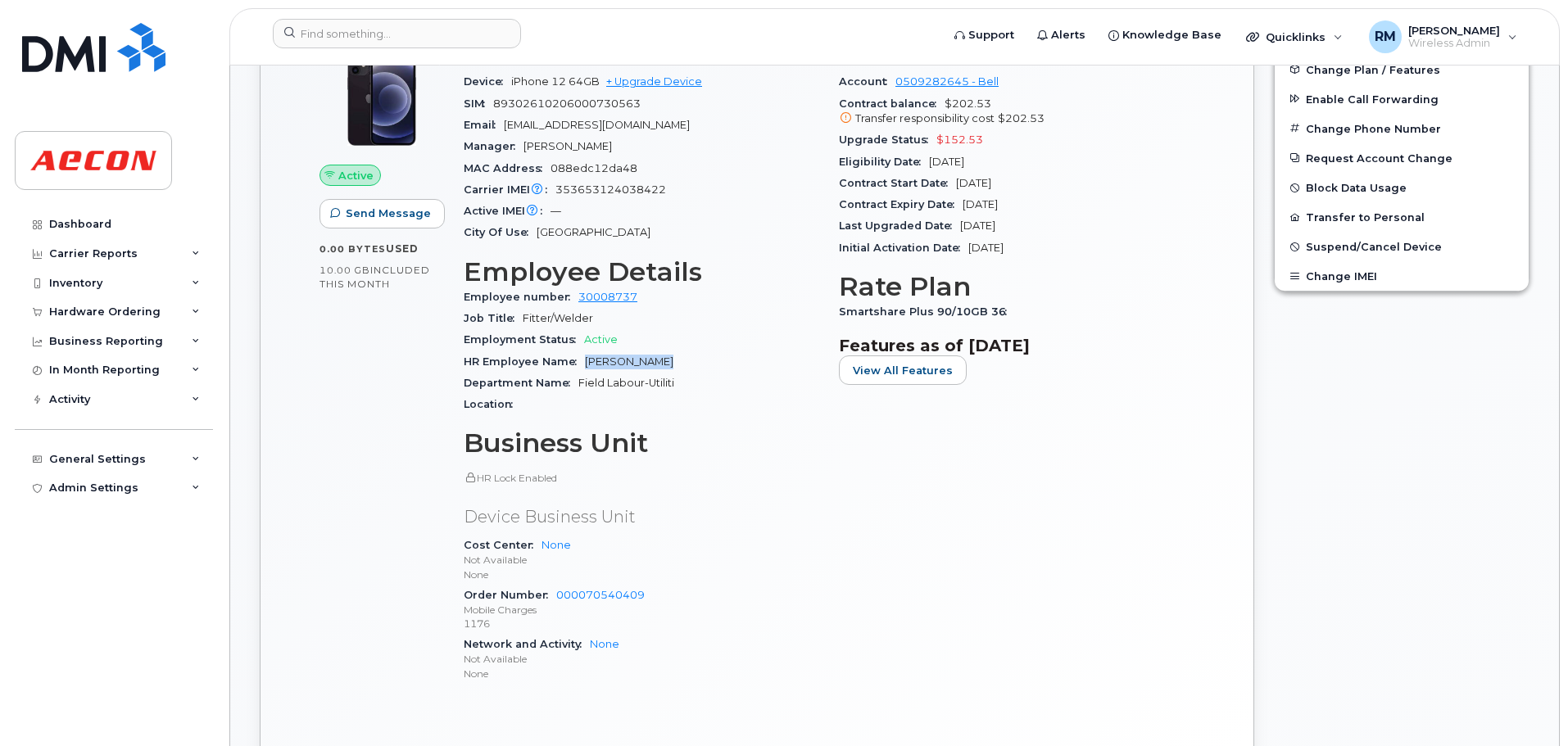
drag, startPoint x: 585, startPoint y: 362, endPoint x: 670, endPoint y: 358, distance: 85.1
click at [670, 358] on div "HR Employee Name [PERSON_NAME]" at bounding box center [641, 362] width 356 height 21
copy span "[PERSON_NAME]"
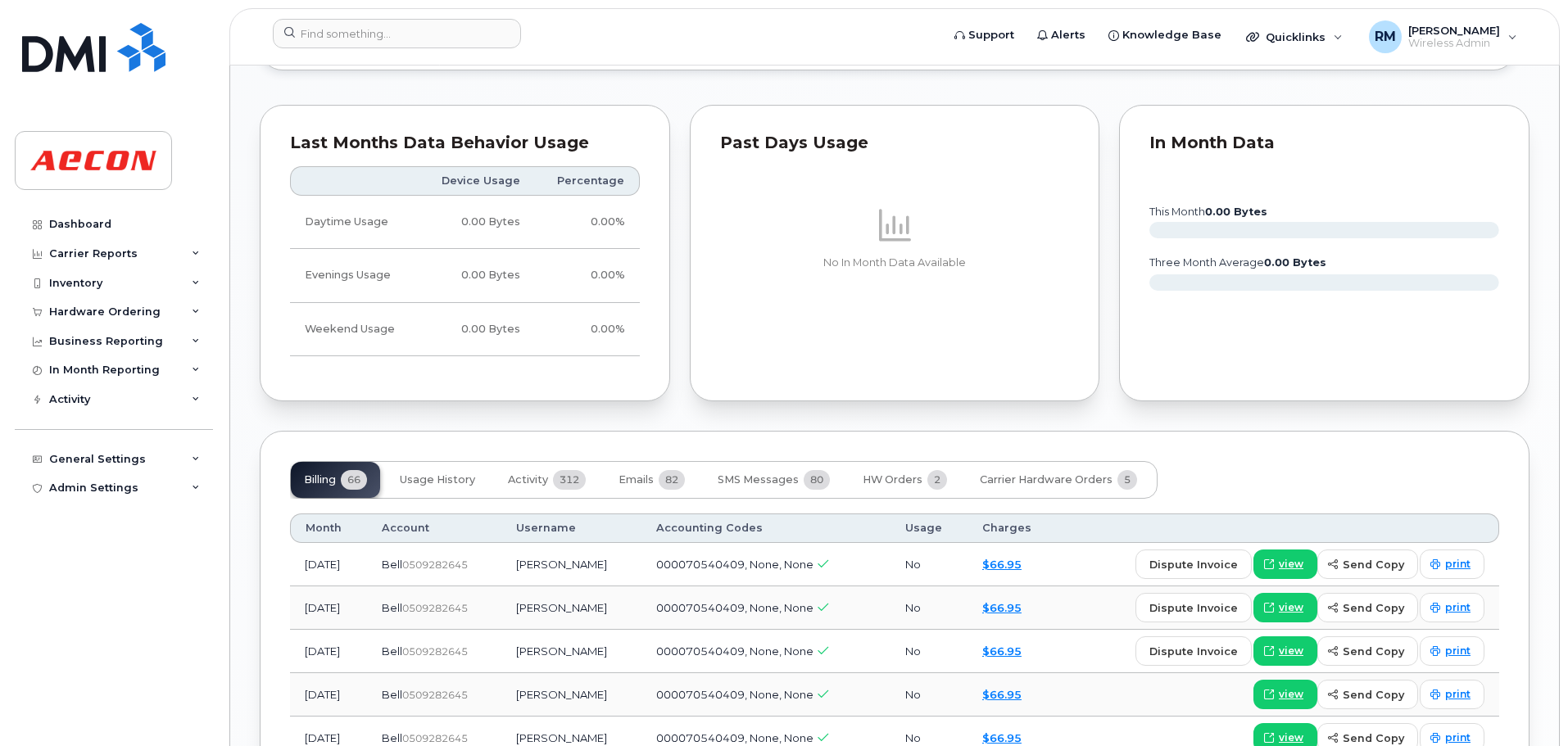
scroll to position [1720, 0]
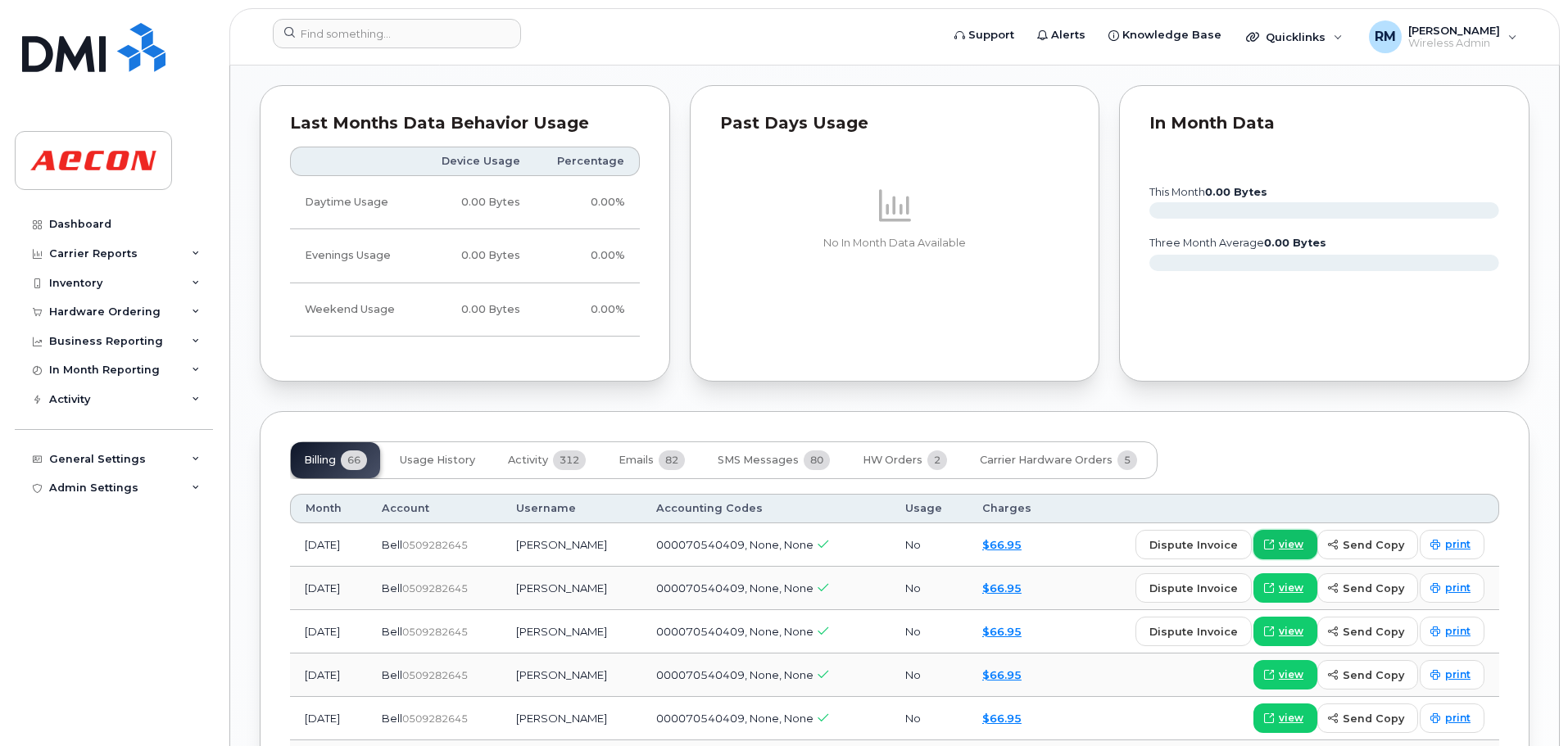
click at [1294, 548] on span "view" at bounding box center [1291, 545] width 24 height 15
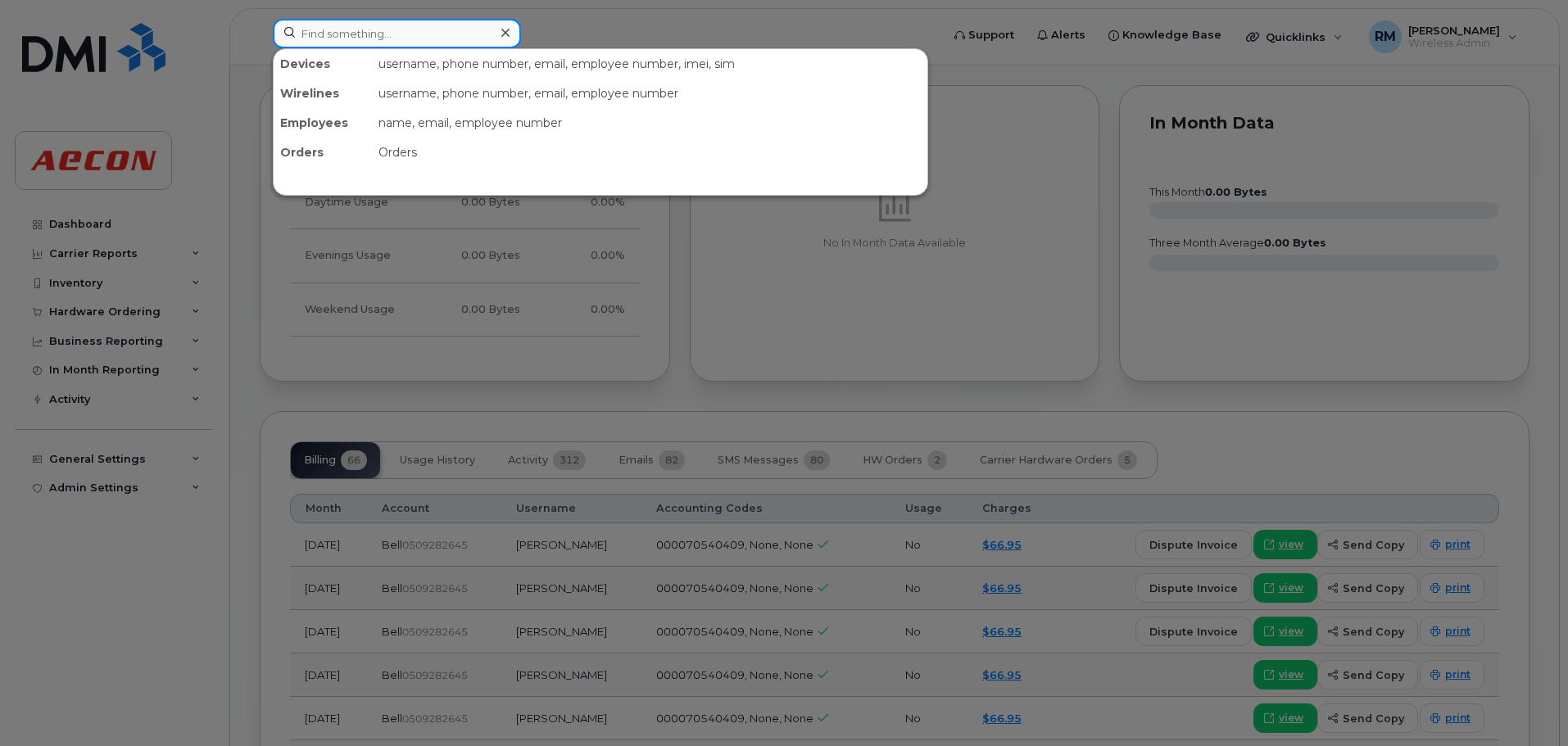
click at [395, 29] on input at bounding box center [397, 33] width 248 height 29
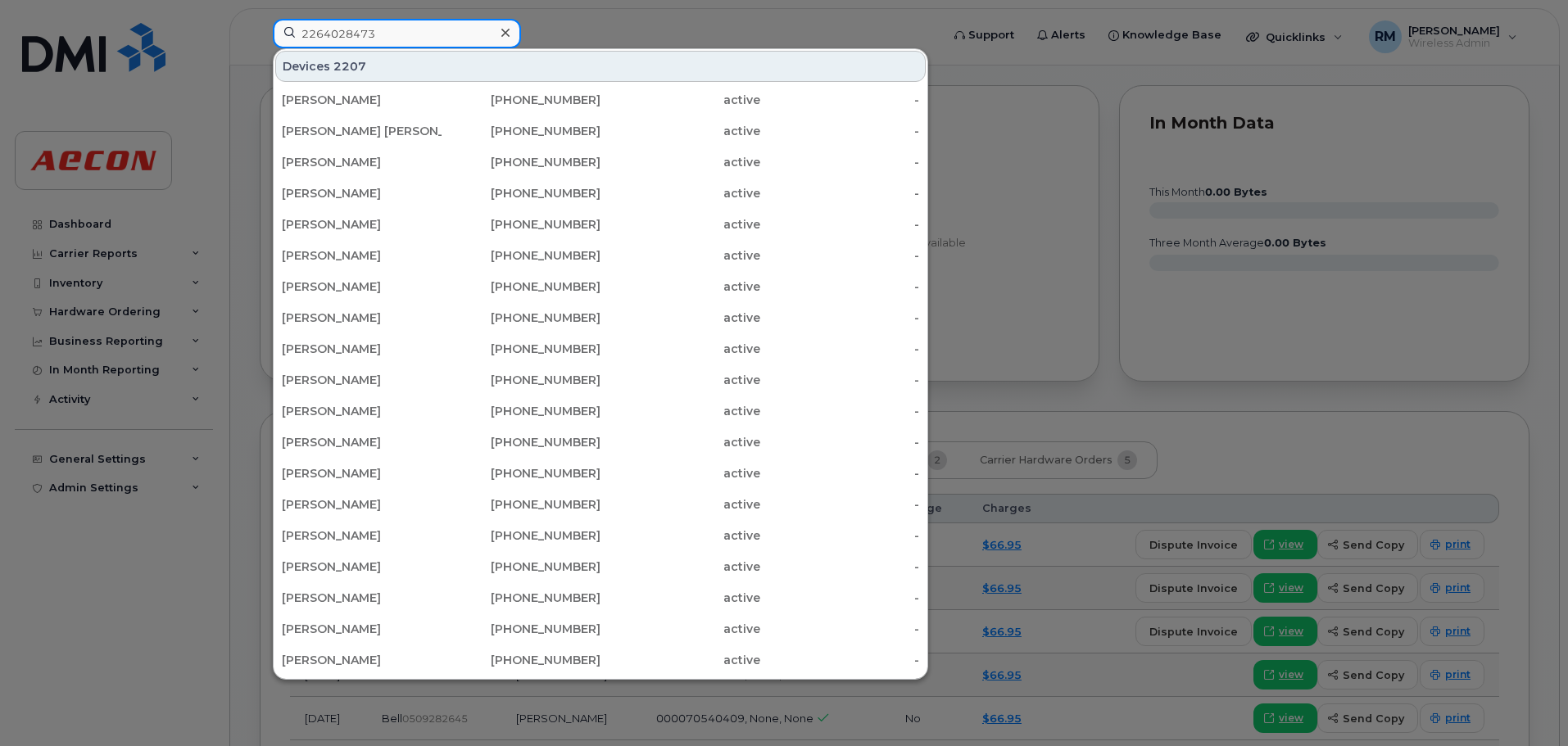
type input "2264028473"
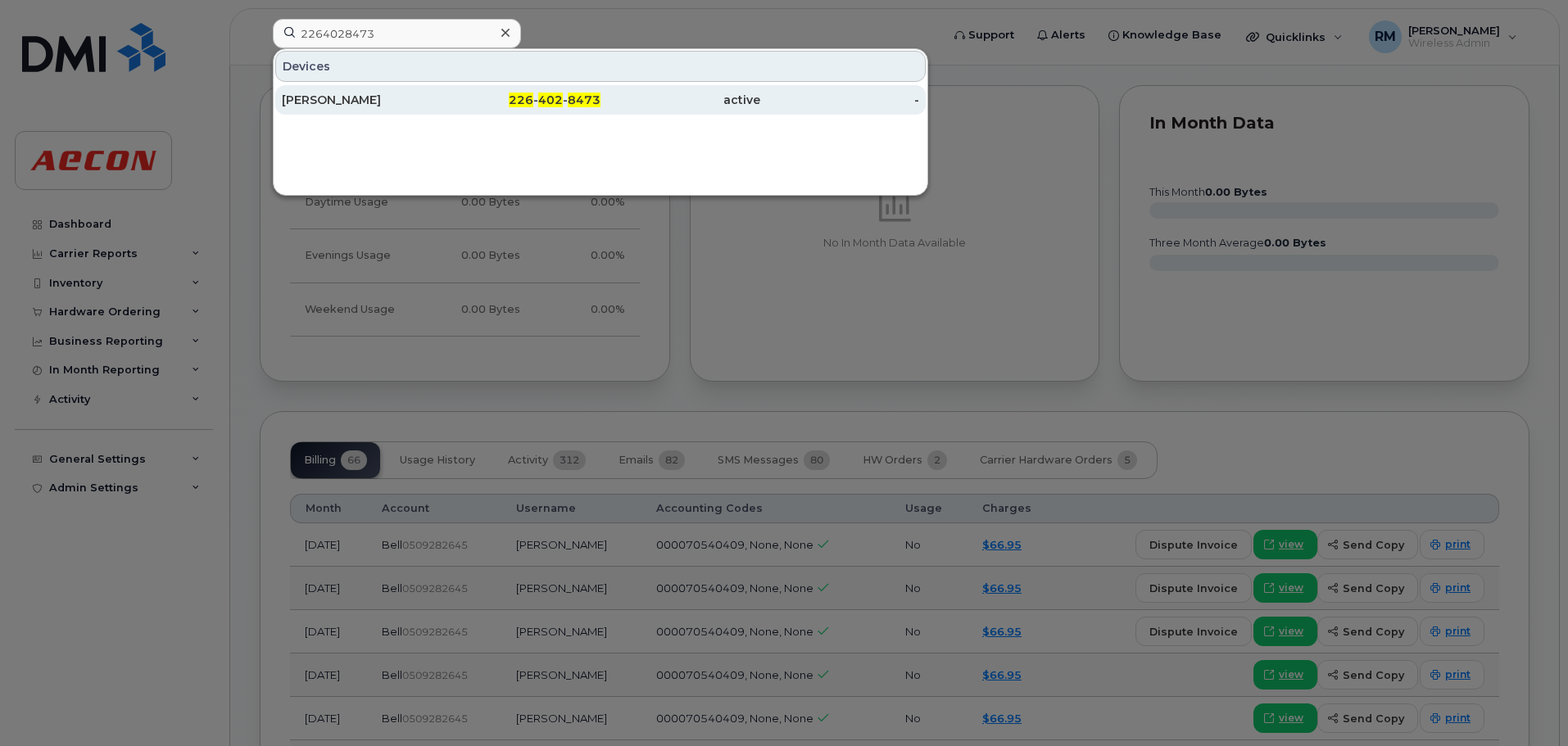
click at [546, 102] on span "402" at bounding box center [550, 100] width 24 height 15
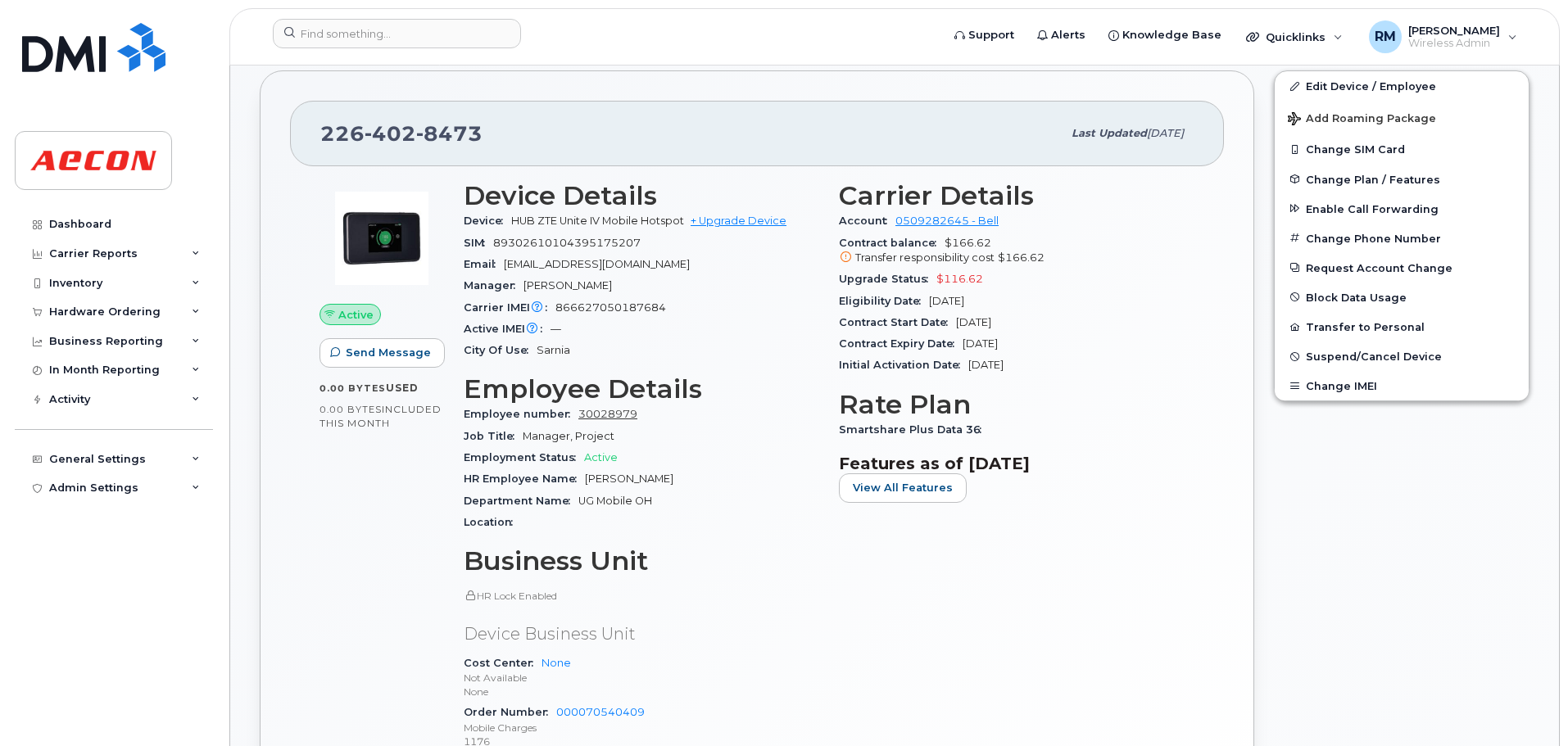
scroll to position [492, 0]
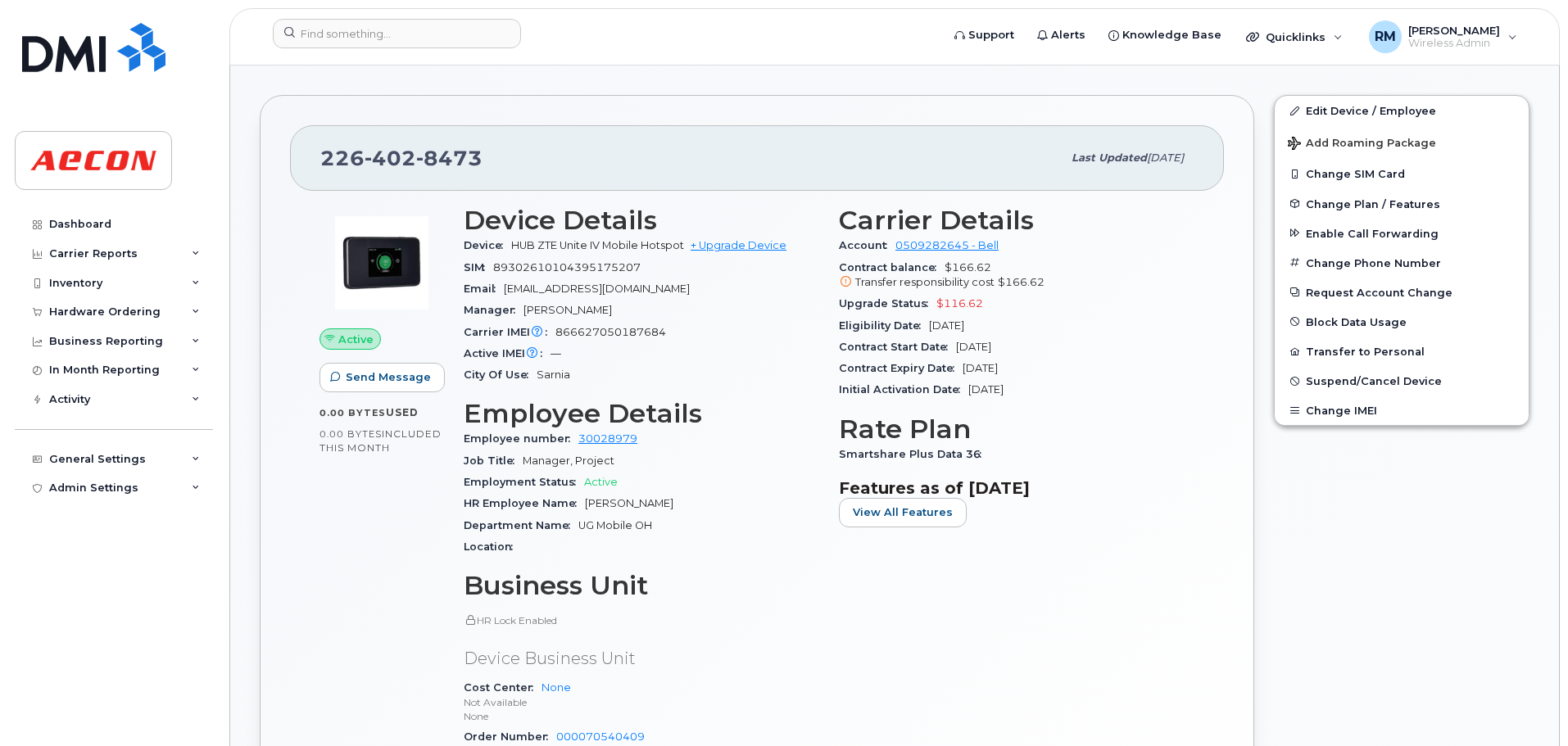
click at [585, 502] on span "[PERSON_NAME]" at bounding box center [629, 503] width 88 height 13
drag, startPoint x: 585, startPoint y: 502, endPoint x: 701, endPoint y: 507, distance: 116.1
click at [701, 507] on div "HR Employee Name [PERSON_NAME]" at bounding box center [641, 503] width 356 height 21
copy span "[PERSON_NAME]"
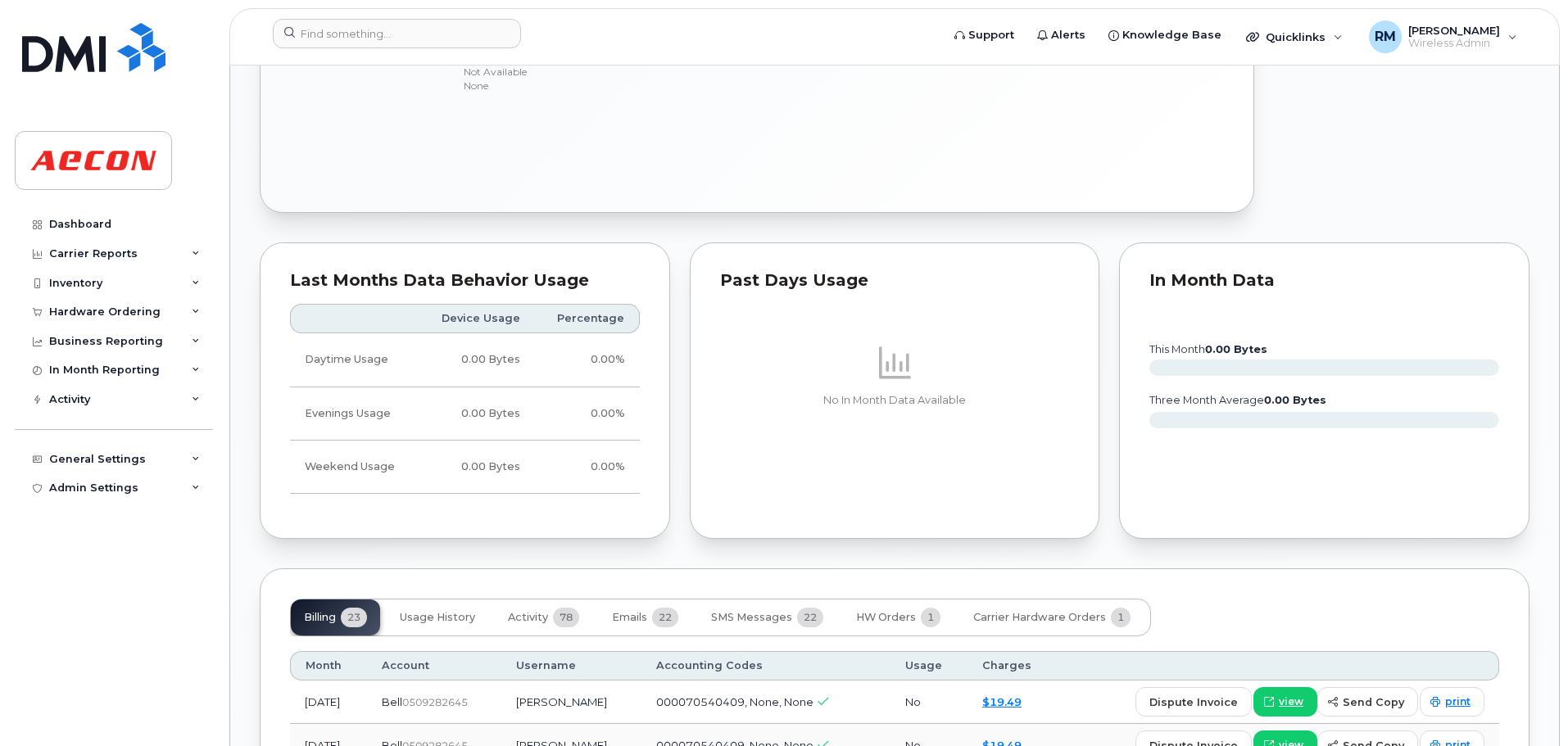
scroll to position [1229, 0]
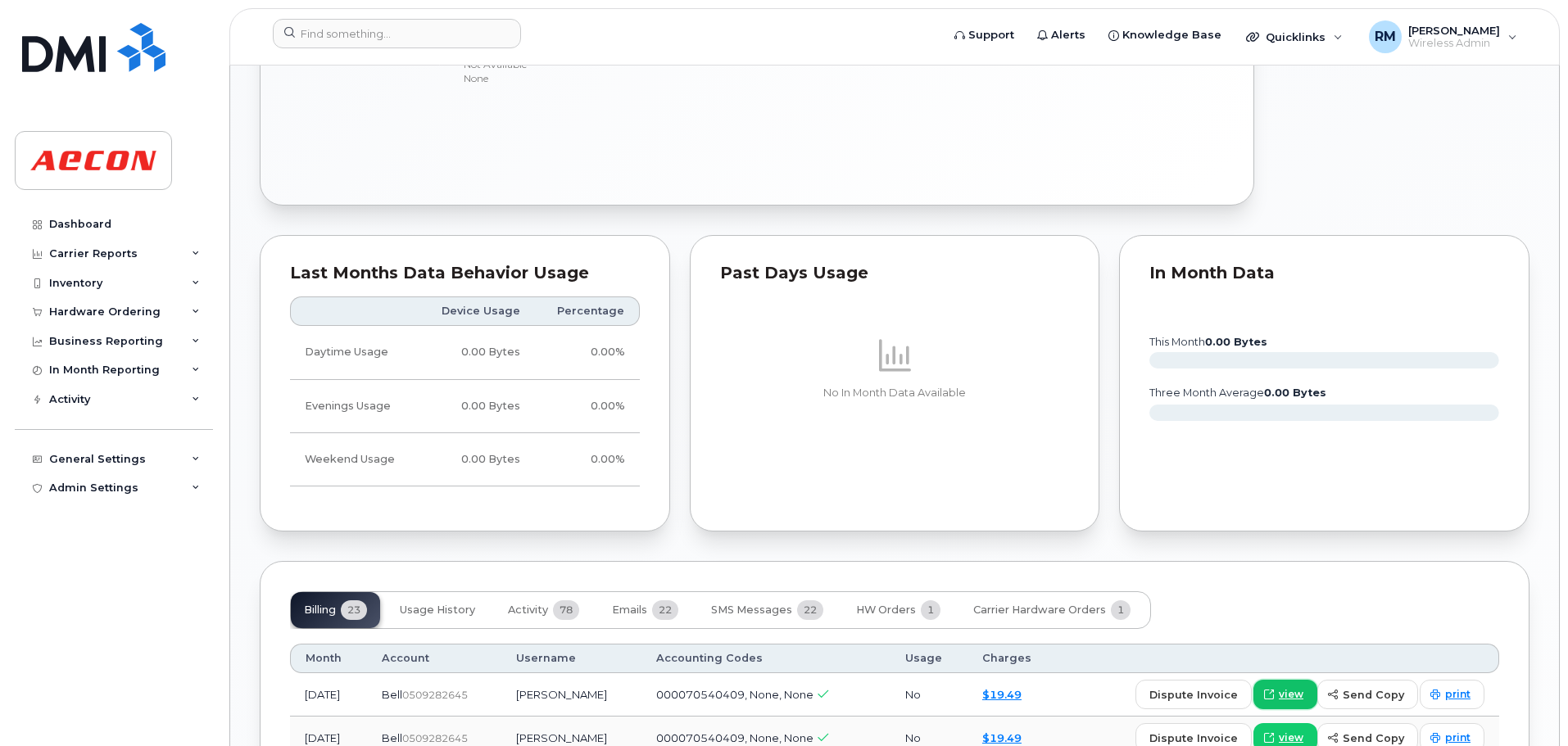
click at [1296, 695] on span "view" at bounding box center [1291, 695] width 24 height 15
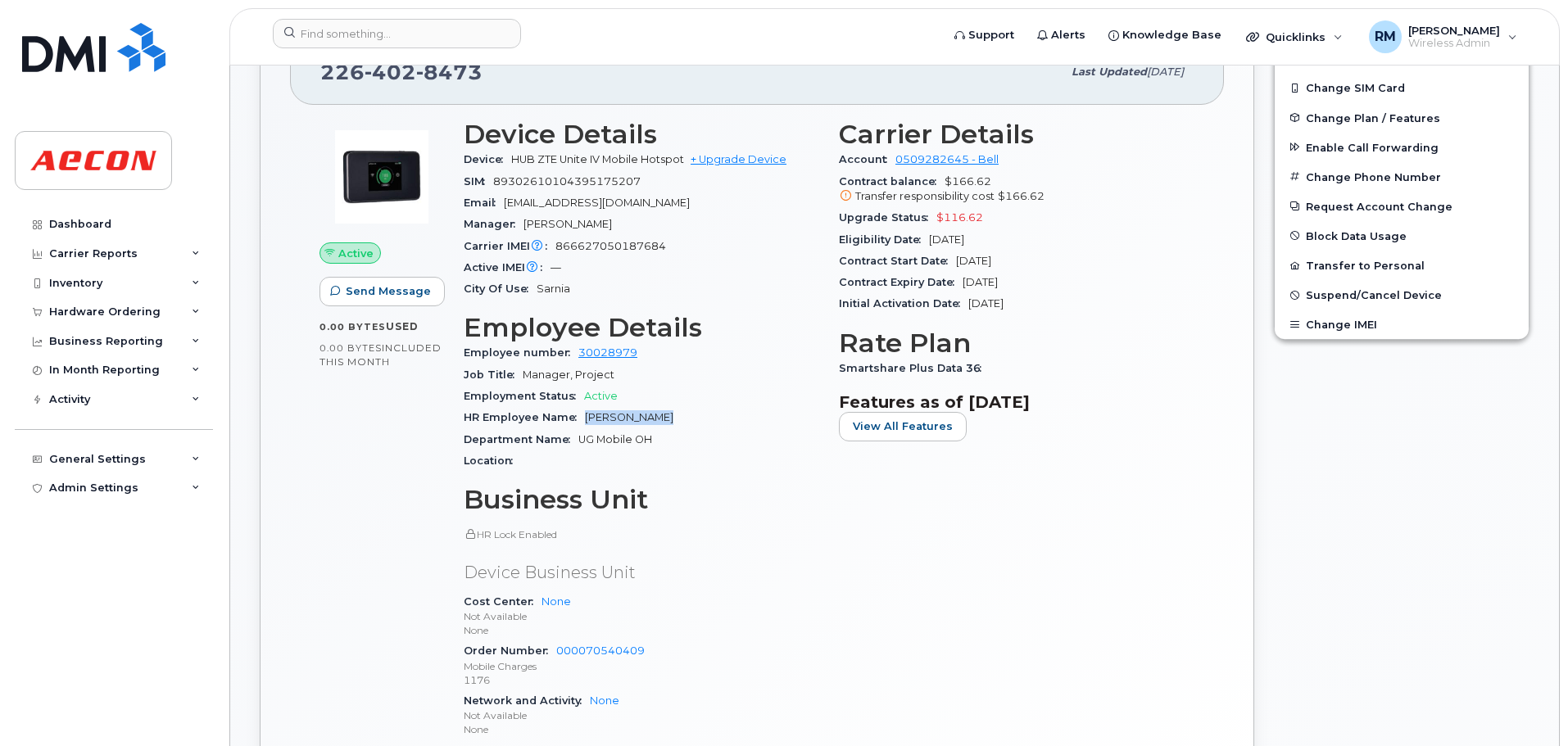
scroll to position [327, 0]
